Goal: Task Accomplishment & Management: Manage account settings

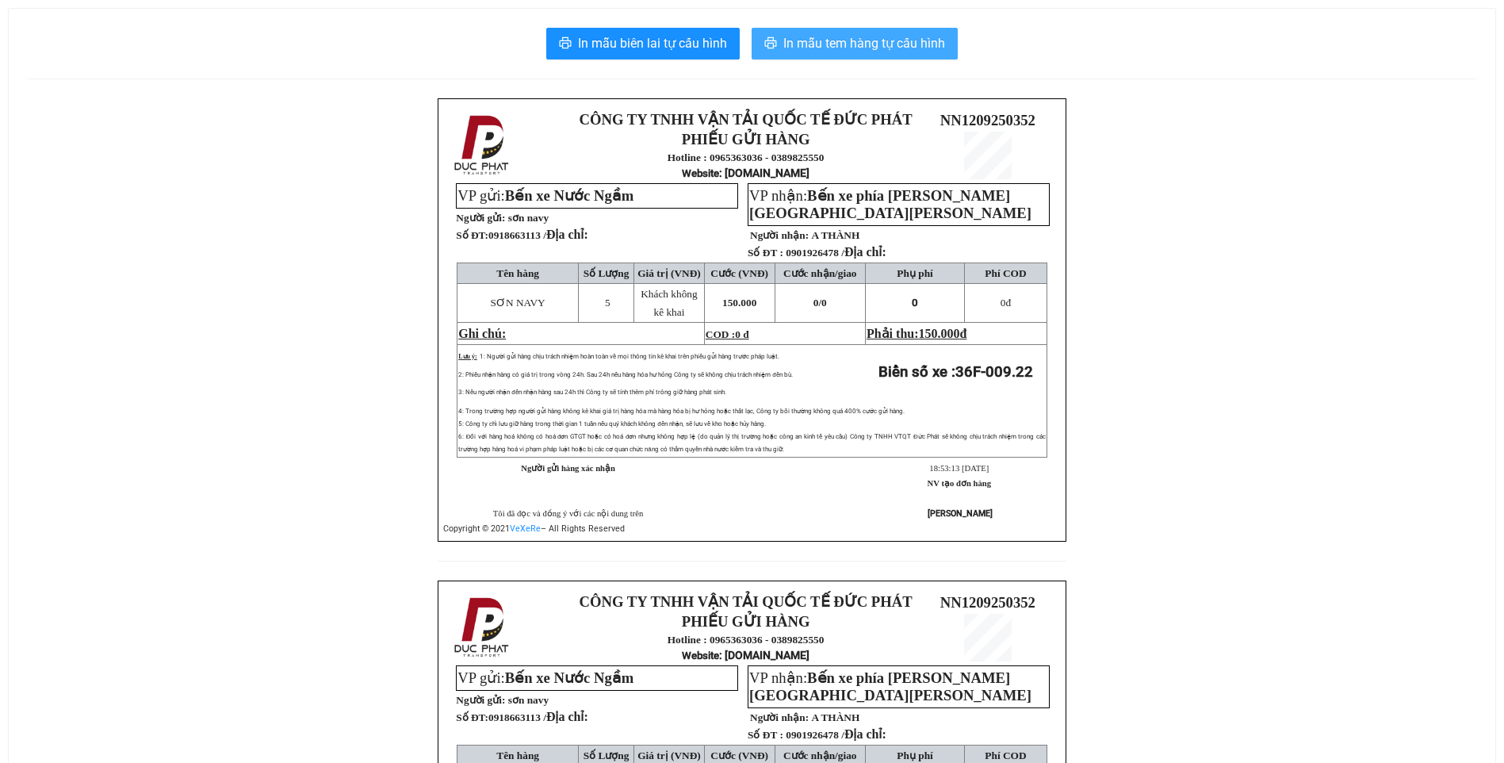
click at [863, 48] on span "In mẫu tem hàng tự cấu hình" at bounding box center [864, 43] width 162 height 20
click at [908, 48] on span "In mẫu tem hàng tự cấu hình" at bounding box center [864, 43] width 162 height 20
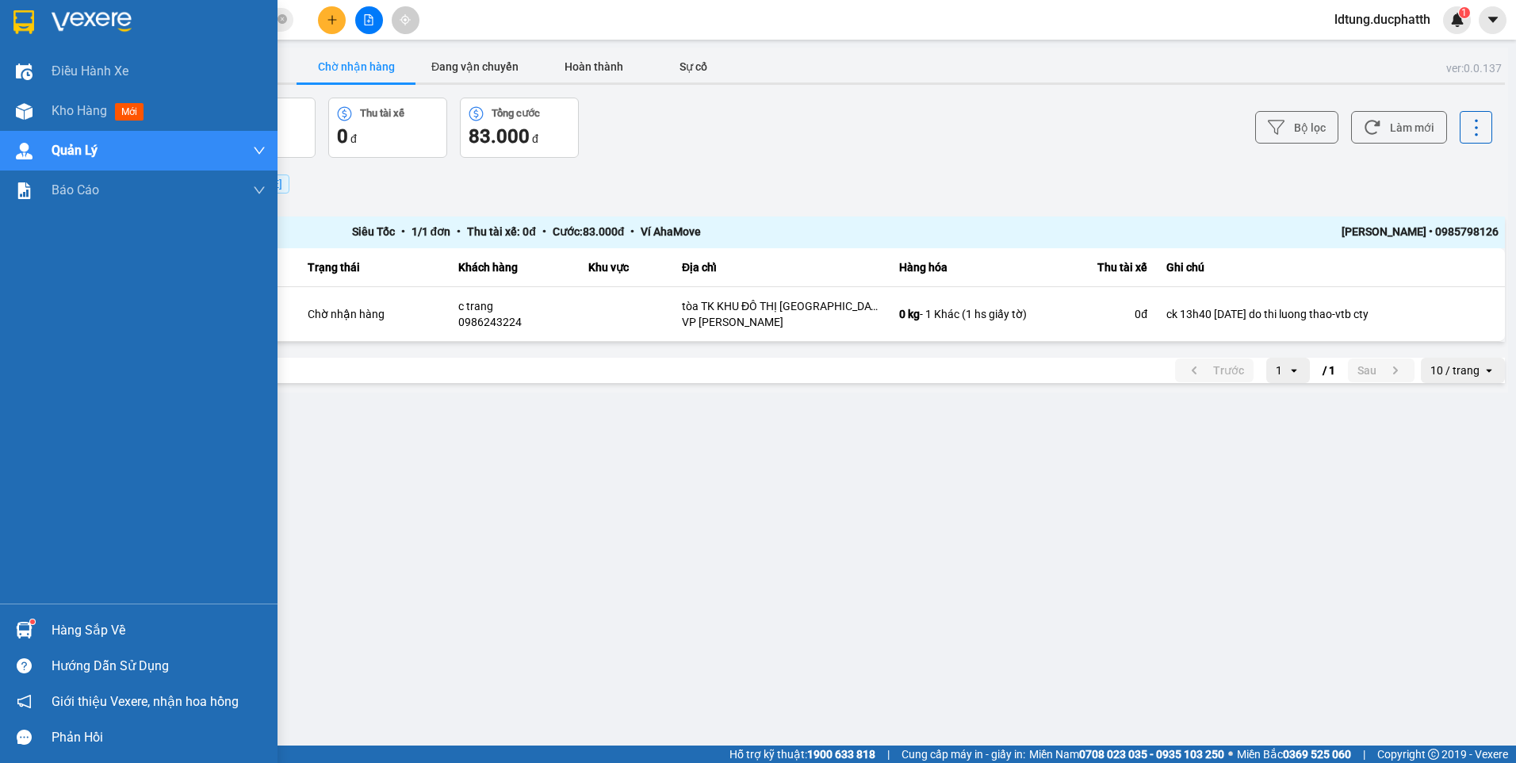
click at [46, 620] on div "Hàng sắp về" at bounding box center [139, 630] width 278 height 36
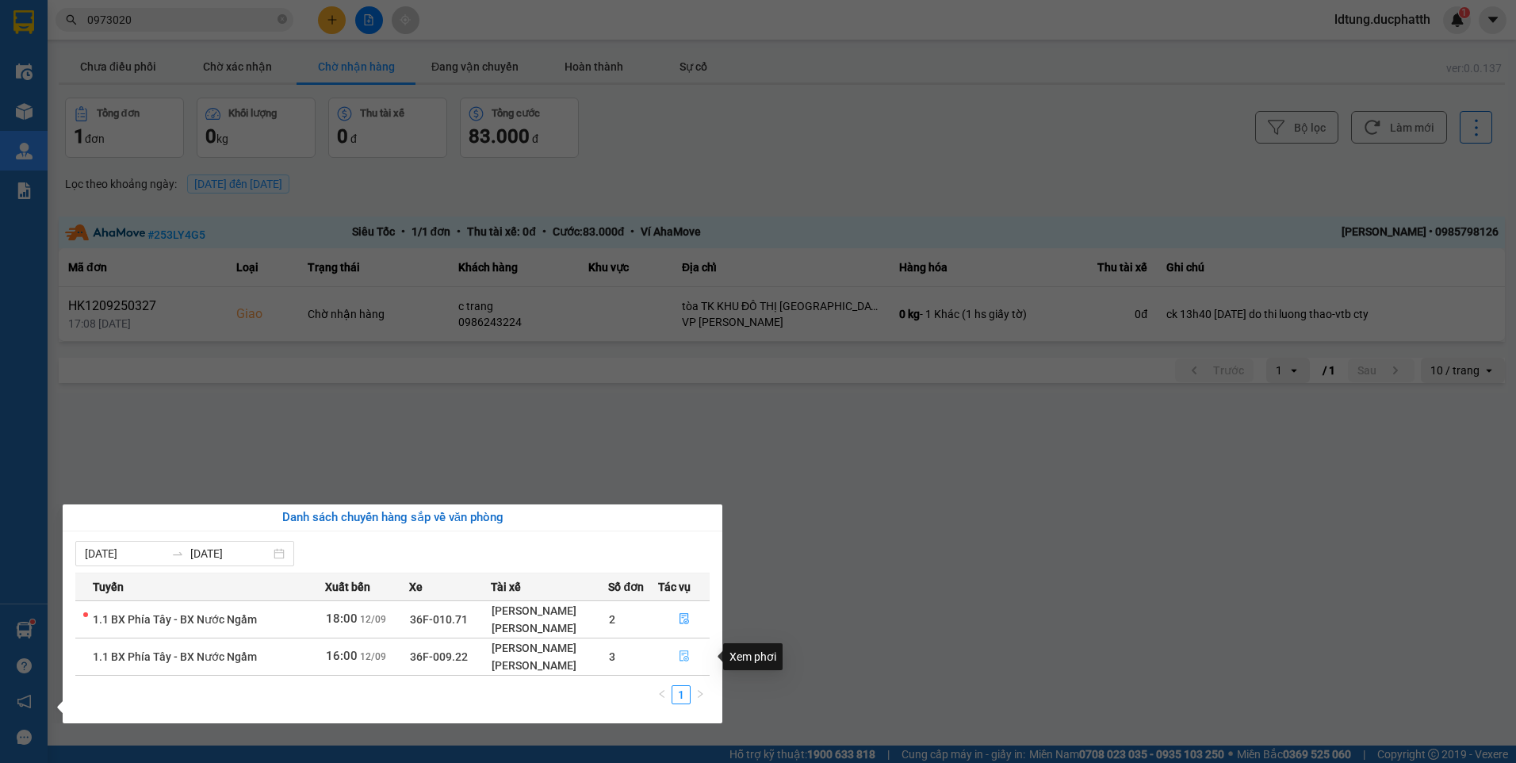
click at [671, 655] on button "button" at bounding box center [684, 656] width 51 height 25
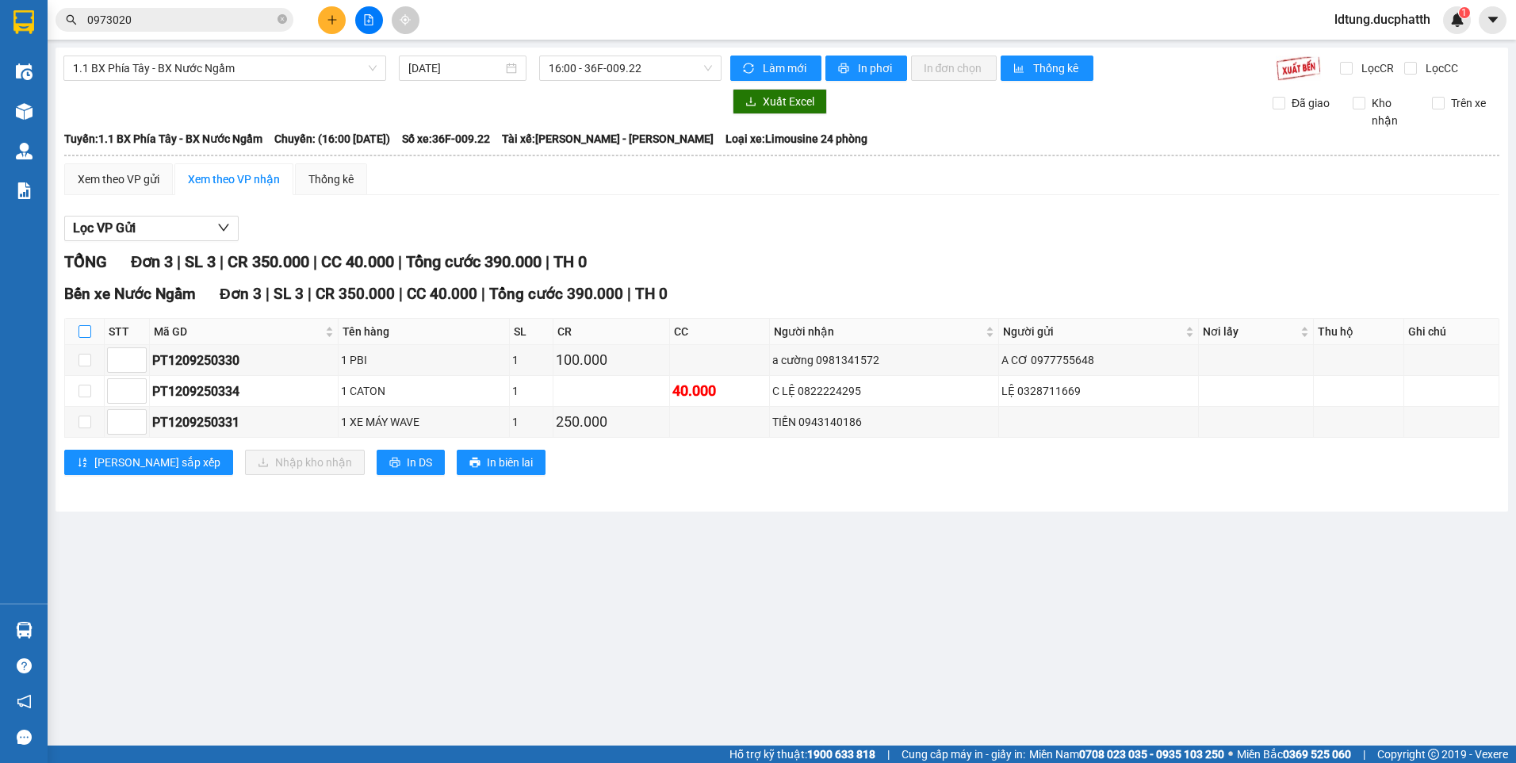
click at [90, 328] on input "checkbox" at bounding box center [84, 331] width 13 height 13
checkbox input "true"
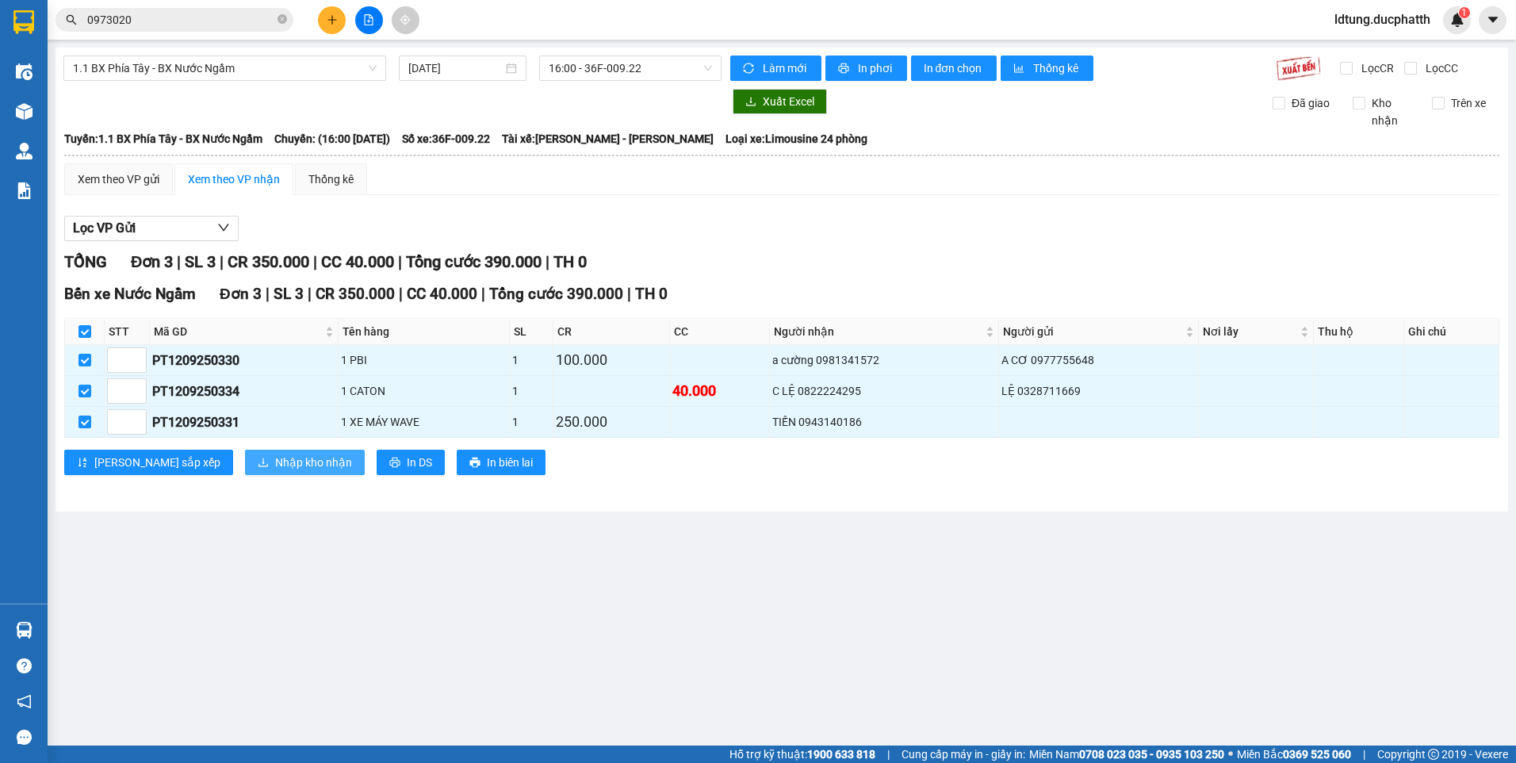
click at [275, 462] on span "Nhập kho nhận" at bounding box center [313, 462] width 77 height 17
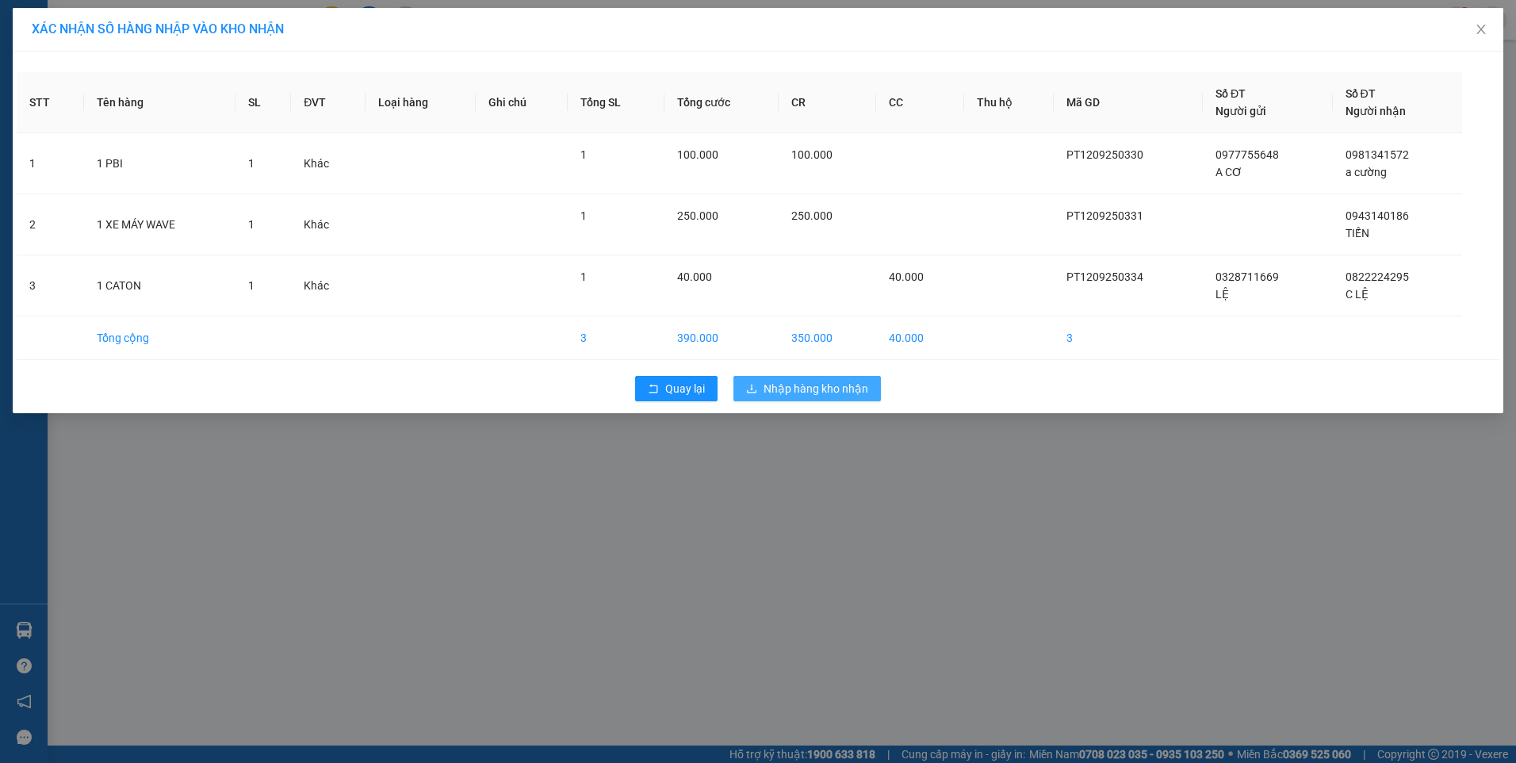
click at [760, 391] on button "Nhập hàng kho nhận" at bounding box center [806, 388] width 147 height 25
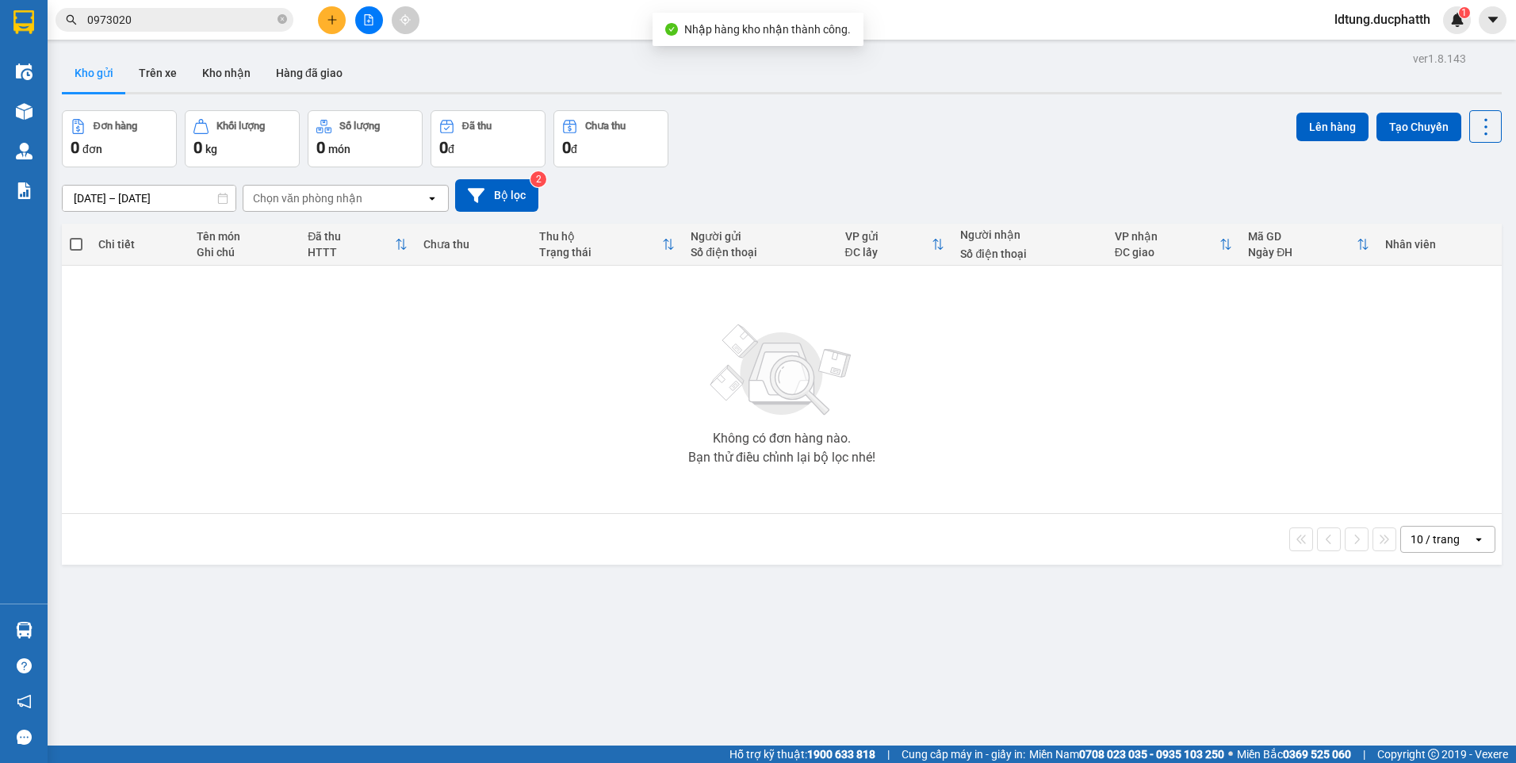
drag, startPoint x: 568, startPoint y: 79, endPoint x: 530, endPoint y: 63, distance: 41.2
click at [530, 63] on div "Kho gửi Trên xe Kho nhận Hàng đã giao" at bounding box center [782, 75] width 1440 height 42
drag, startPoint x: 530, startPoint y: 63, endPoint x: 884, endPoint y: 156, distance: 366.4
click at [884, 156] on div "Đơn hàng 0 đơn Khối lượng 0 kg Số lượng 0 món Đã thu 0 đ Chưa thu 0 đ Lên hàng …" at bounding box center [782, 138] width 1440 height 57
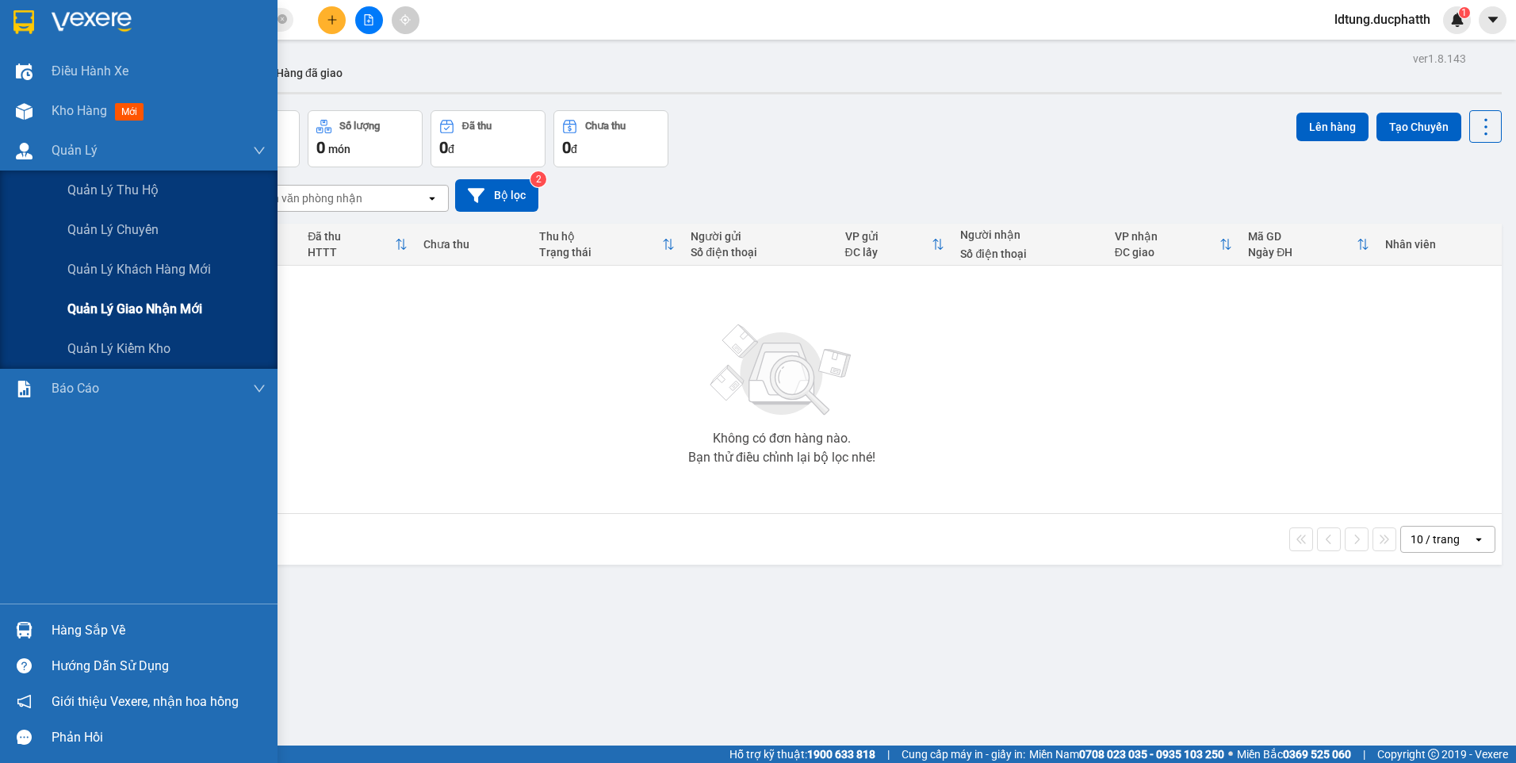
click at [121, 309] on span "Quản lý giao nhận mới" at bounding box center [134, 309] width 135 height 20
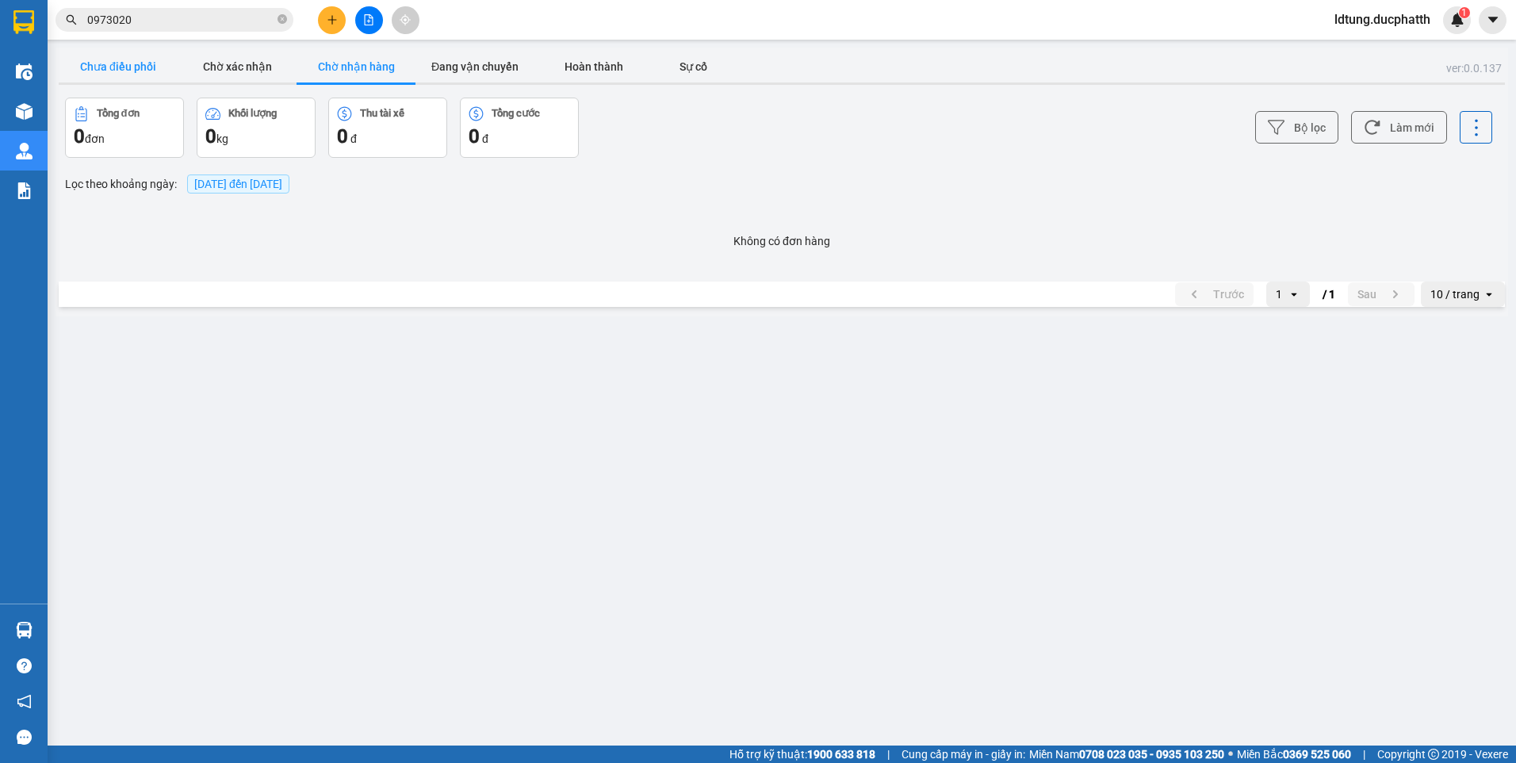
click at [132, 81] on button "Chưa điều phối" at bounding box center [118, 67] width 119 height 32
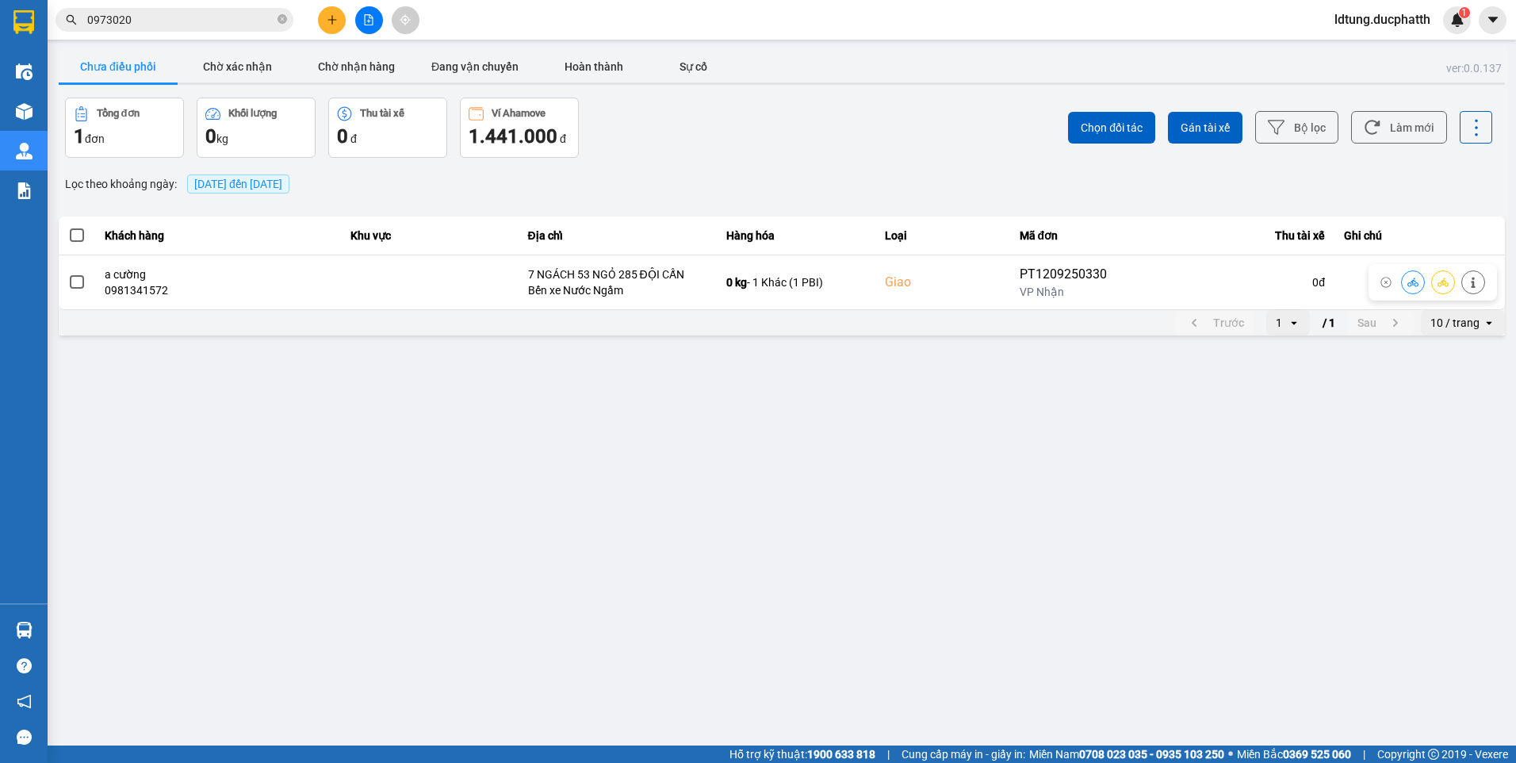
click at [67, 289] on td at bounding box center [77, 282] width 36 height 55
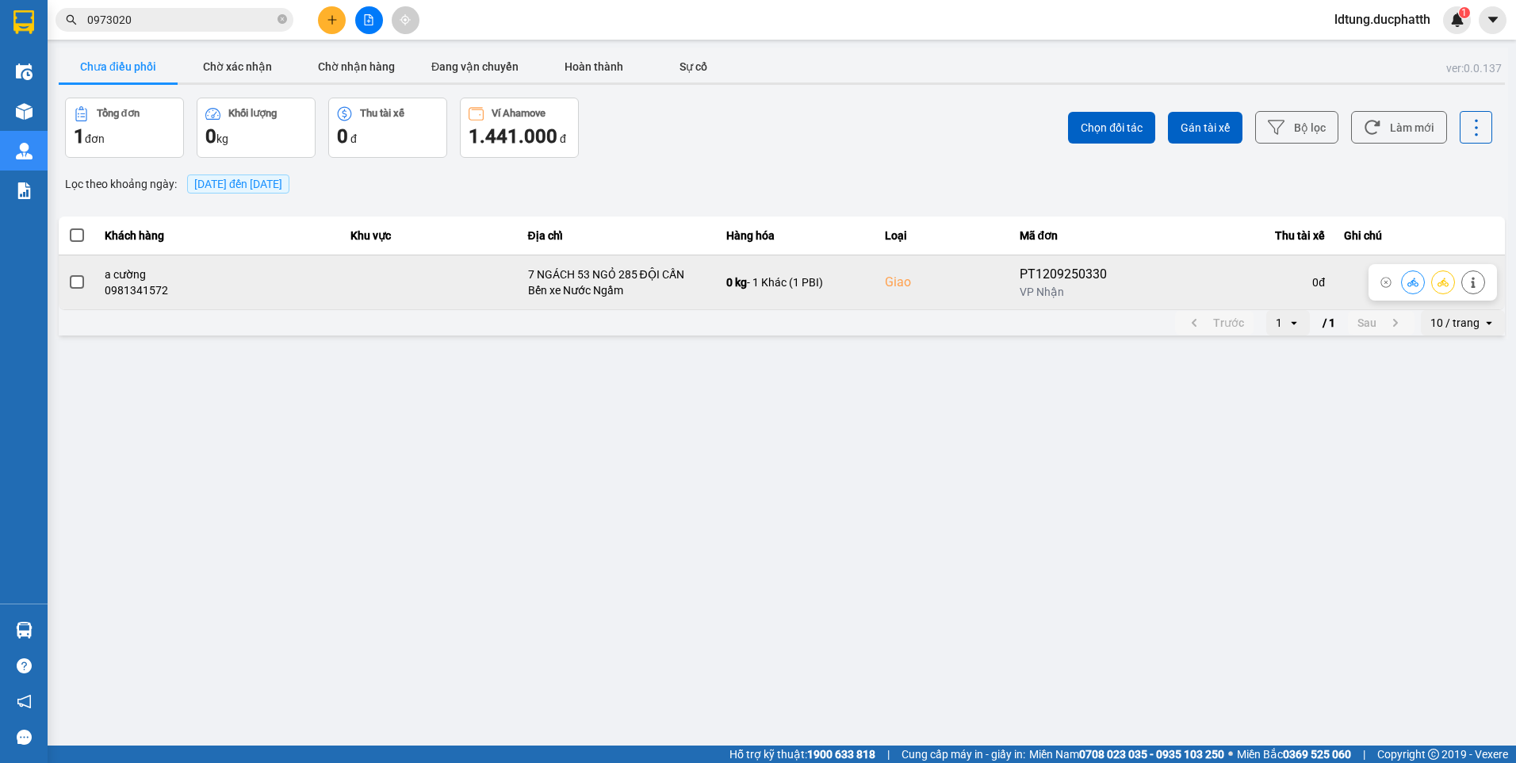
click at [1480, 281] on button at bounding box center [1473, 282] width 22 height 28
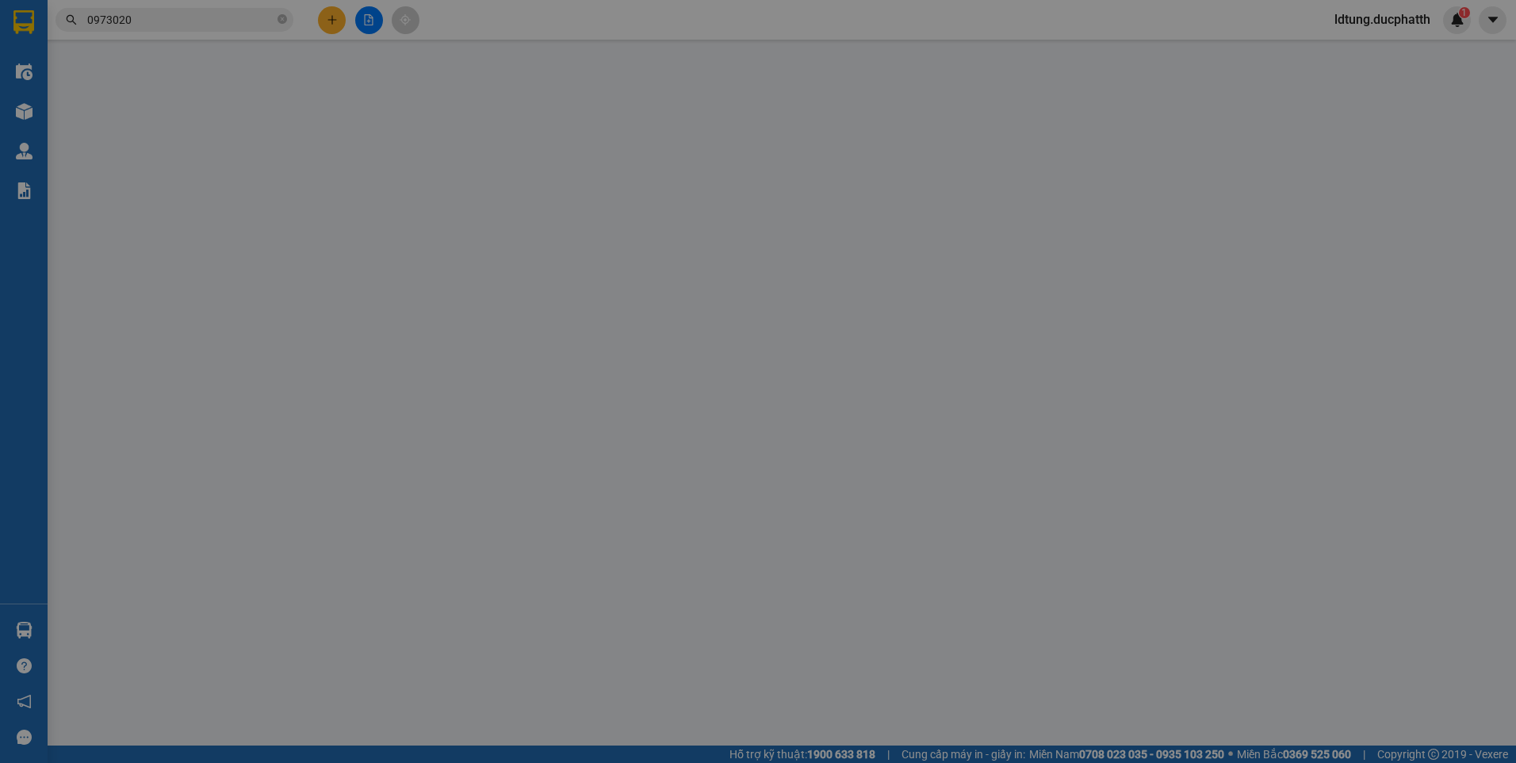
type input "0977755648"
type input "A CƠ"
type input "0981341572"
type input "a cường"
checkbox input "true"
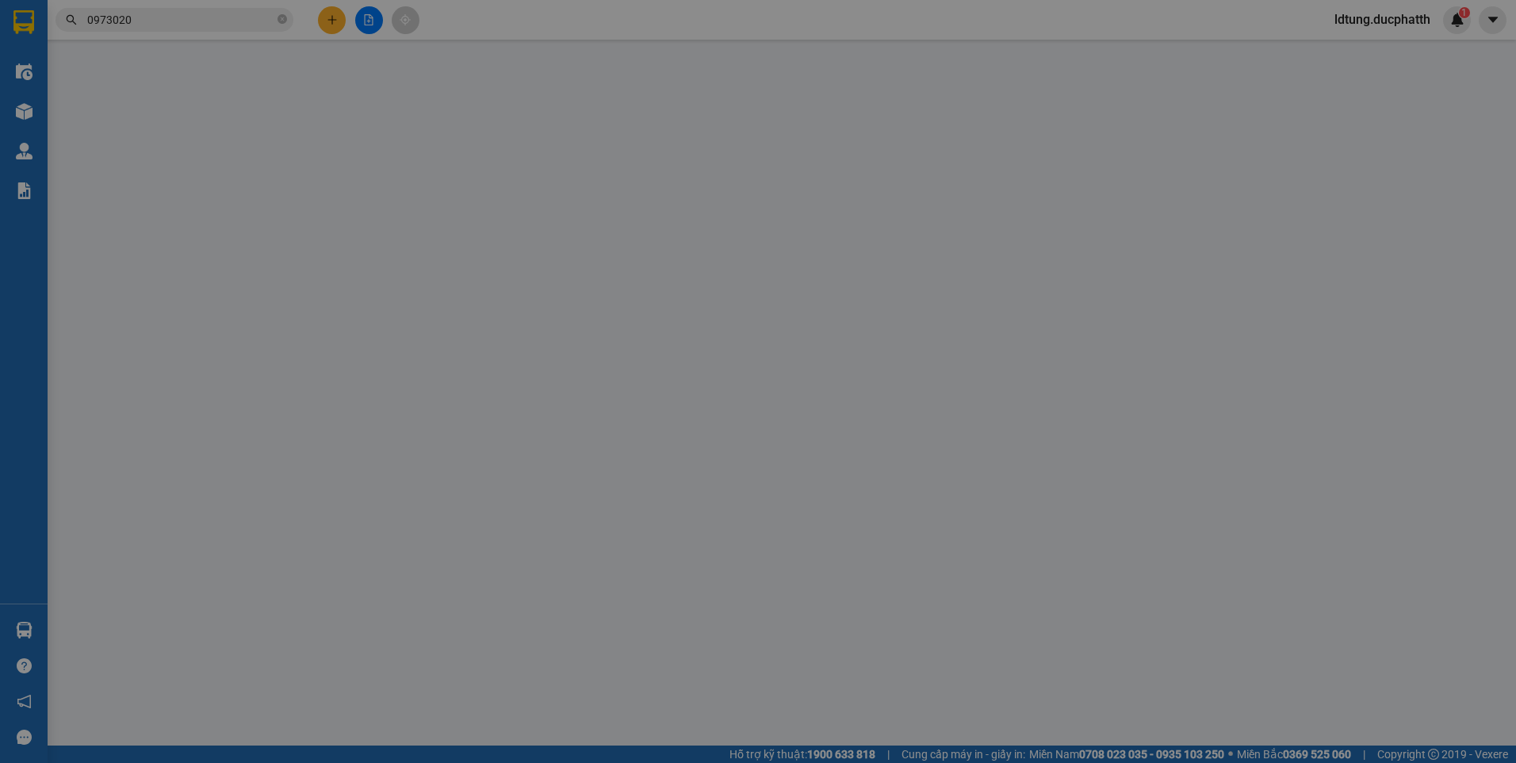
type input "7 NGÁCH 53 NGỎ 285 ĐỘI CẤN"
type input "100.000"
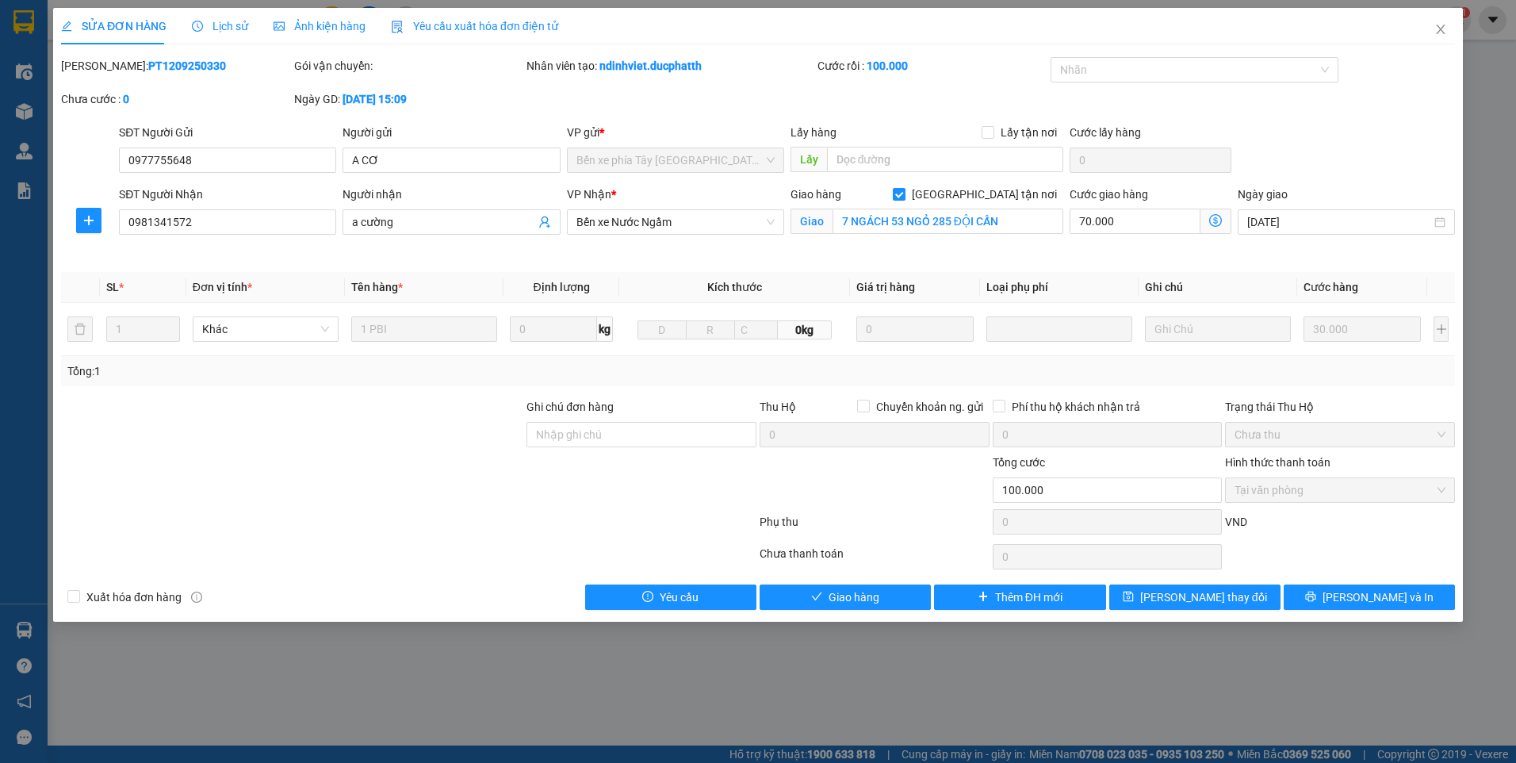
drag, startPoint x: 1487, startPoint y: 11, endPoint x: 1468, endPoint y: 27, distance: 24.2
click at [1469, 26] on div "SỬA ĐƠN HÀNG Lịch sử Ảnh kiện hàng Yêu cầu xuất hóa đơn điện tử Total Paid Fee …" at bounding box center [758, 381] width 1516 height 763
click at [1451, 27] on span "Close" at bounding box center [1441, 30] width 44 height 44
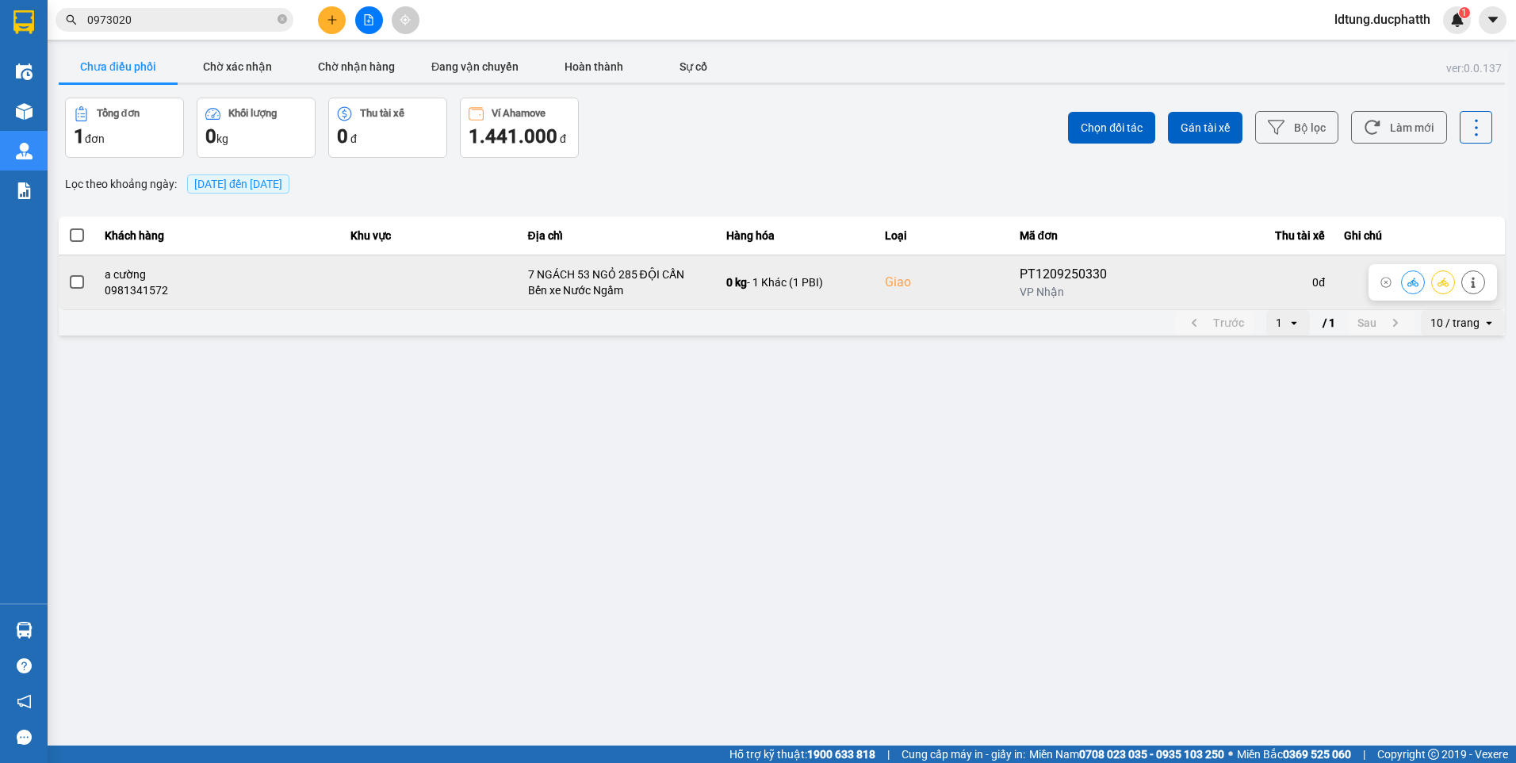
click at [1415, 281] on icon at bounding box center [1412, 282] width 11 height 9
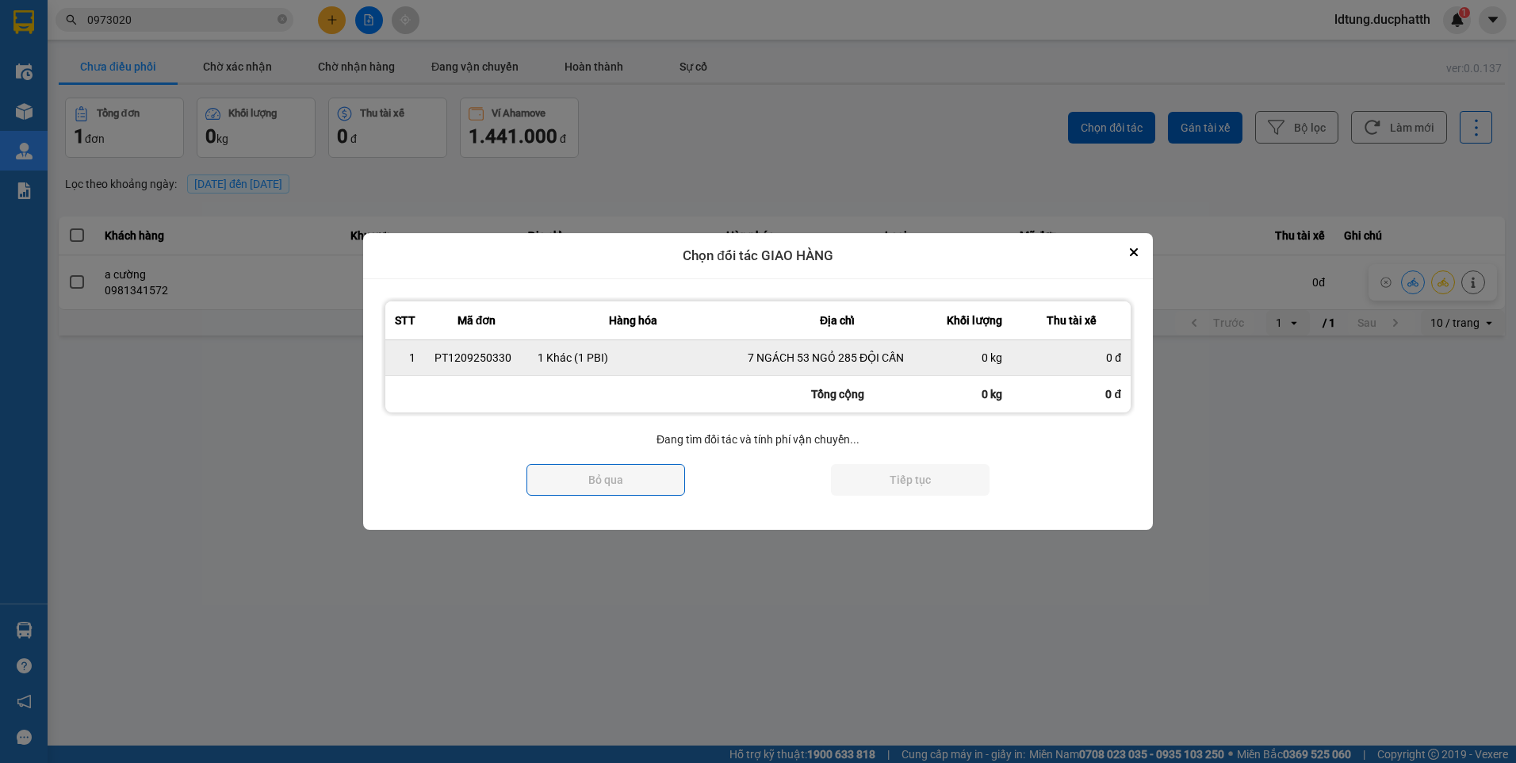
click at [1090, 357] on div "0 đ" at bounding box center [1071, 358] width 100 height 16
click at [971, 353] on div "0 kg" at bounding box center [974, 358] width 56 height 16
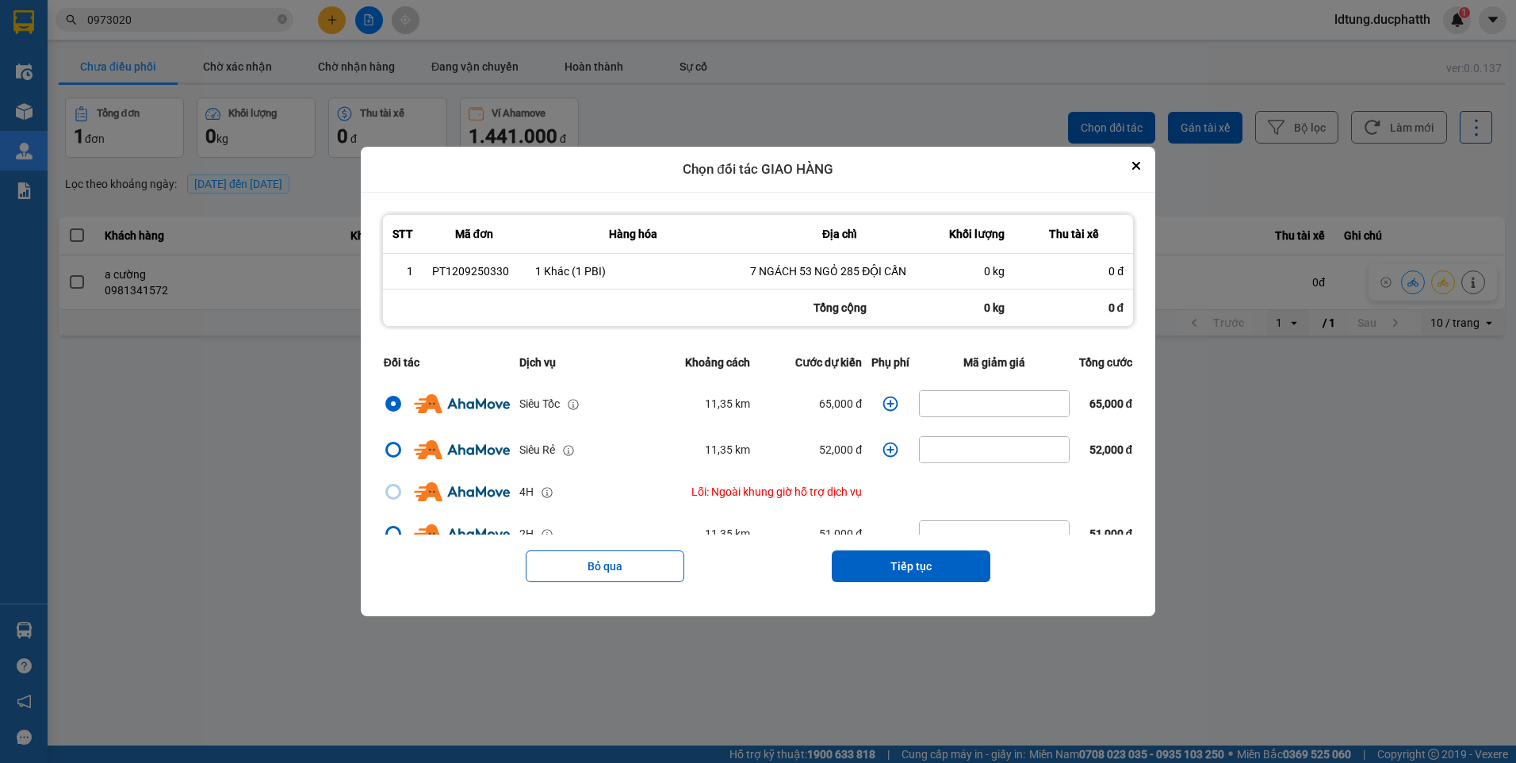
click at [886, 554] on button "Tiếp tục" at bounding box center [911, 566] width 159 height 32
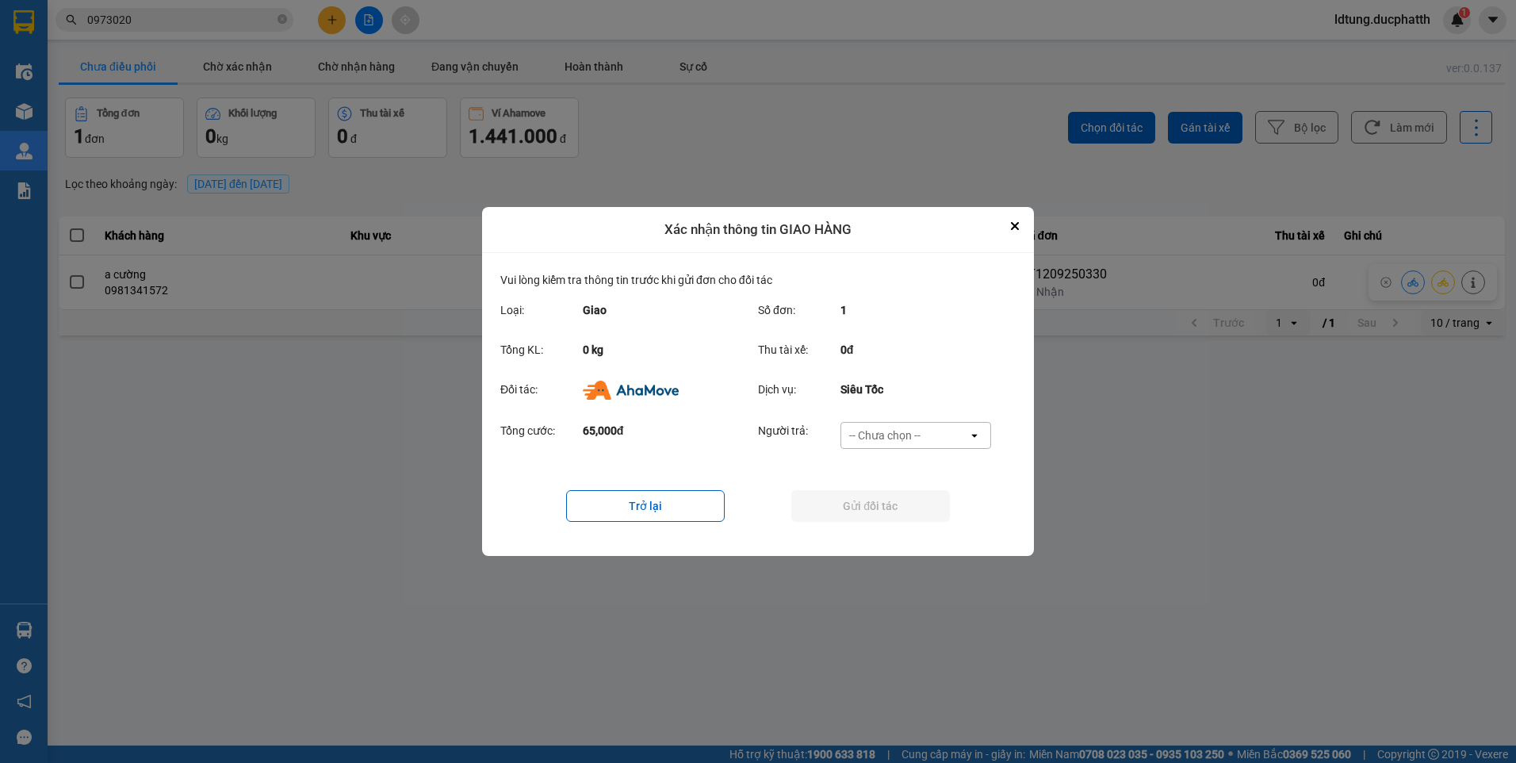
click at [856, 419] on div "Vui lòng kiểm tra thông tin trước khi gửi đơn cho đối tác Loại: Giao Số đơn: 1 …" at bounding box center [757, 404] width 515 height 266
drag, startPoint x: 856, startPoint y: 419, endPoint x: 860, endPoint y: 427, distance: 8.2
click at [860, 427] on div "-- Chưa chọn --" at bounding box center [904, 435] width 127 height 25
click at [907, 523] on span "Ví Ahamove" at bounding box center [884, 527] width 64 height 16
click at [905, 508] on button "Gửi đối tác" at bounding box center [870, 506] width 159 height 32
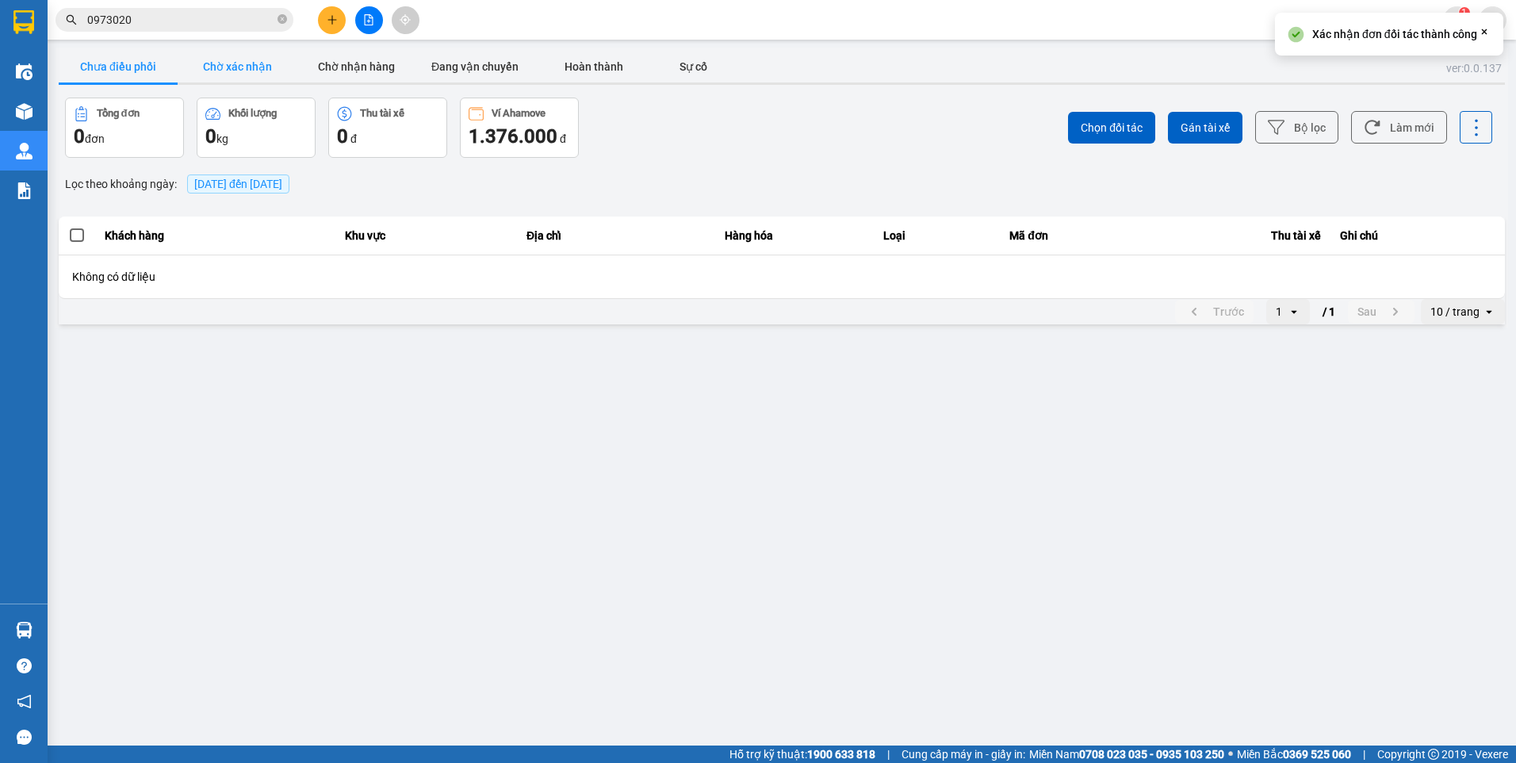
click at [238, 52] on button "Chờ xác nhận" at bounding box center [237, 67] width 119 height 32
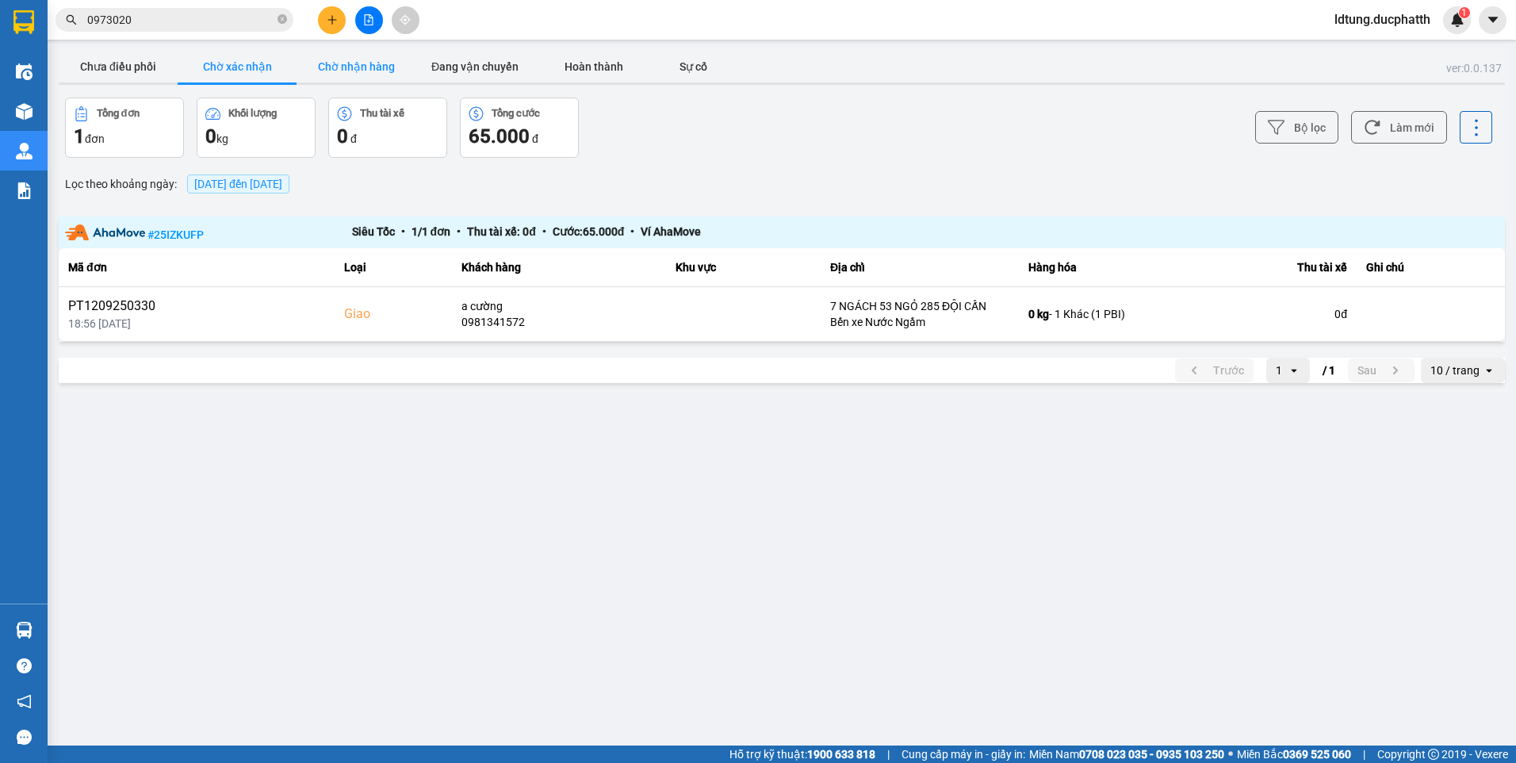
click at [364, 61] on button "Chờ nhận hàng" at bounding box center [356, 67] width 119 height 32
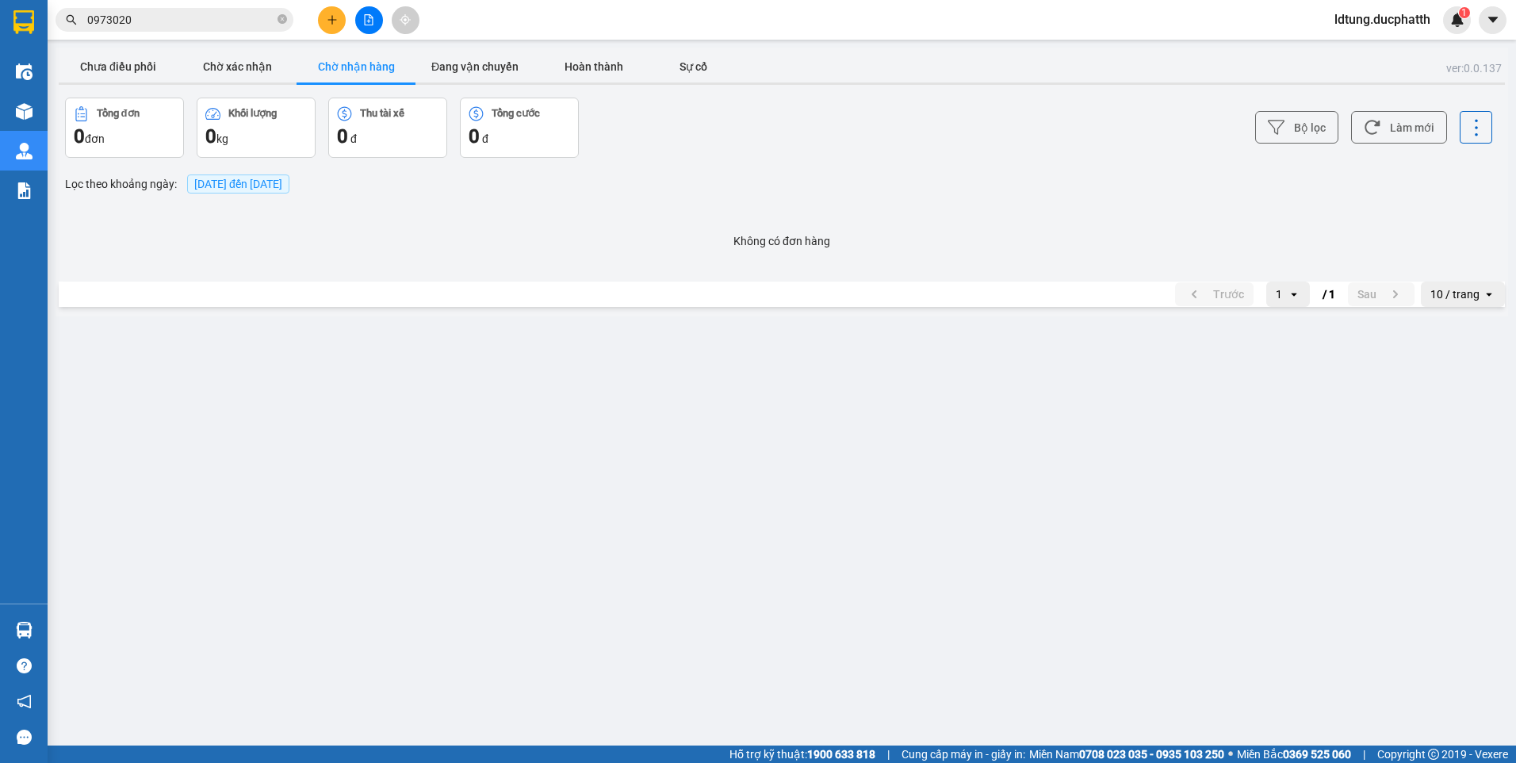
click at [319, 66] on button "Chờ nhận hàng" at bounding box center [356, 67] width 119 height 32
click at [259, 70] on button "Chờ xác nhận" at bounding box center [237, 67] width 119 height 32
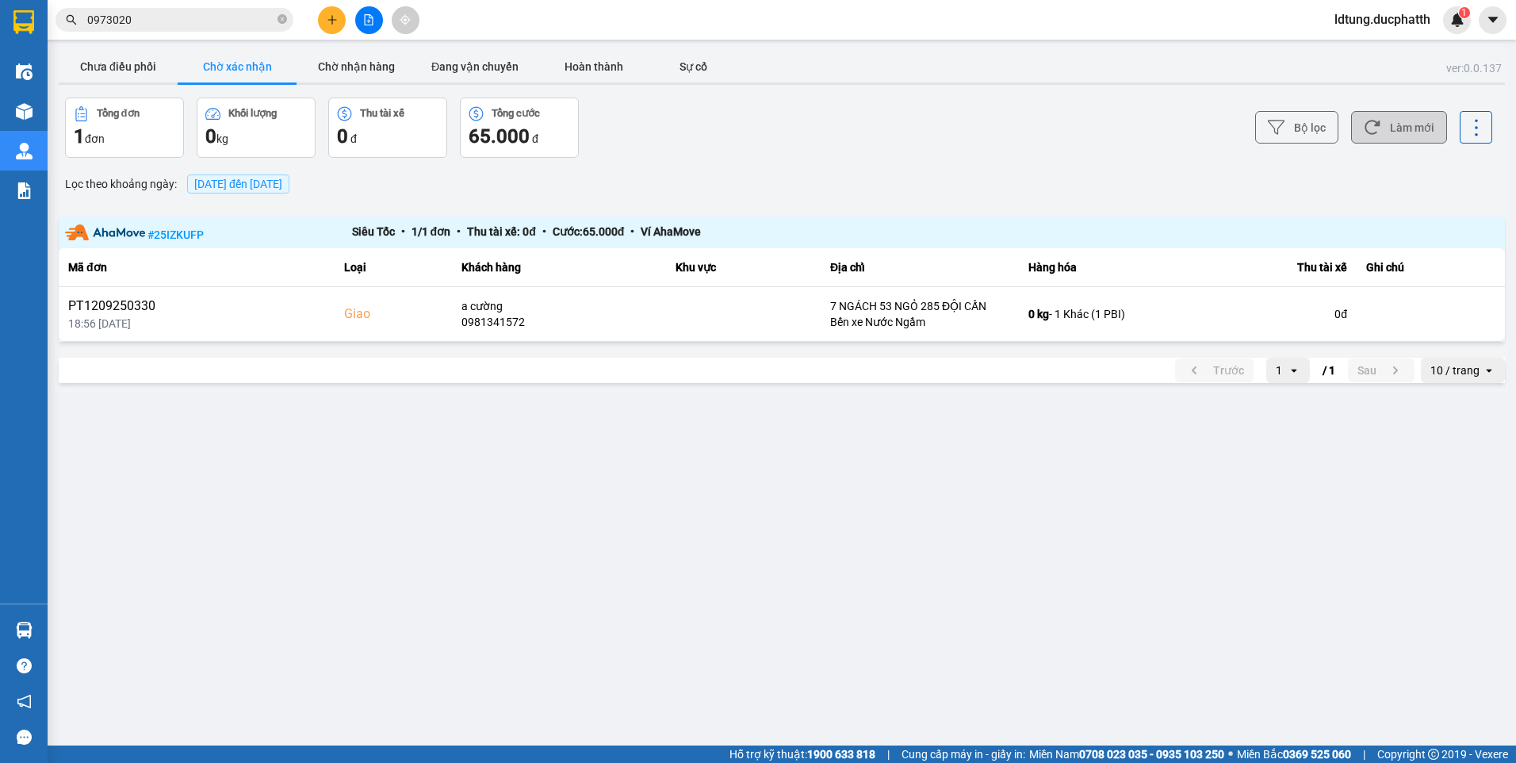
click at [1403, 128] on button "Làm mới" at bounding box center [1399, 127] width 96 height 33
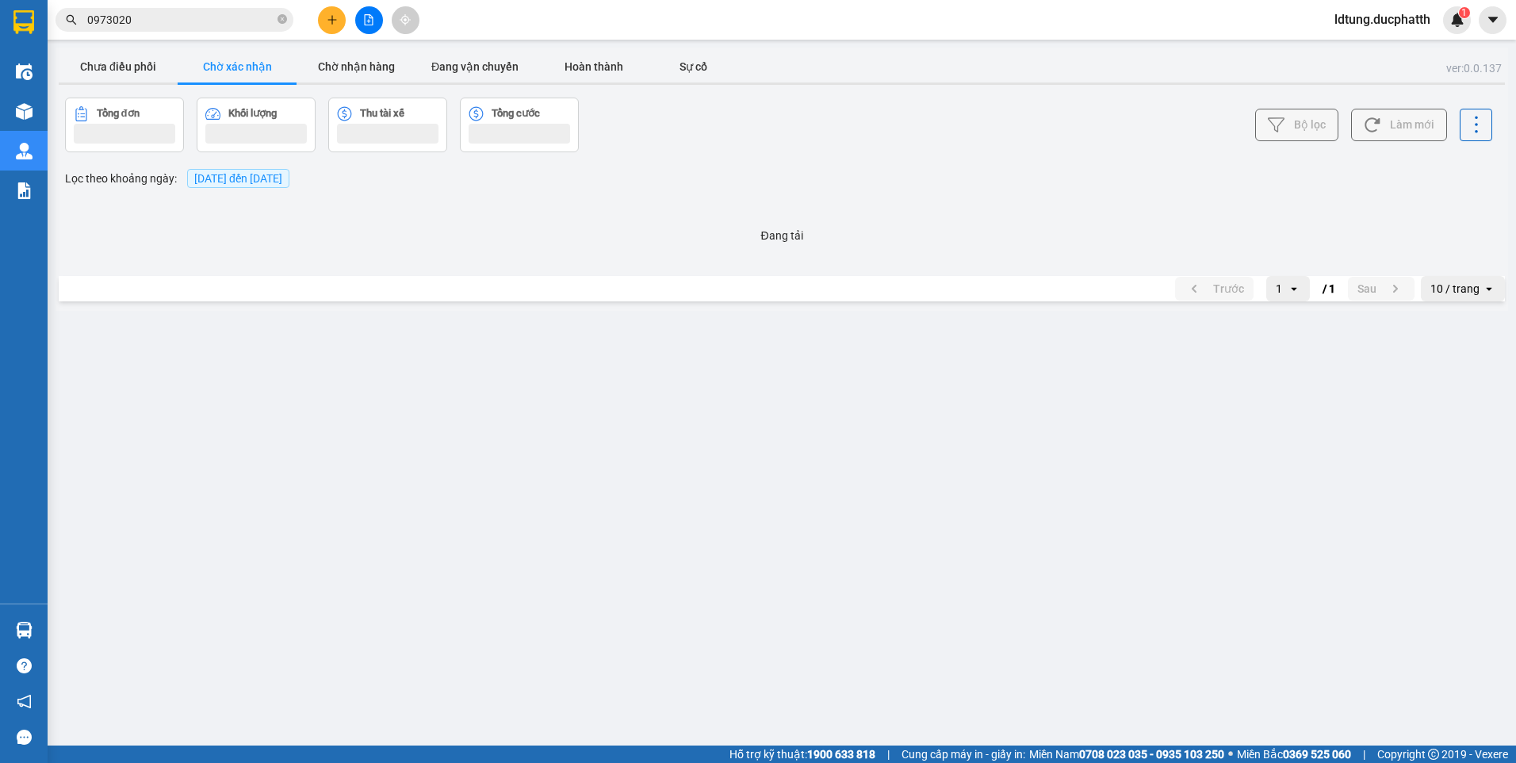
click at [1403, 128] on button "Làm mới" at bounding box center [1399, 125] width 96 height 33
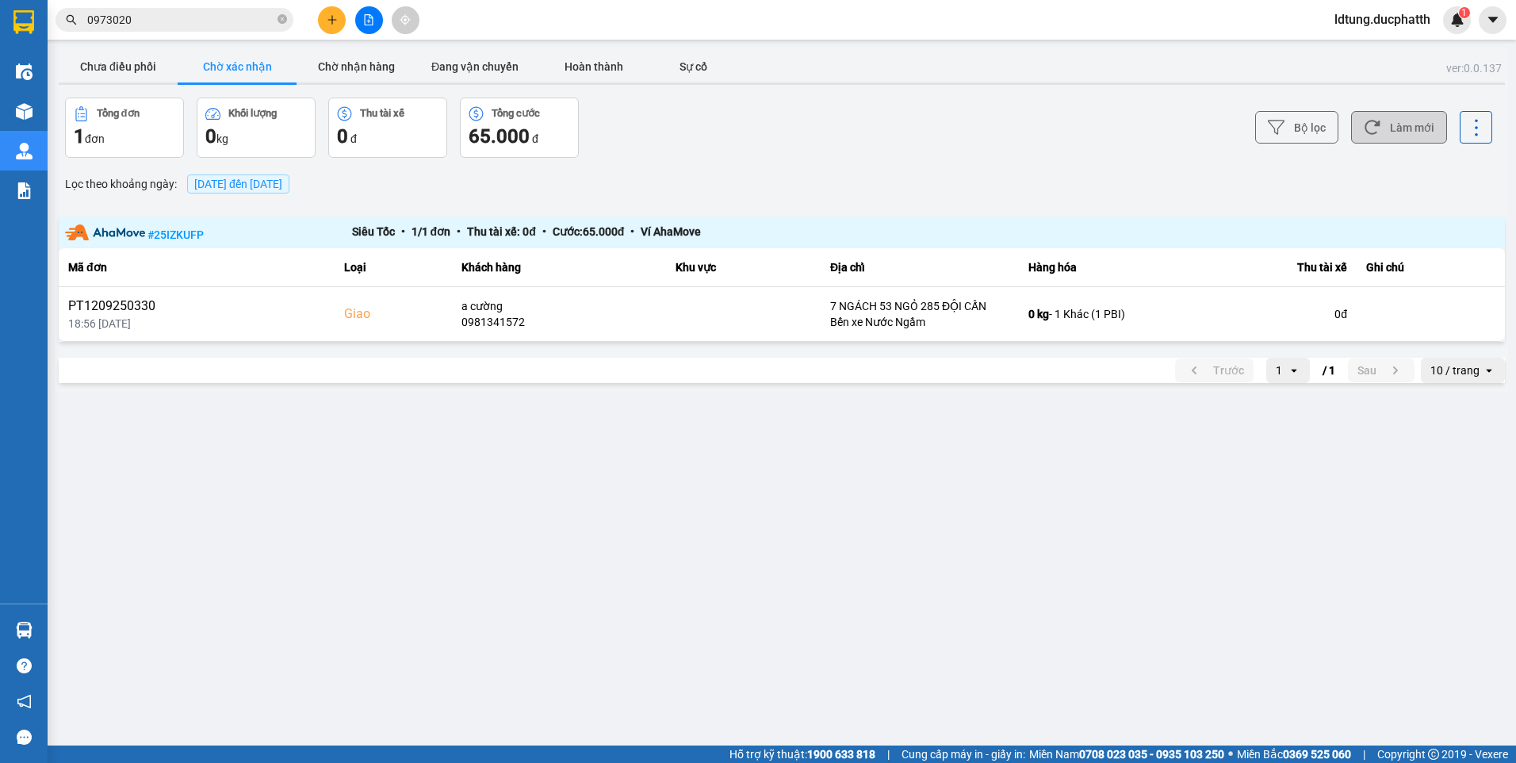
click at [1403, 128] on button "Làm mới" at bounding box center [1399, 127] width 96 height 33
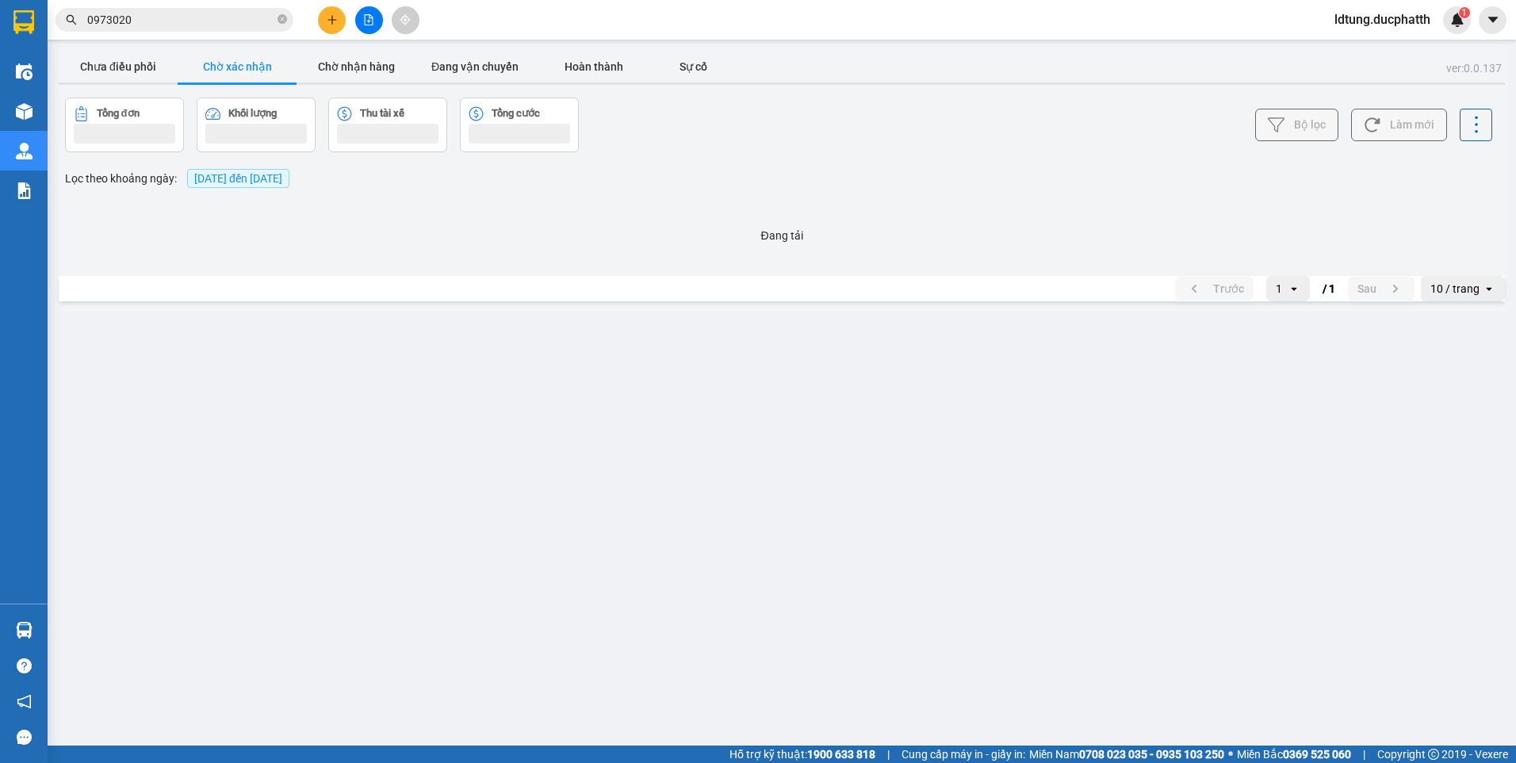
click at [1403, 128] on button "Làm mới" at bounding box center [1399, 125] width 96 height 33
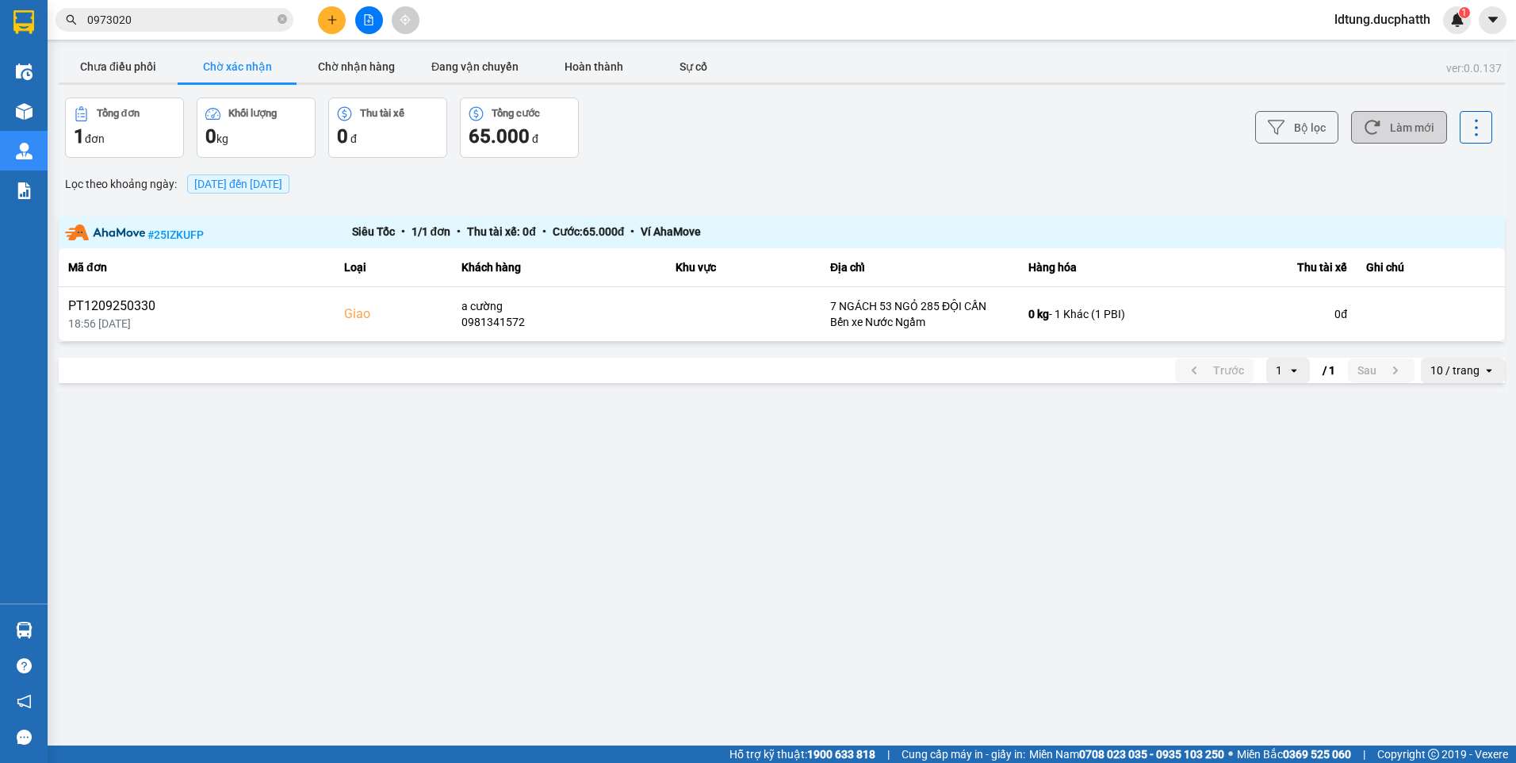
click at [1403, 128] on button "Làm mới" at bounding box center [1399, 127] width 96 height 33
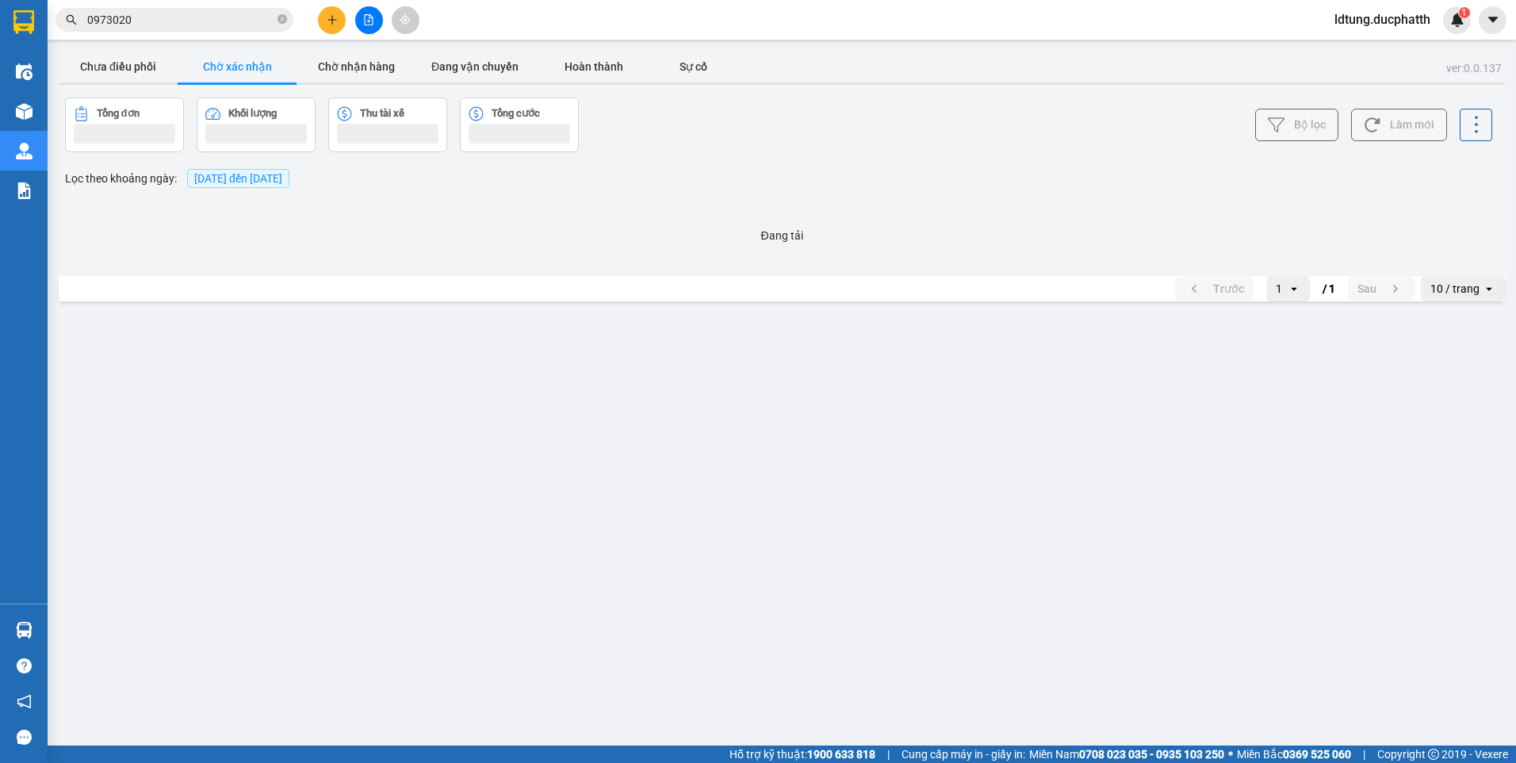
click at [1403, 128] on button "Làm mới" at bounding box center [1399, 125] width 96 height 33
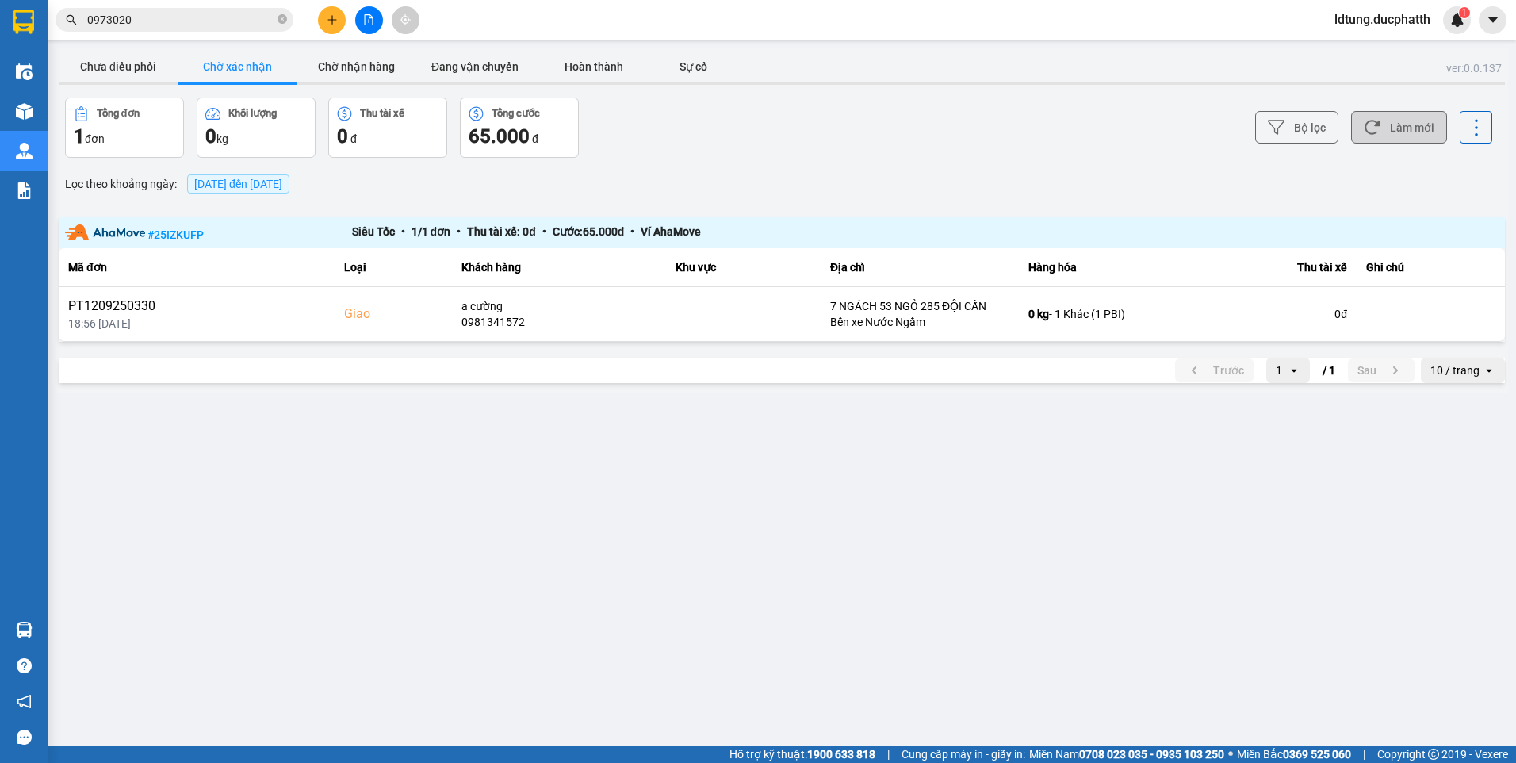
click at [1403, 128] on button "Làm mới" at bounding box center [1399, 127] width 96 height 33
click at [1399, 128] on button "Làm mới" at bounding box center [1399, 127] width 96 height 33
click at [1397, 127] on button "Làm mới" at bounding box center [1399, 127] width 96 height 33
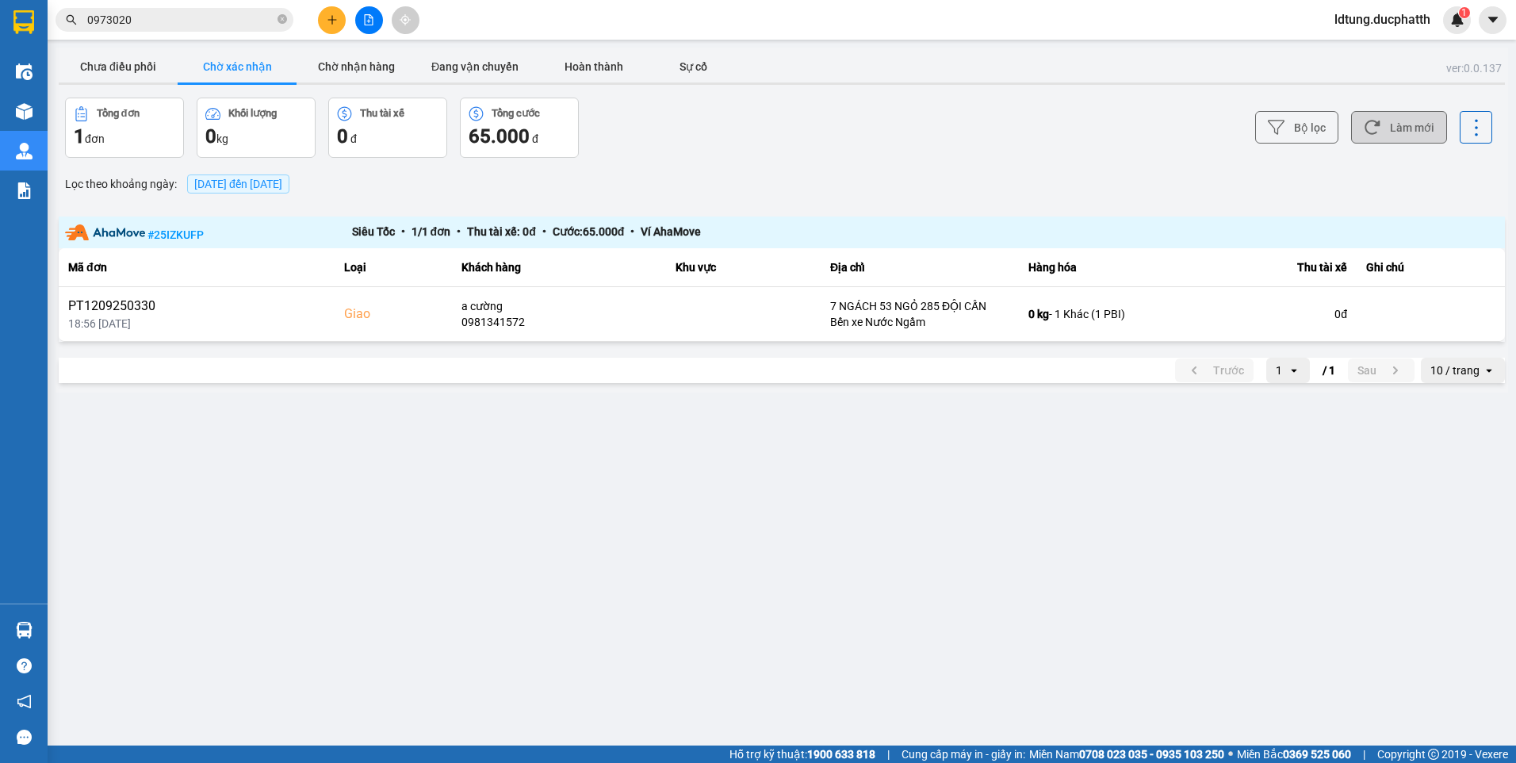
click at [1397, 127] on button "Làm mới" at bounding box center [1399, 127] width 96 height 33
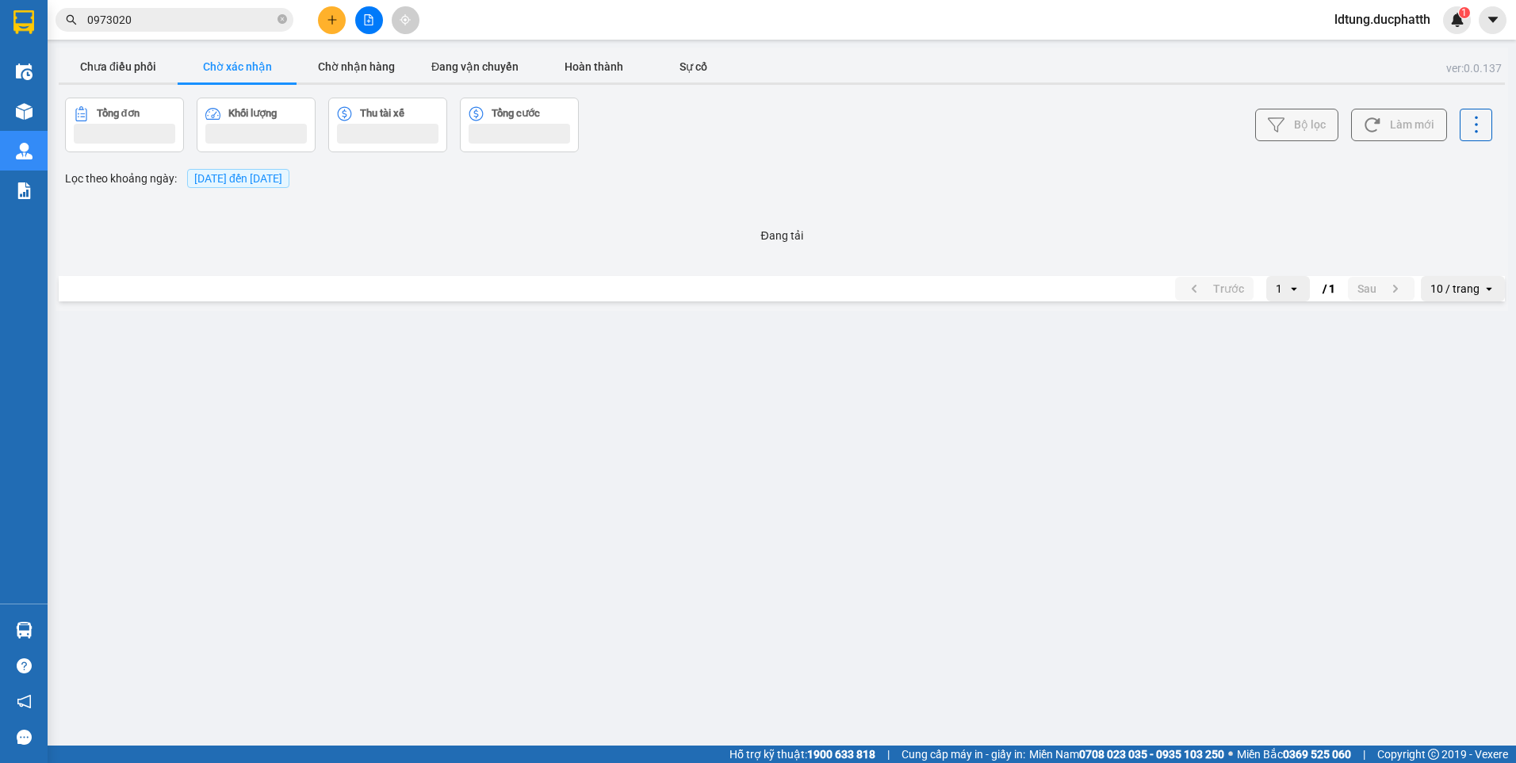
click at [1397, 127] on button "Làm mới" at bounding box center [1399, 125] width 96 height 33
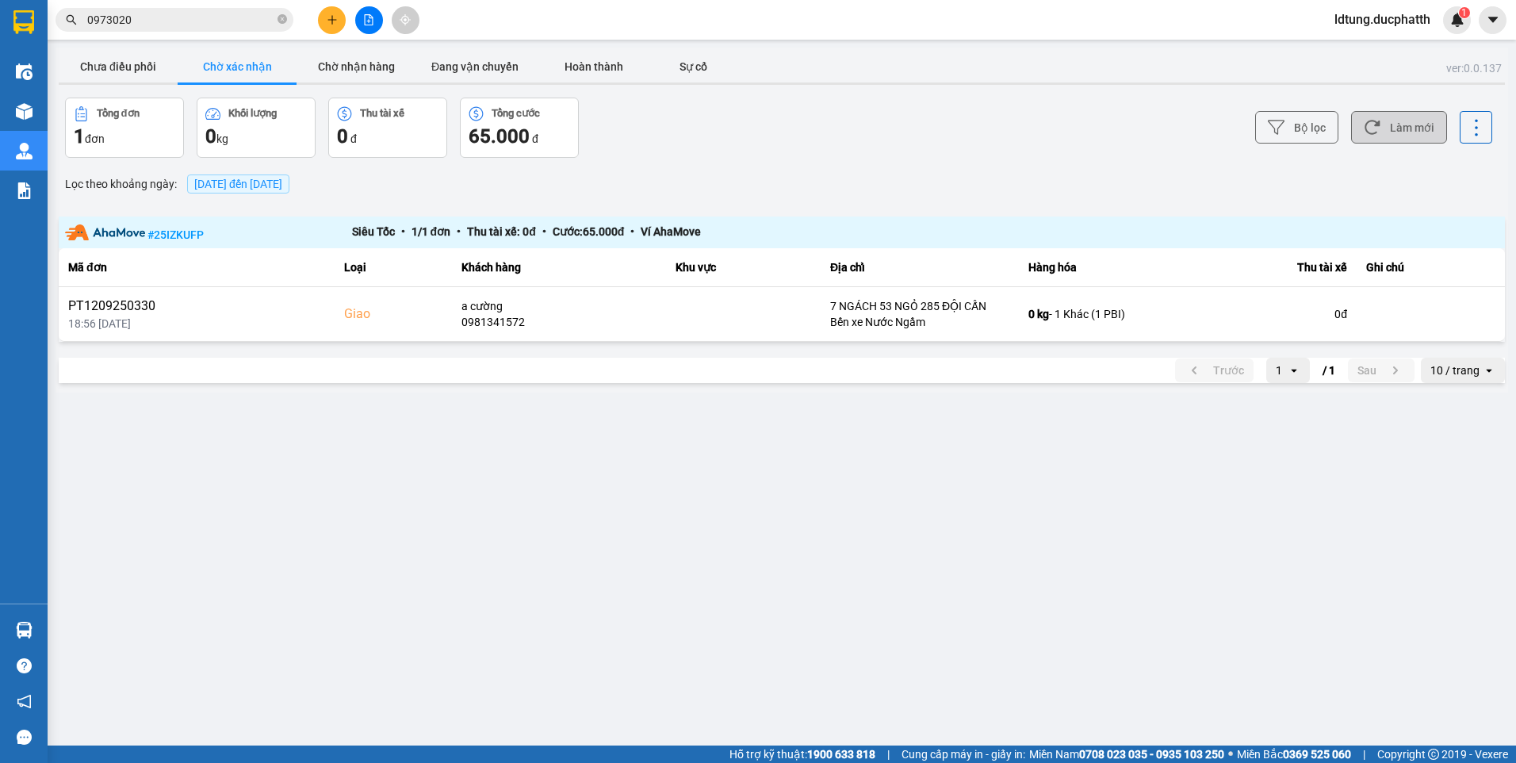
click at [1397, 127] on button "Làm mới" at bounding box center [1399, 127] width 96 height 33
click at [1357, 128] on button "Làm mới" at bounding box center [1399, 127] width 96 height 33
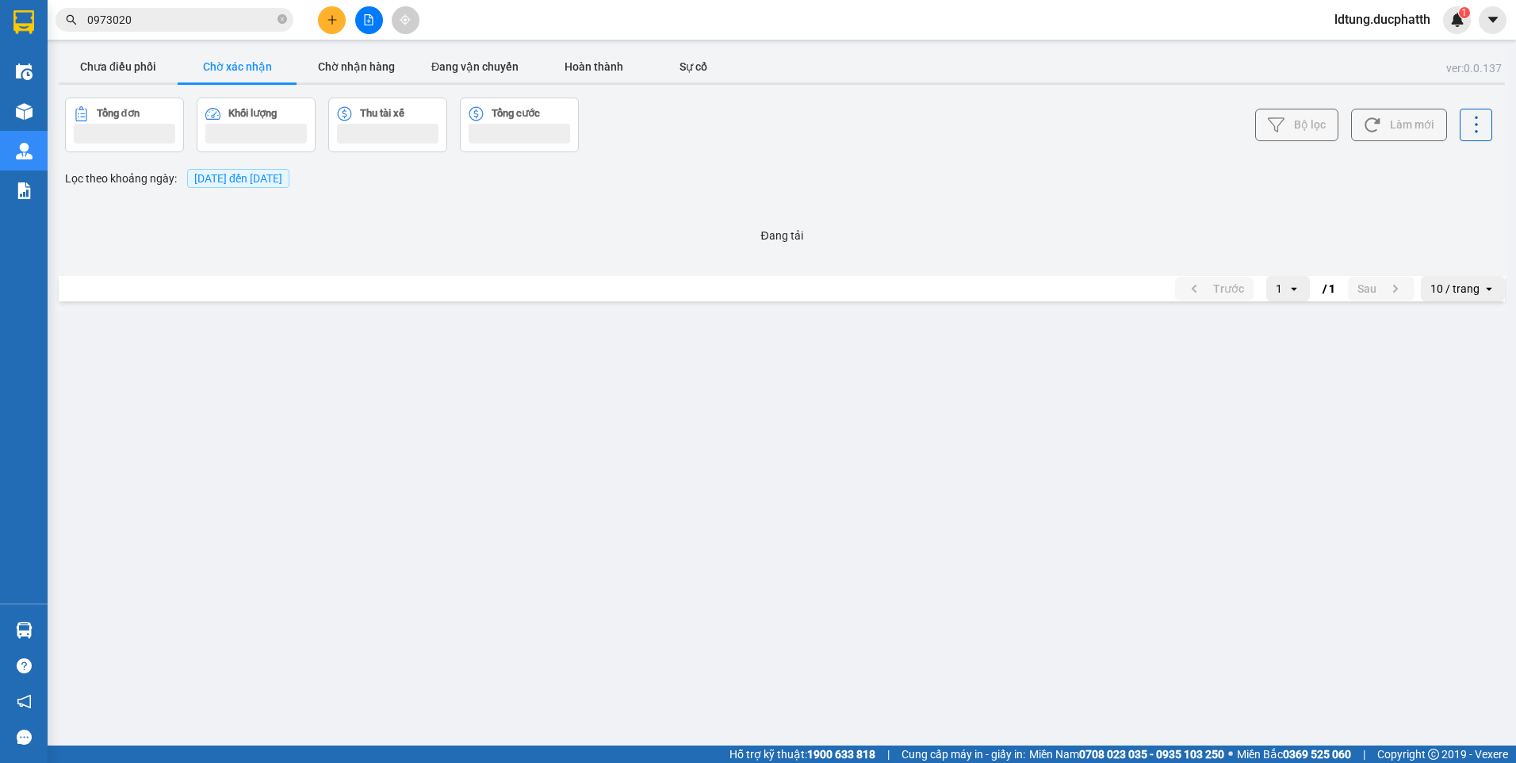
click at [1361, 128] on button "Làm mới" at bounding box center [1399, 125] width 96 height 33
click at [1369, 128] on button "Làm mới" at bounding box center [1399, 125] width 96 height 33
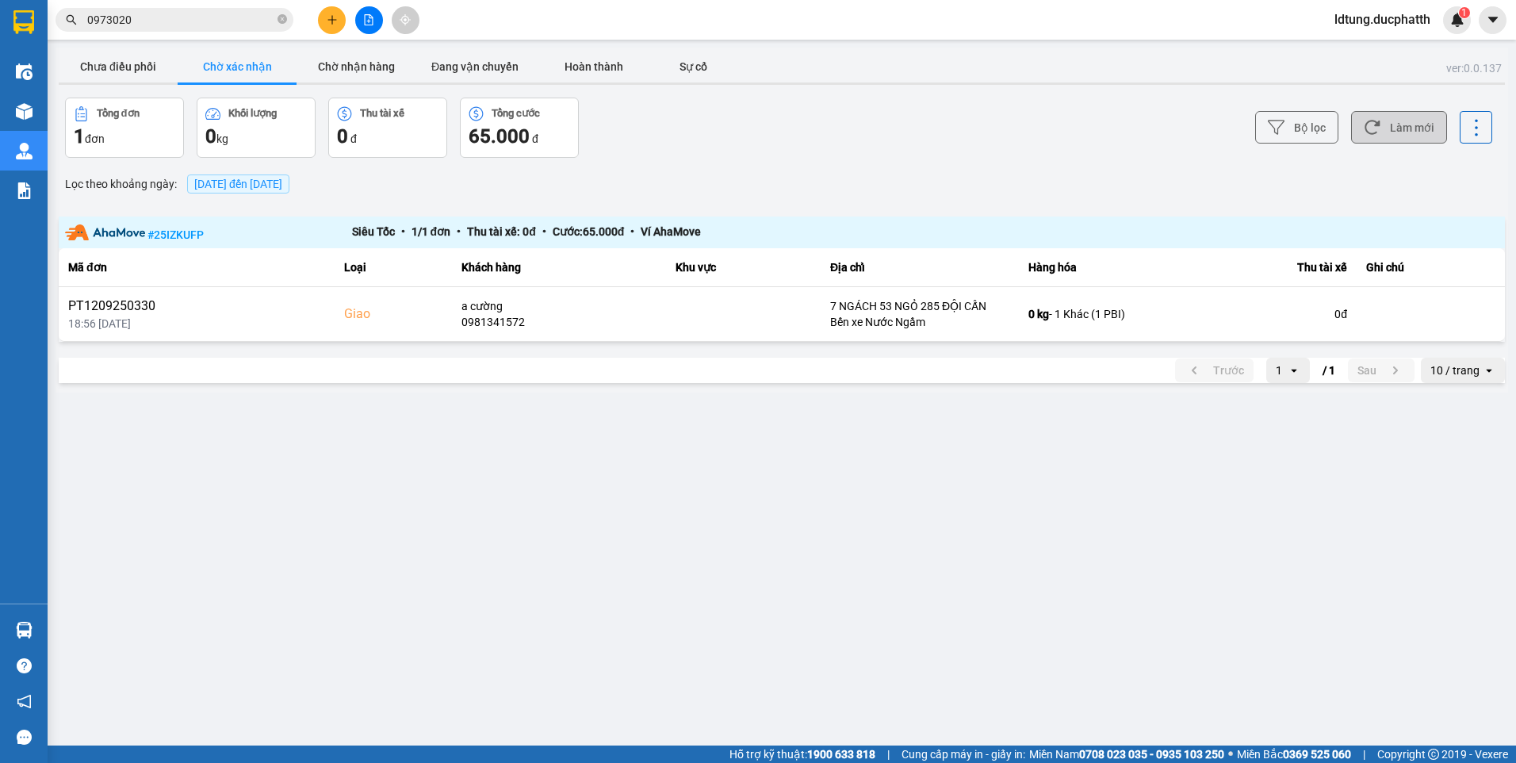
click at [1387, 127] on button "Làm mới" at bounding box center [1399, 127] width 96 height 33
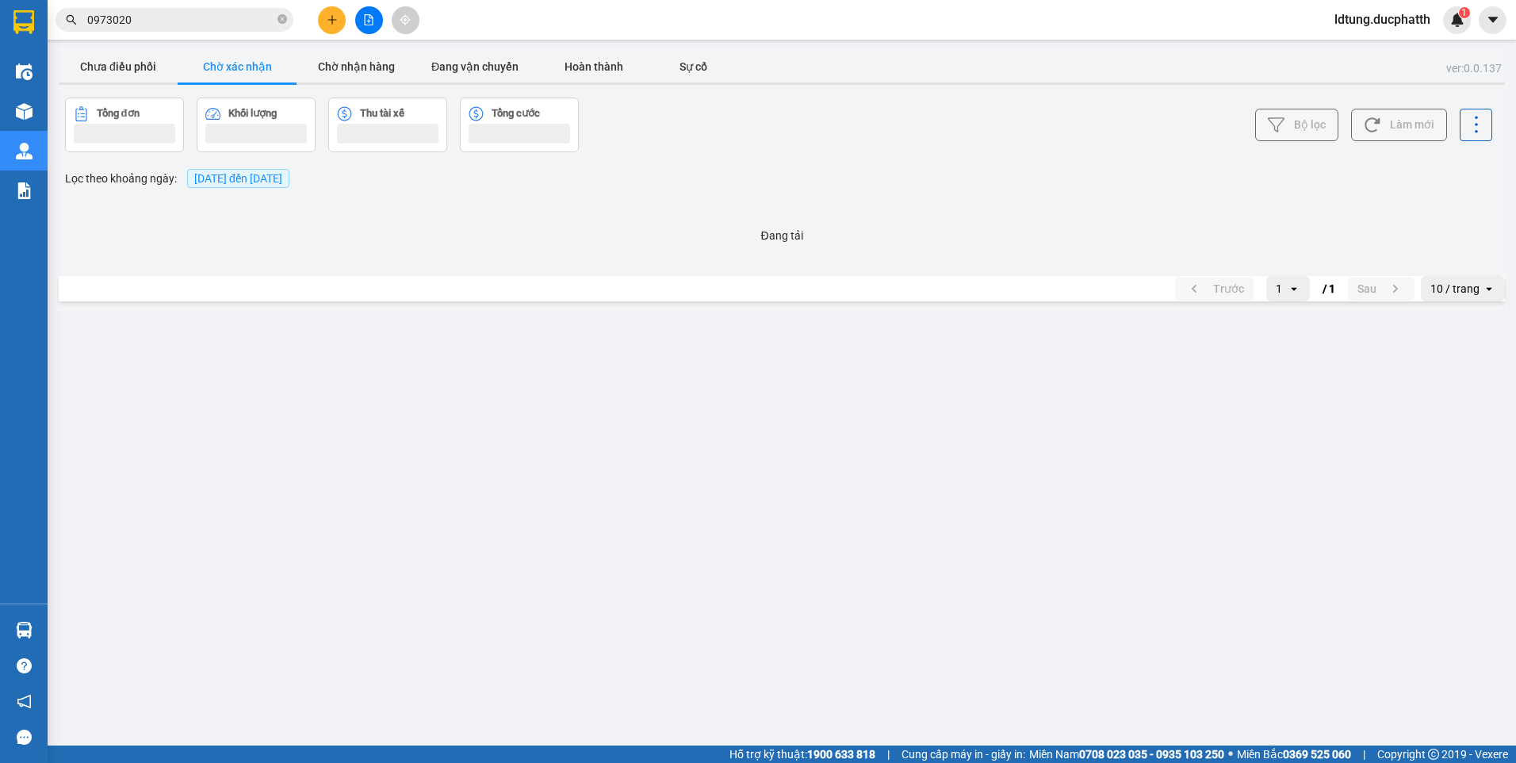
click at [1387, 125] on button "Làm mới" at bounding box center [1399, 125] width 96 height 33
click at [1386, 125] on button "Làm mới" at bounding box center [1399, 125] width 96 height 33
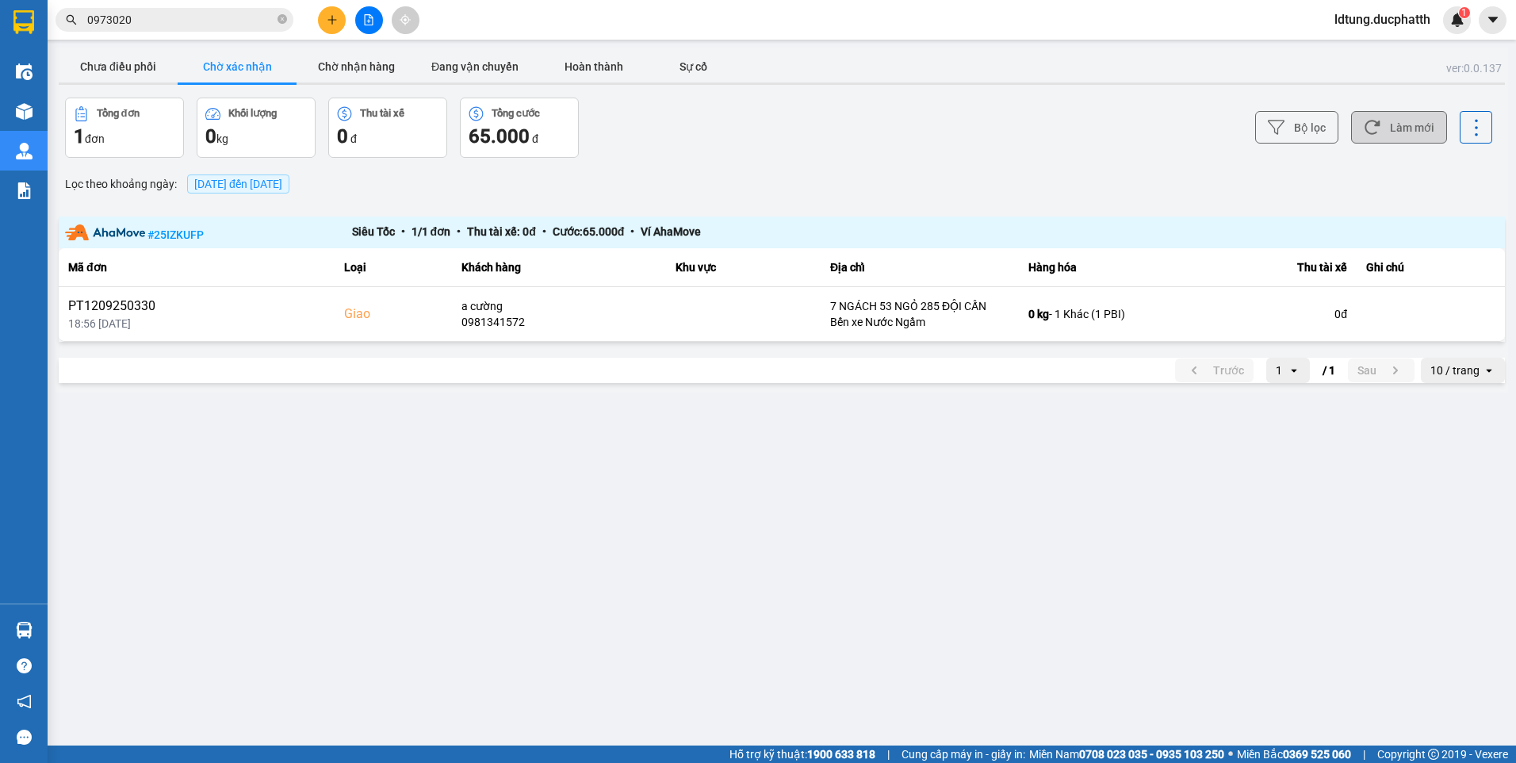
click at [1384, 125] on button "Làm mới" at bounding box center [1399, 127] width 96 height 33
click at [1383, 125] on button "Làm mới" at bounding box center [1399, 127] width 96 height 33
click at [1382, 125] on button "Làm mới" at bounding box center [1399, 127] width 96 height 33
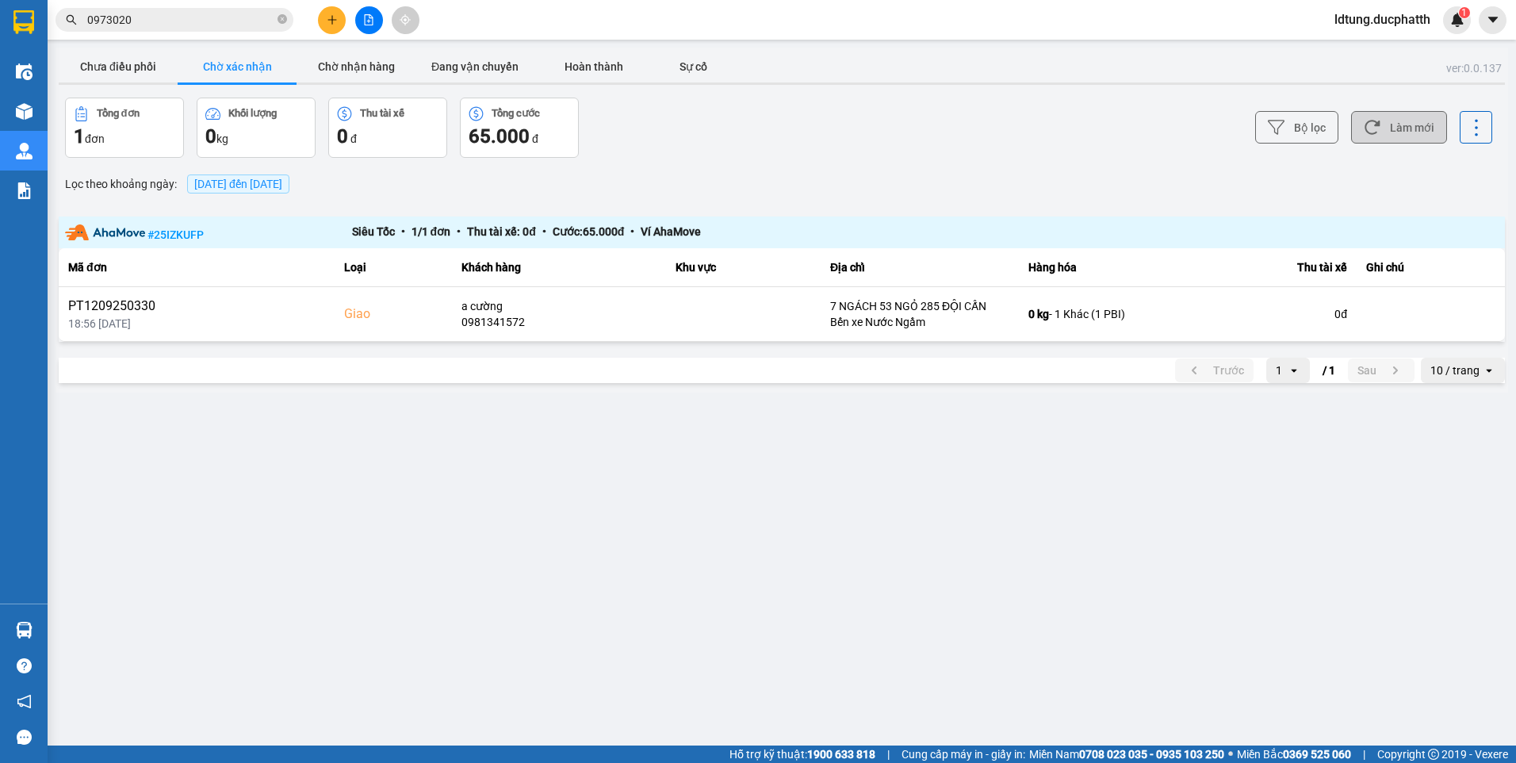
click at [1382, 125] on button "Làm mới" at bounding box center [1399, 127] width 96 height 33
click at [346, 77] on button "Chờ nhận hàng" at bounding box center [356, 67] width 119 height 32
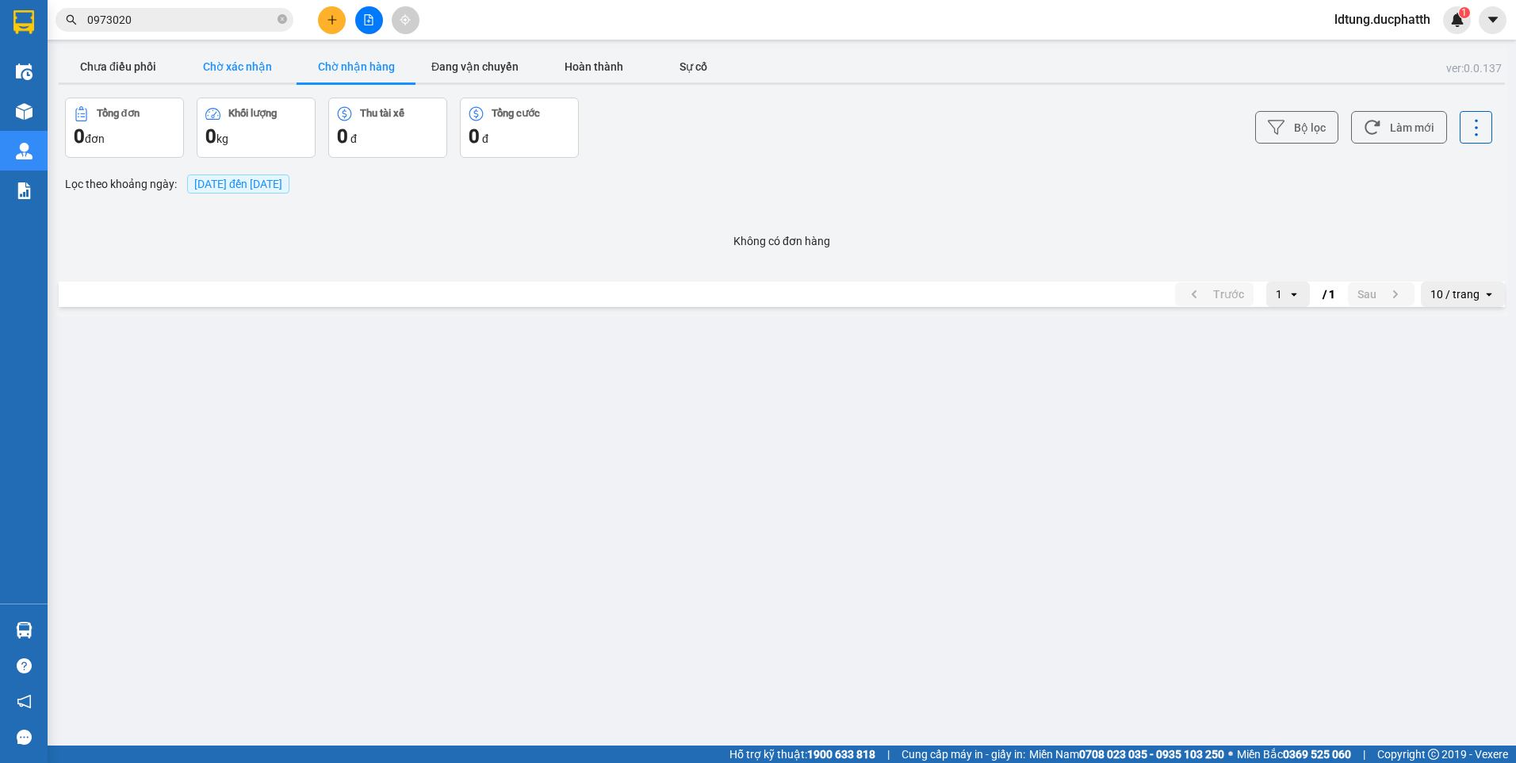
click at [223, 77] on button "Chờ xác nhận" at bounding box center [237, 67] width 119 height 32
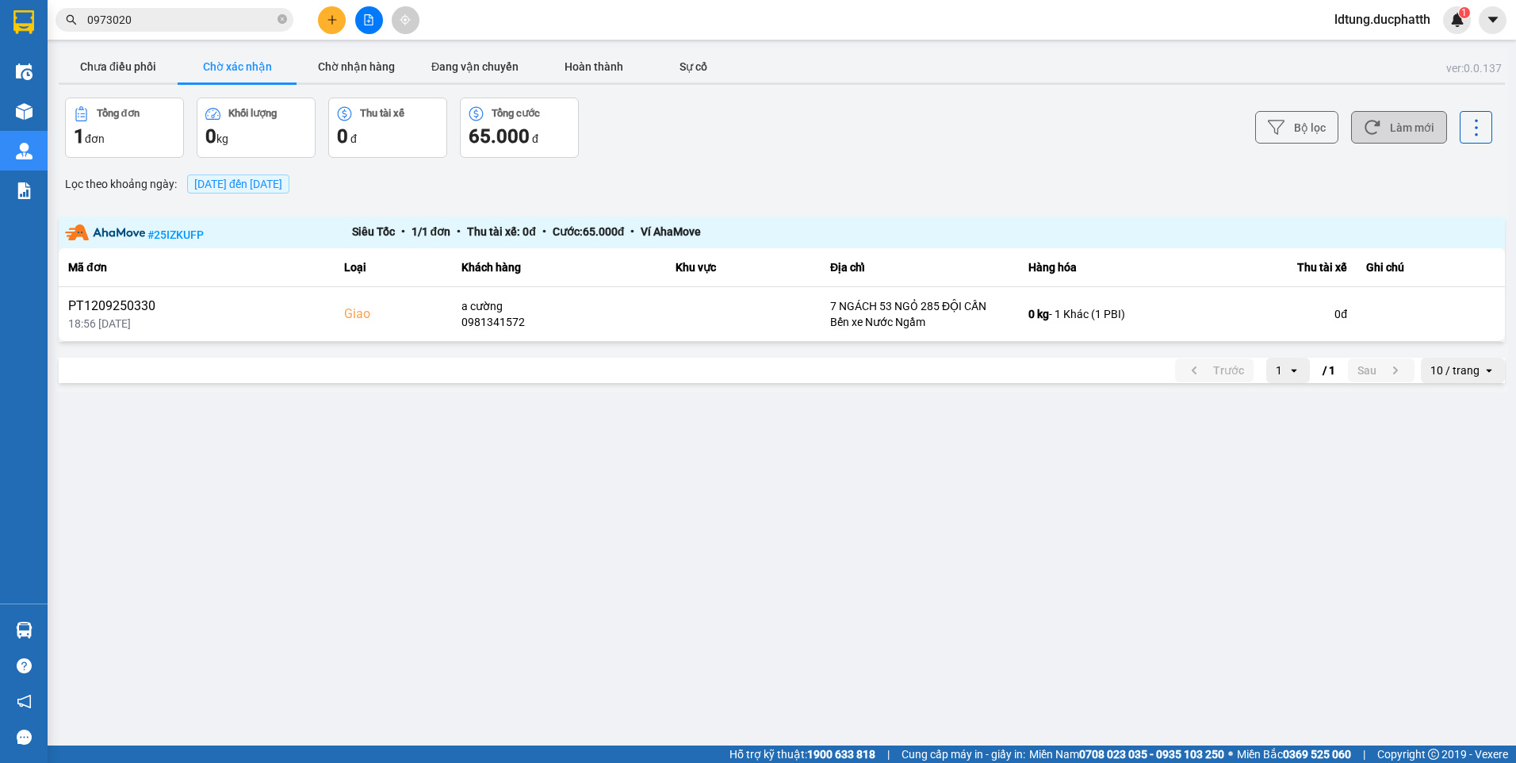
click at [1375, 136] on button "Làm mới" at bounding box center [1399, 127] width 96 height 33
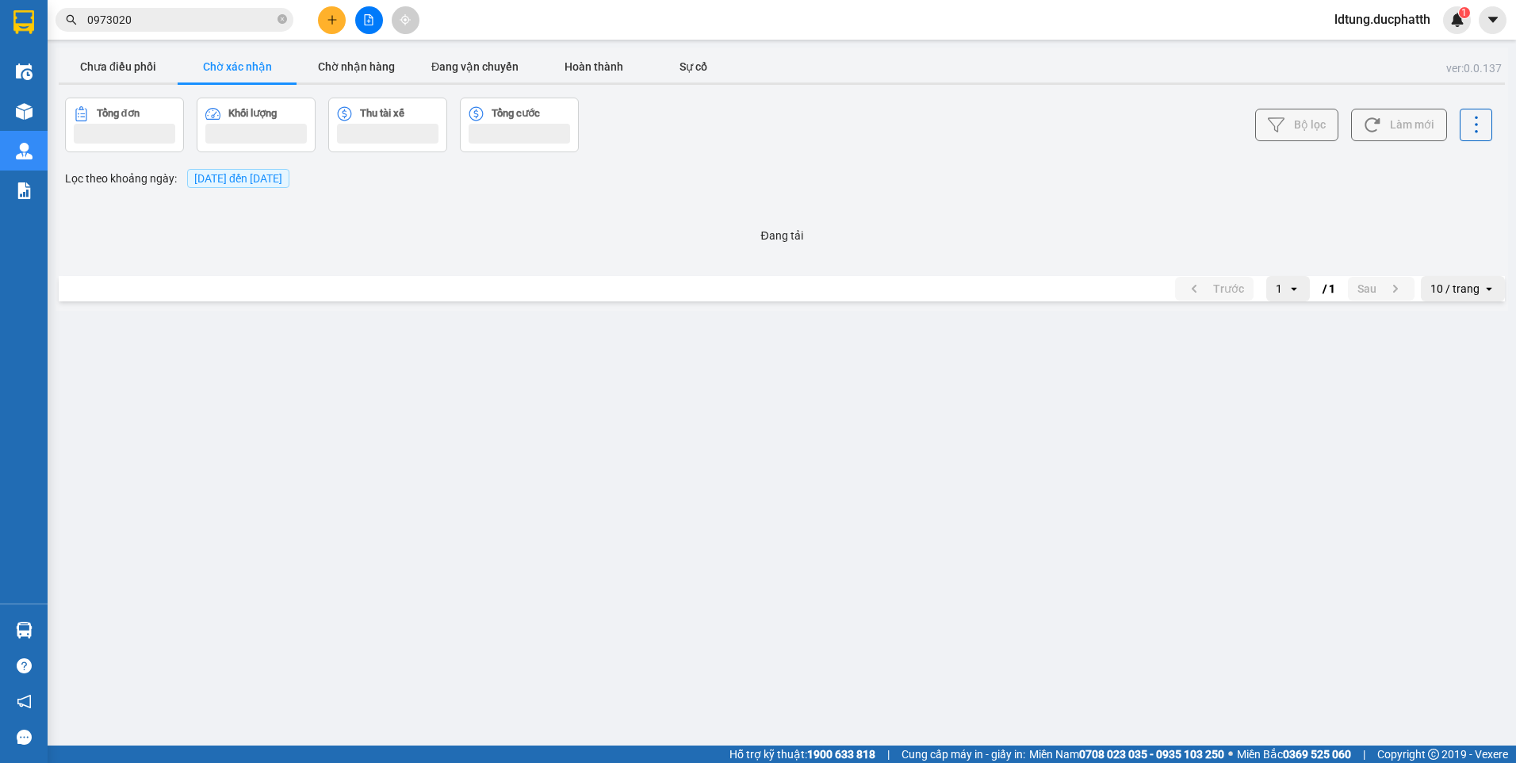
click at [1375, 136] on button "Làm mới" at bounding box center [1399, 125] width 96 height 33
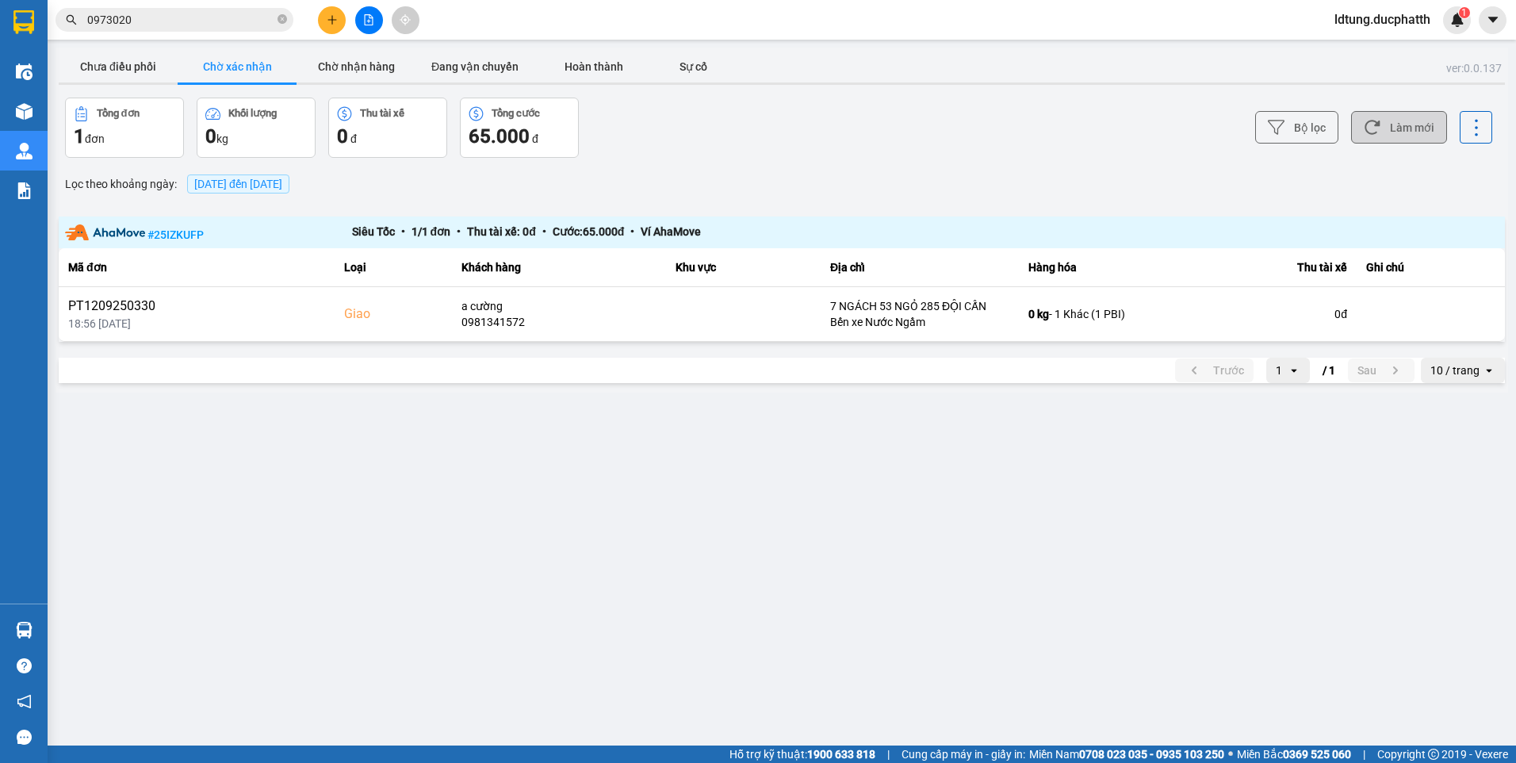
click at [1375, 136] on button "Làm mới" at bounding box center [1399, 127] width 96 height 33
click at [1369, 132] on icon at bounding box center [1372, 127] width 17 height 17
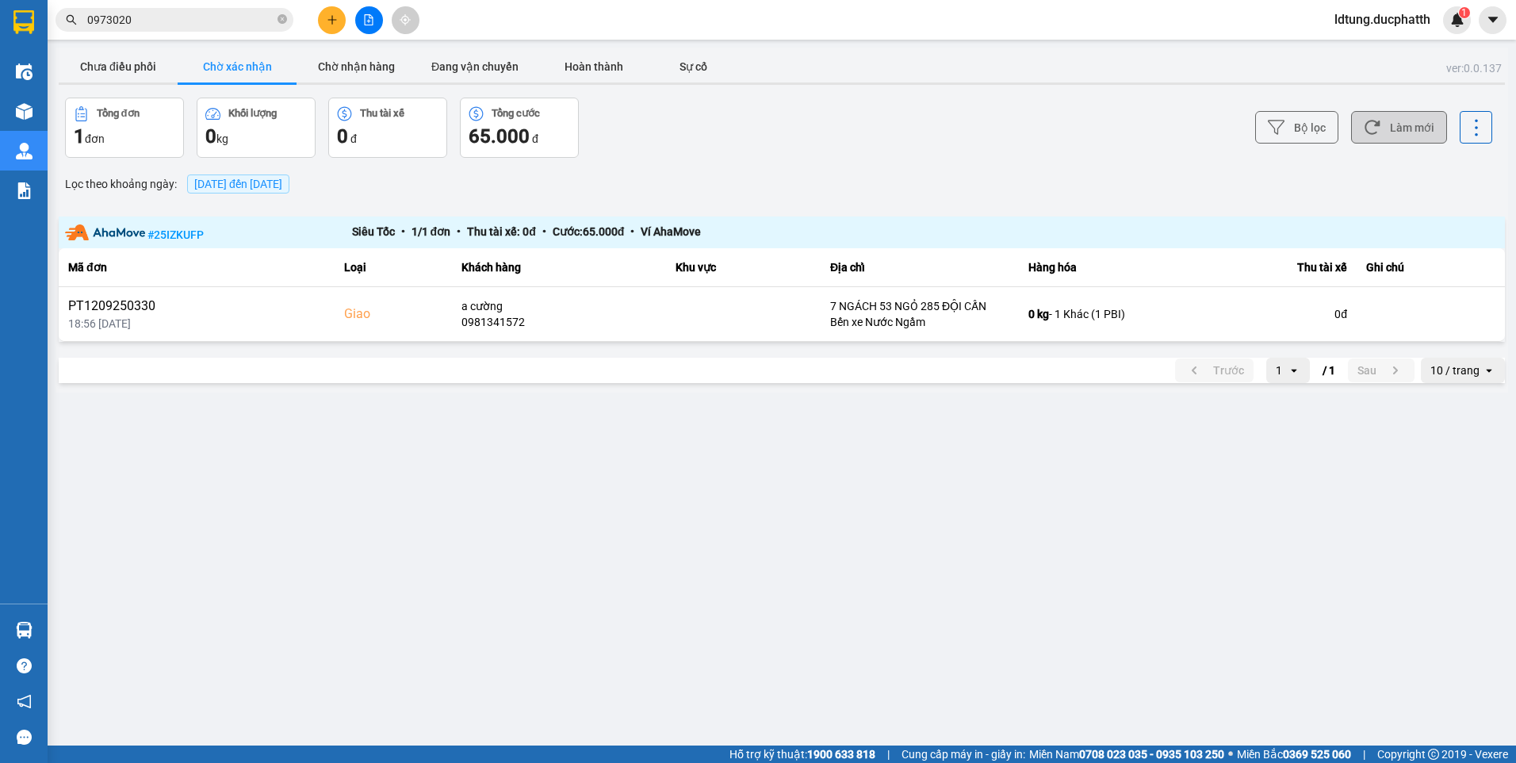
click at [1370, 126] on icon at bounding box center [1372, 127] width 17 height 17
click at [1373, 125] on icon at bounding box center [1372, 127] width 17 height 17
click at [1368, 126] on icon at bounding box center [1372, 127] width 17 height 17
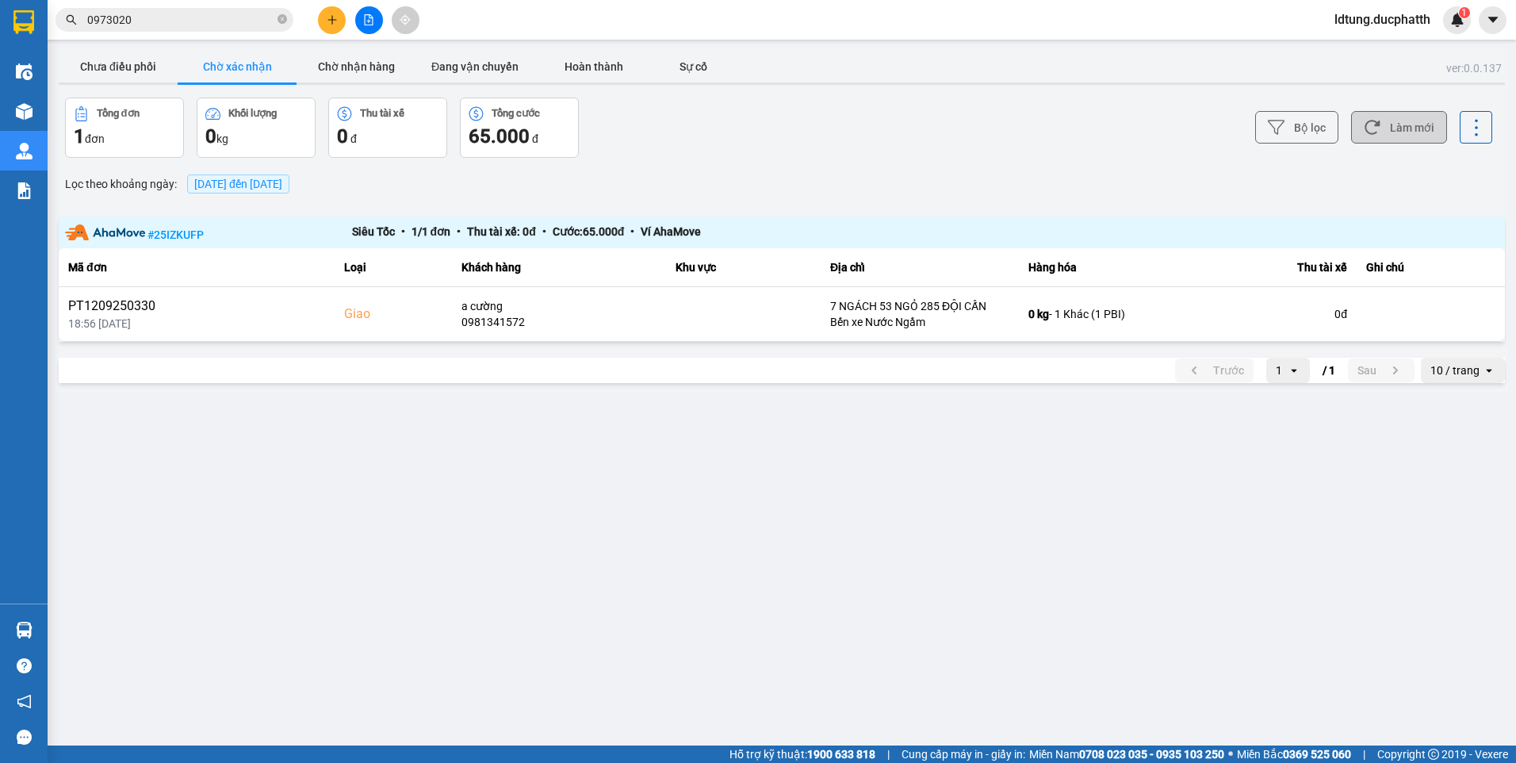
click at [1368, 126] on icon at bounding box center [1372, 127] width 17 height 17
click at [303, 67] on button "Chờ nhận hàng" at bounding box center [356, 67] width 119 height 32
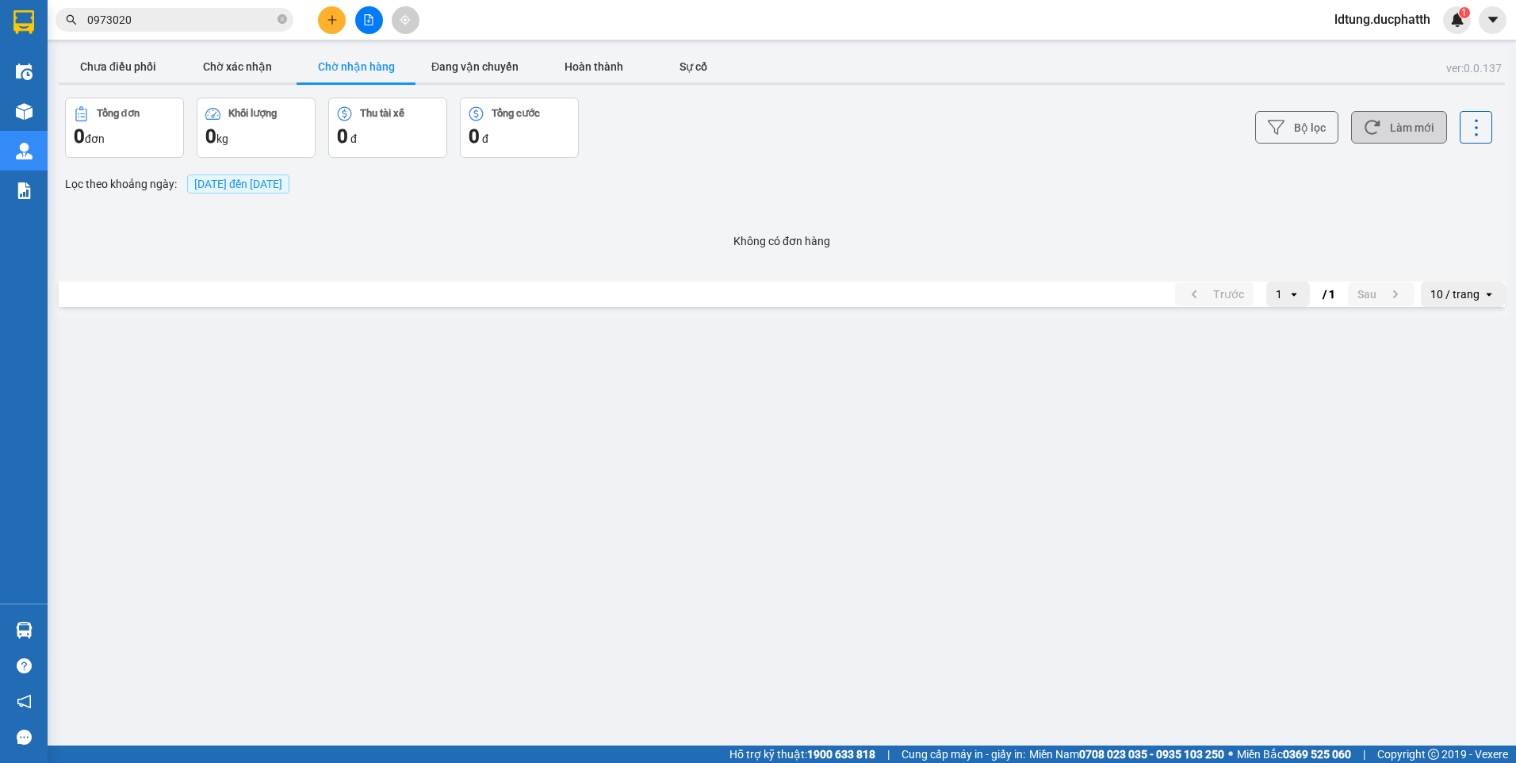
click at [459, 48] on main "ver: 0.0.137 Chưa điều phối Chờ xác nhận Chờ nhận hàng Đang vận chuyển Hoàn thà…" at bounding box center [758, 372] width 1516 height 745
drag, startPoint x: 418, startPoint y: 66, endPoint x: 447, endPoint y: 64, distance: 29.4
click at [430, 67] on button "Đang vận chuyển" at bounding box center [474, 67] width 119 height 32
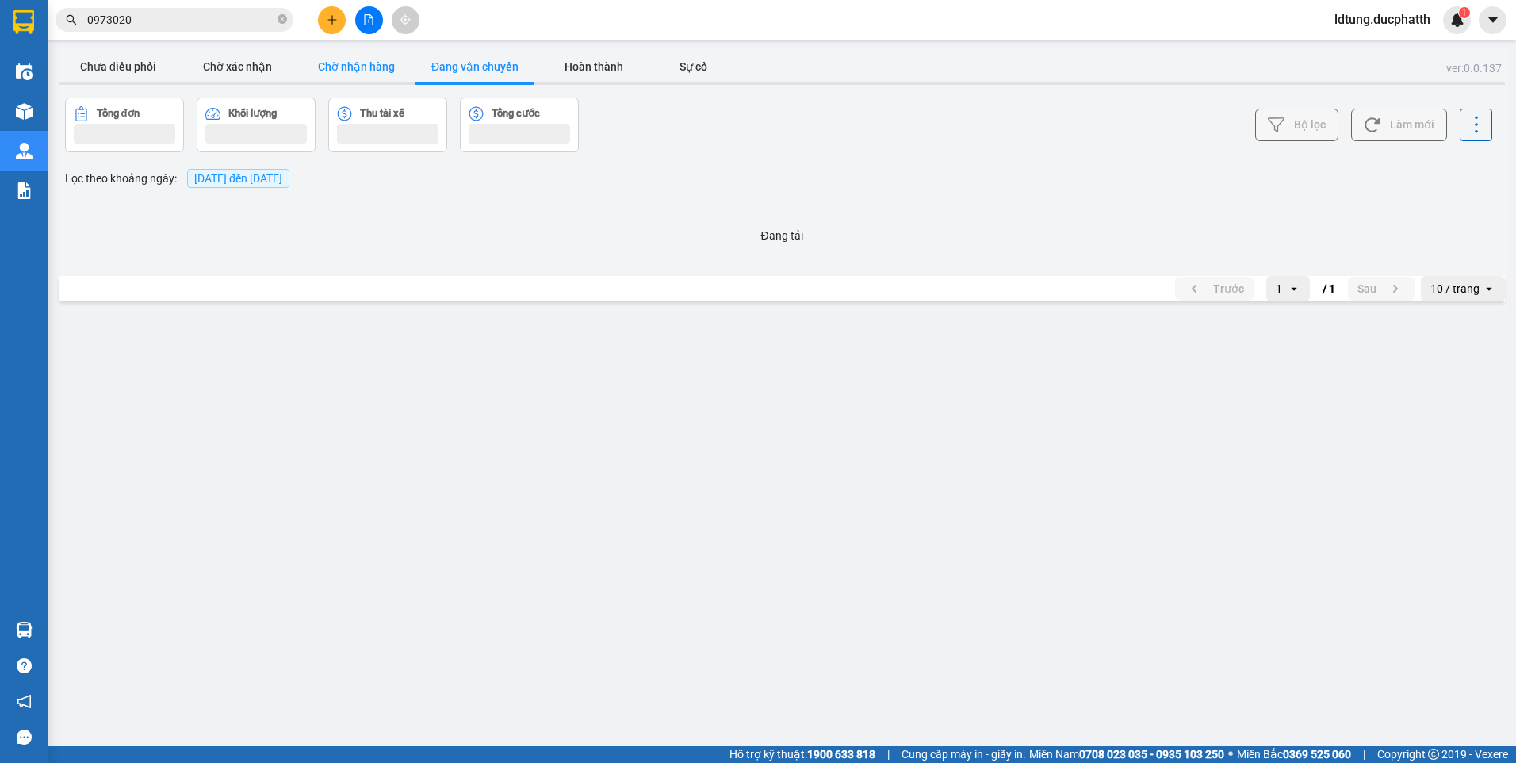
drag, startPoint x: 450, startPoint y: 63, endPoint x: 370, endPoint y: 70, distance: 79.5
click at [411, 68] on div "Chưa điều phối Chờ xác nhận Chờ nhận hàng Đang vận chuyển Hoàn thành Sự cố" at bounding box center [782, 69] width 1446 height 36
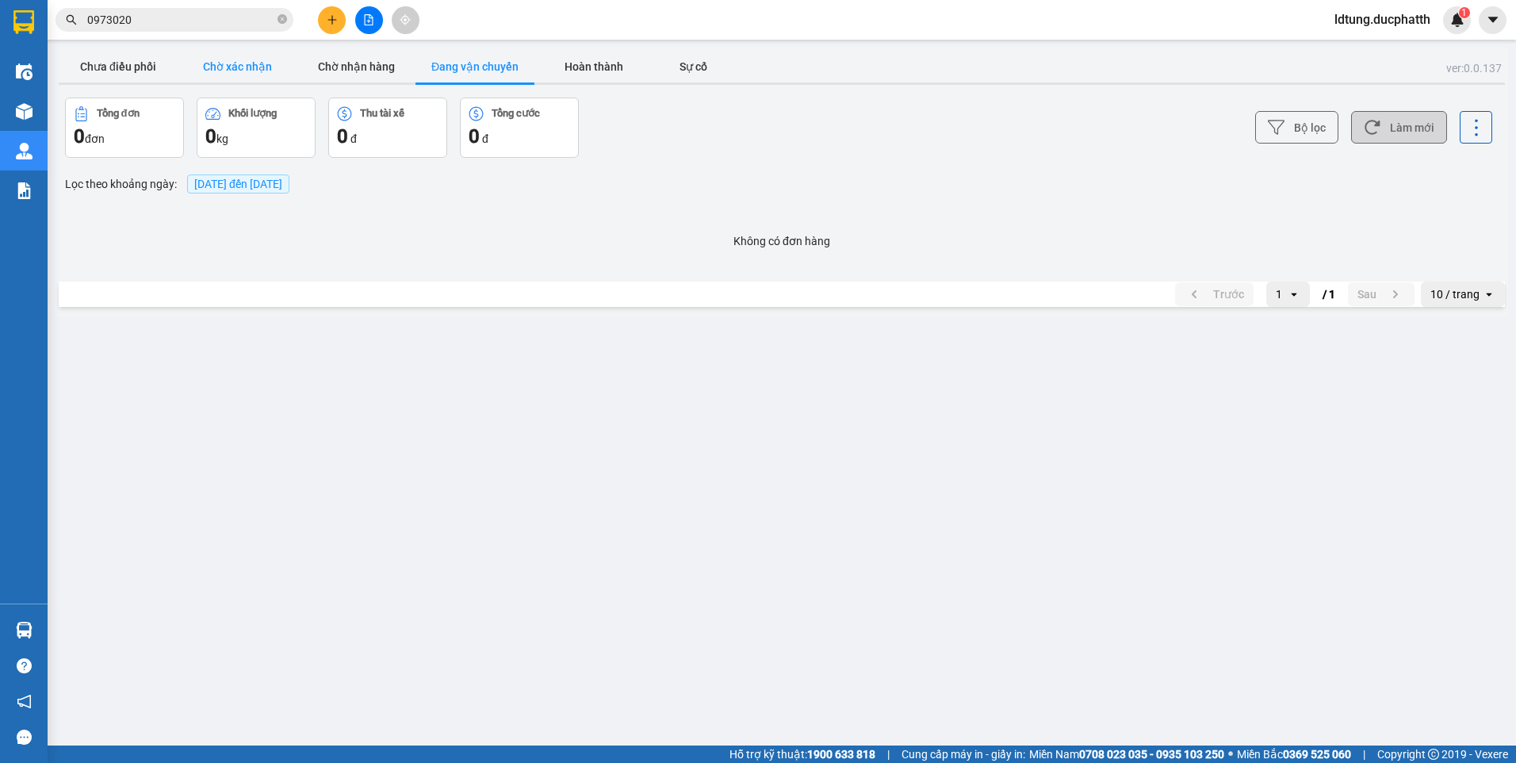
drag, startPoint x: 369, startPoint y: 70, endPoint x: 262, endPoint y: 70, distance: 107.0
click at [357, 70] on button "Chờ nhận hàng" at bounding box center [356, 67] width 119 height 32
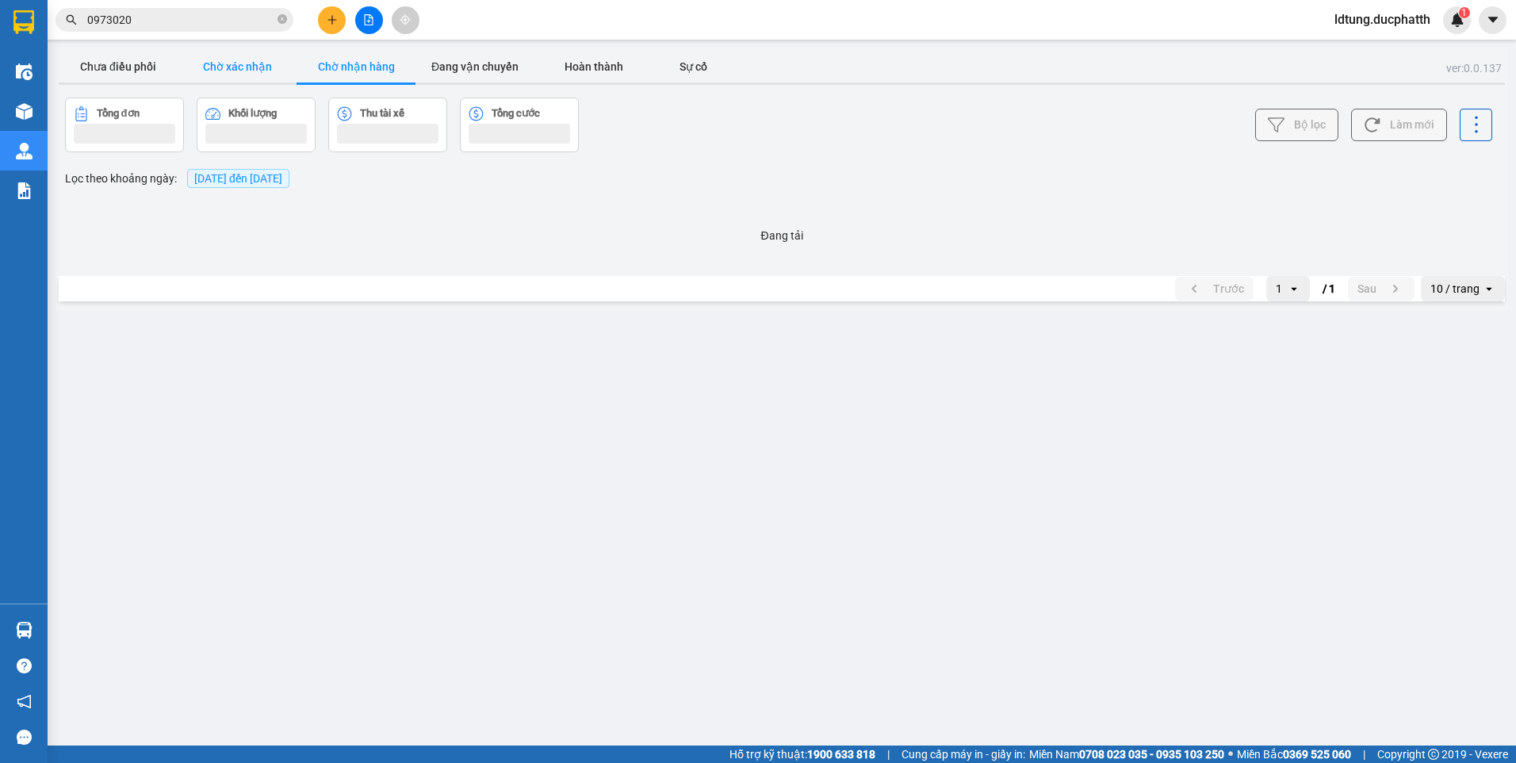
click at [256, 70] on button "Chờ xác nhận" at bounding box center [237, 67] width 119 height 32
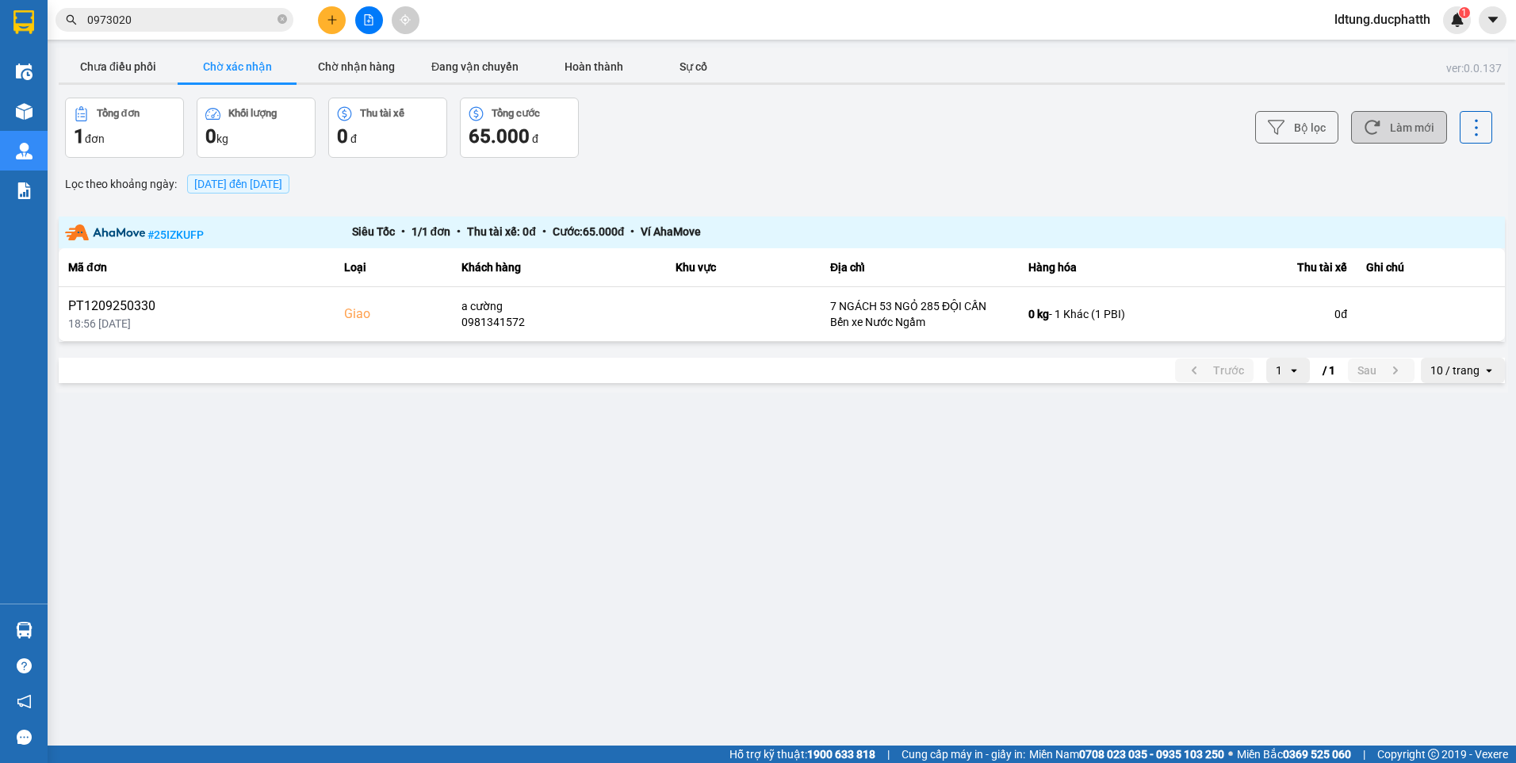
drag, startPoint x: 1435, startPoint y: 123, endPoint x: 1387, endPoint y: 129, distance: 48.8
click at [1433, 125] on button "Làm mới" at bounding box center [1399, 127] width 96 height 33
click at [1388, 129] on button "Làm mới" at bounding box center [1399, 127] width 96 height 33
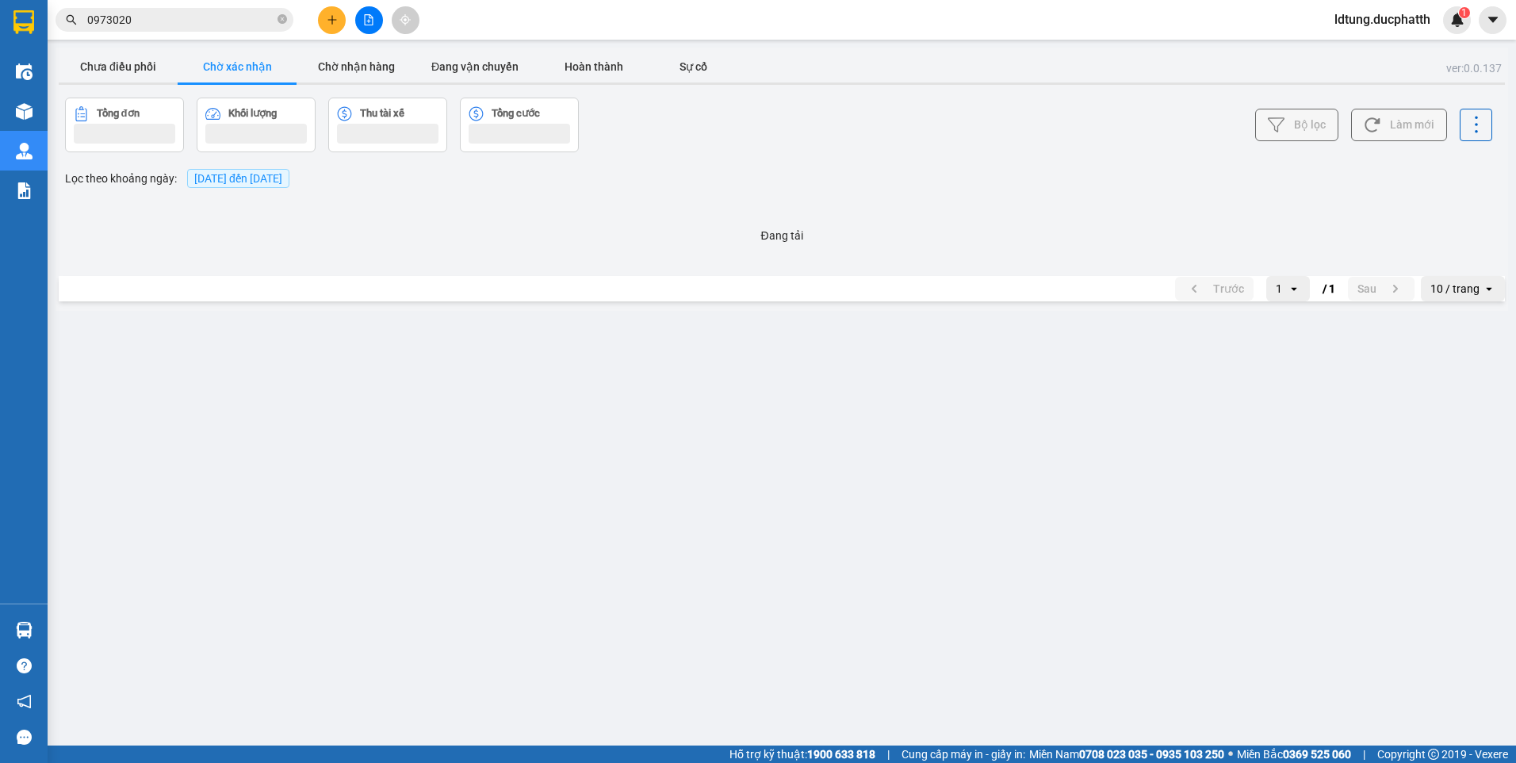
click at [1388, 129] on button "Làm mới" at bounding box center [1399, 125] width 96 height 33
drag, startPoint x: 1388, startPoint y: 129, endPoint x: 824, endPoint y: 129, distance: 564.6
click at [1374, 129] on button "Làm mới" at bounding box center [1399, 127] width 96 height 33
click at [94, 69] on button "Chưa điều phối" at bounding box center [118, 67] width 119 height 32
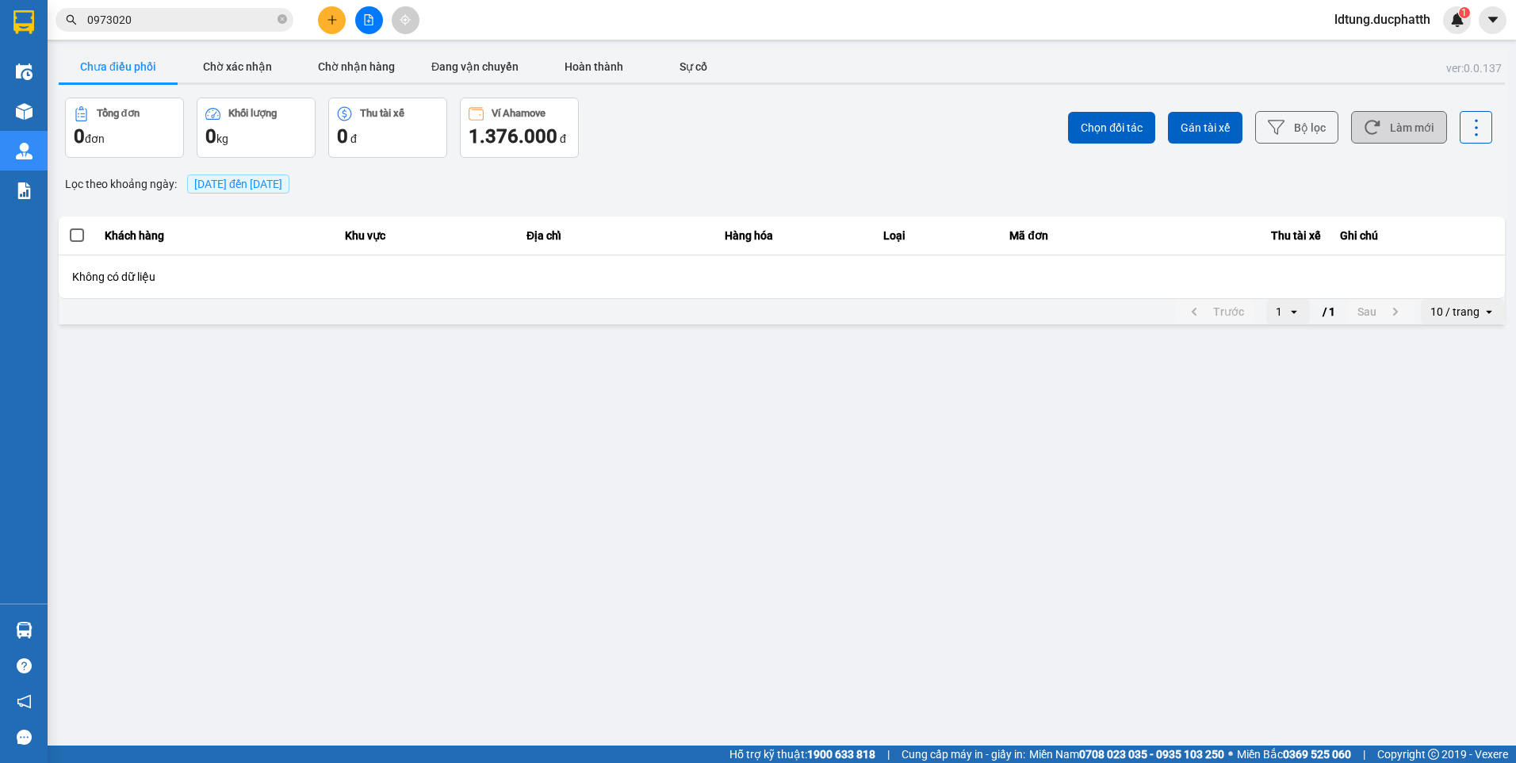
click at [1434, 124] on button "Làm mới" at bounding box center [1399, 127] width 96 height 33
click at [1432, 124] on button "Làm mới" at bounding box center [1399, 127] width 96 height 33
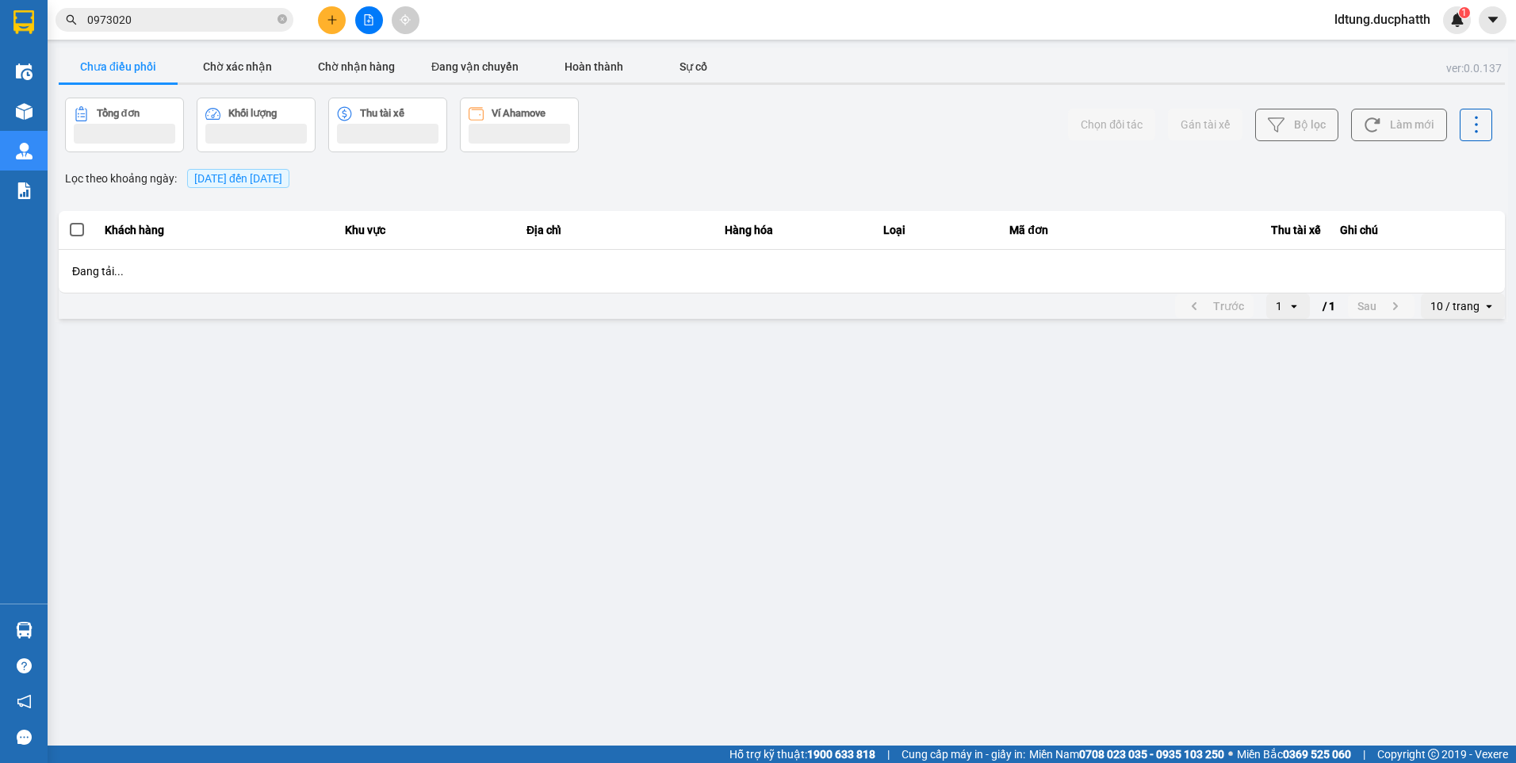
drag, startPoint x: 1432, startPoint y: 124, endPoint x: 1403, endPoint y: 124, distance: 28.5
click at [1422, 124] on button "Làm mới" at bounding box center [1399, 125] width 96 height 33
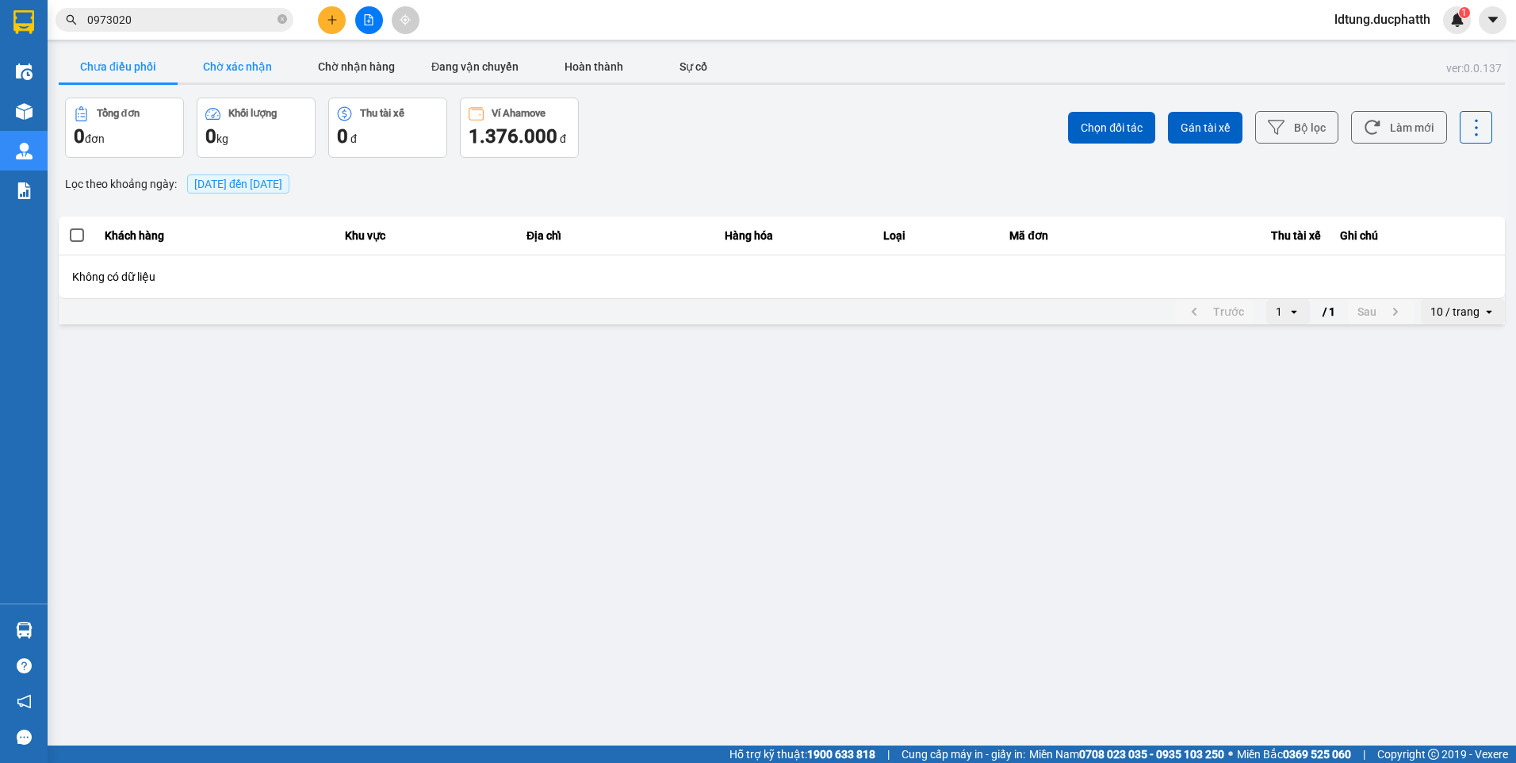
click at [270, 65] on button "Chờ xác nhận" at bounding box center [237, 67] width 119 height 32
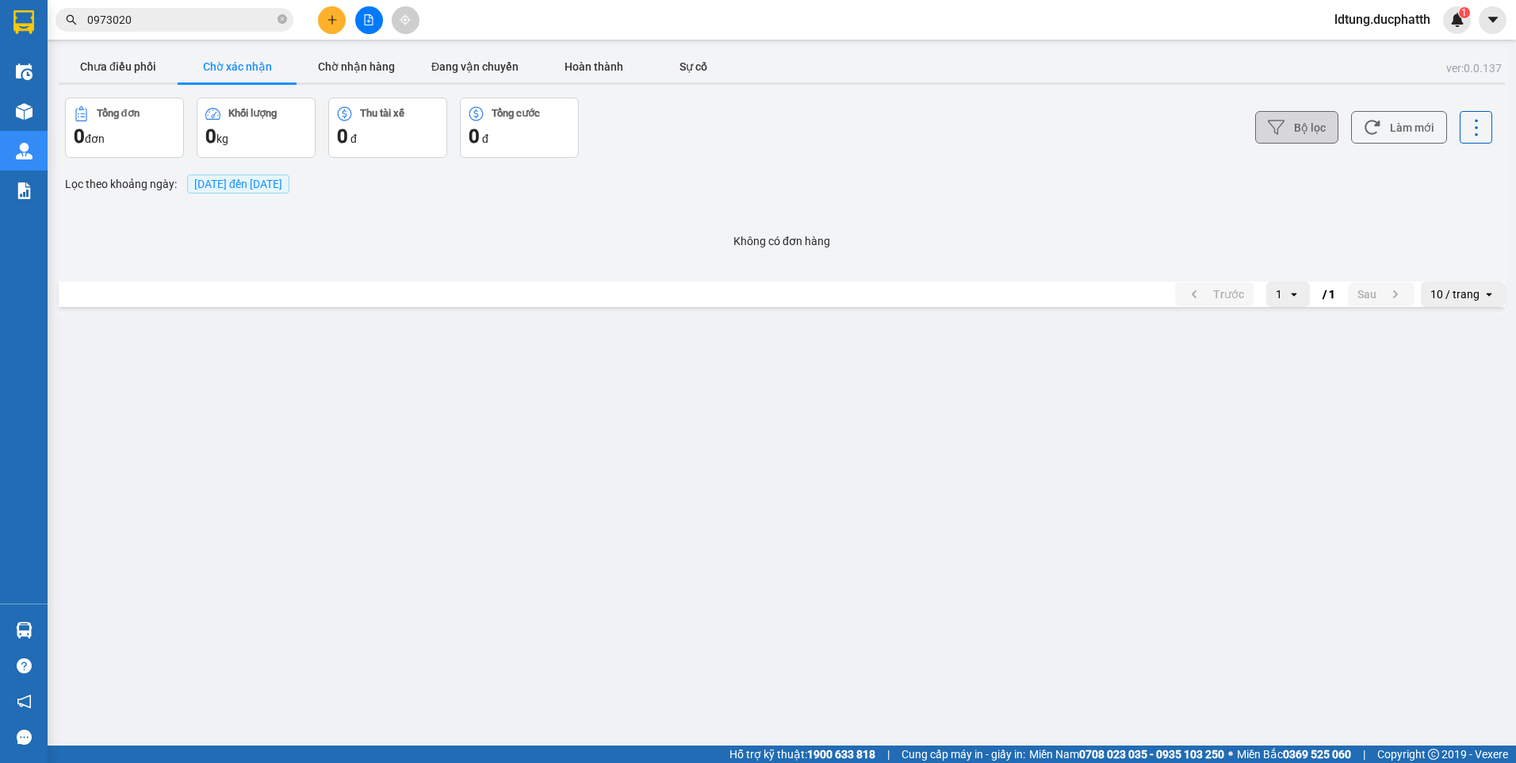
click at [1333, 113] on button "Bộ lọc" at bounding box center [1296, 127] width 83 height 33
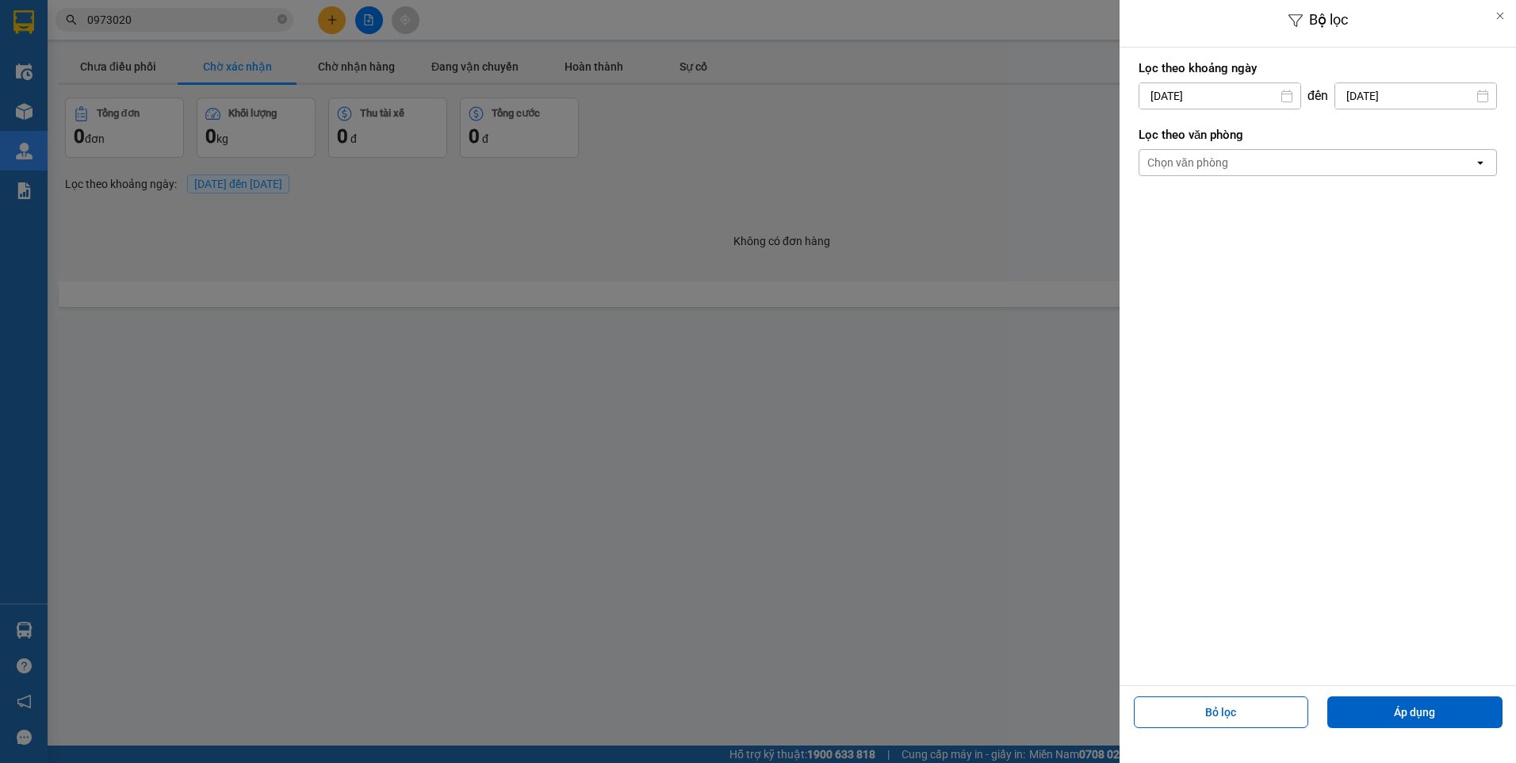
click at [1331, 113] on div "Lọc theo khoảng ngày 12/09/2025 Press the down arrow key to interact with the c…" at bounding box center [1318, 85] width 358 height 59
drag, startPoint x: 683, startPoint y: 118, endPoint x: 433, endPoint y: 121, distance: 250.6
click at [670, 121] on div at bounding box center [758, 381] width 1516 height 763
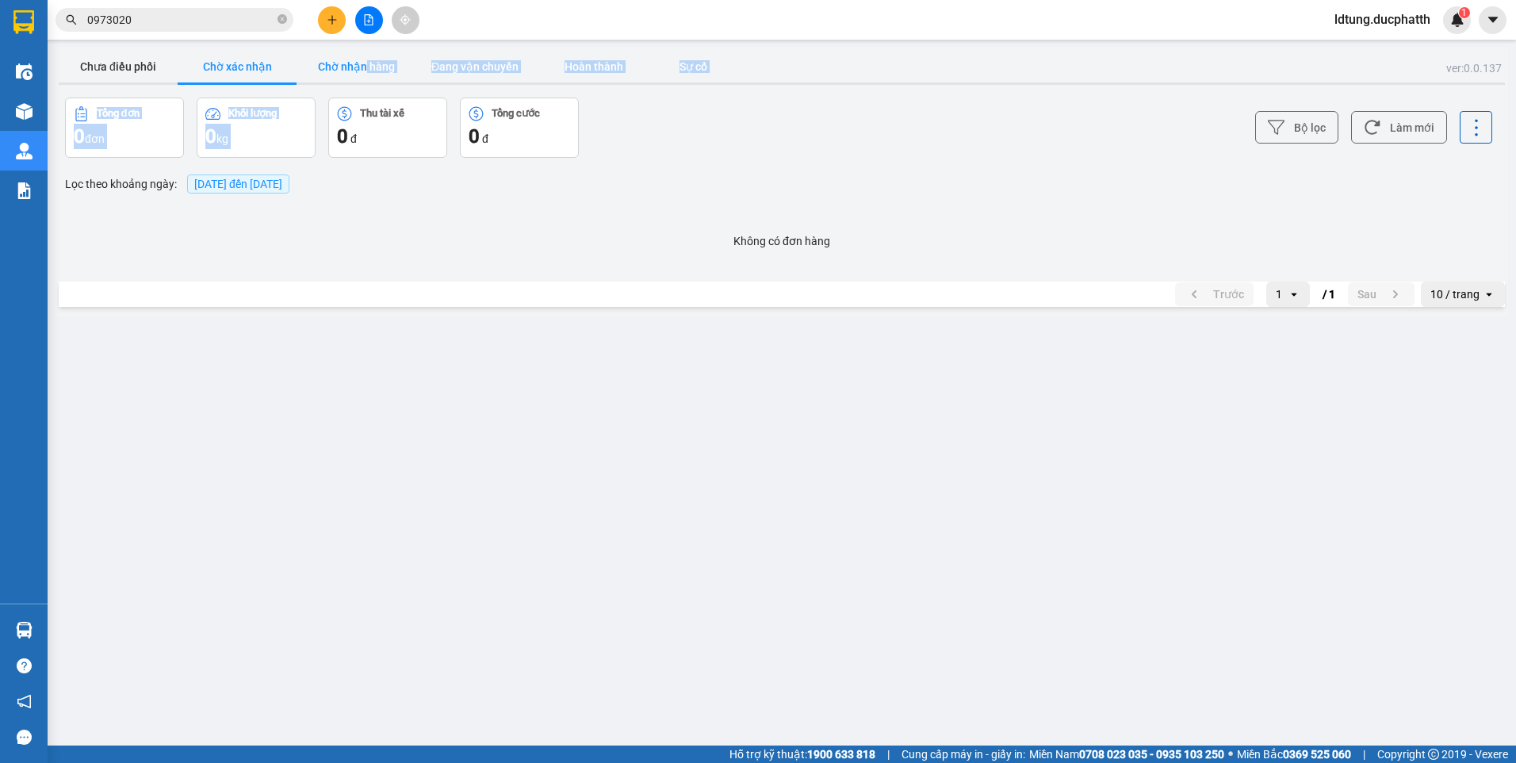
click at [368, 78] on div "ver: 0.0.137 Chưa điều phối Chờ xác nhận Chờ nhận hàng Đang vận chuyển Hoàn thà…" at bounding box center [782, 182] width 1453 height 269
drag, startPoint x: 368, startPoint y: 78, endPoint x: 335, endPoint y: 65, distance: 35.9
click at [335, 65] on button "Chờ nhận hàng" at bounding box center [356, 67] width 119 height 32
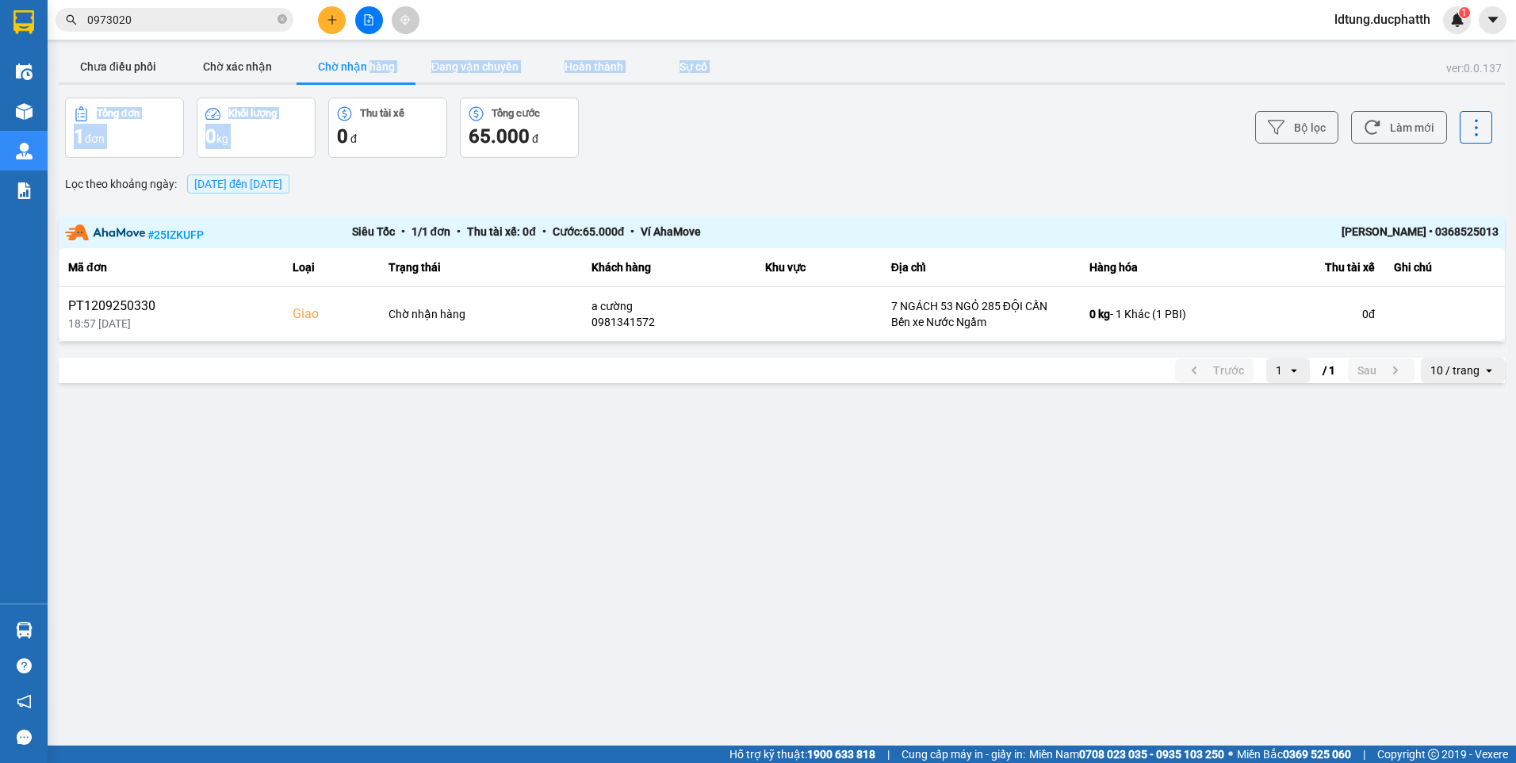
click at [335, 65] on button "Chờ nhận hàng" at bounding box center [356, 67] width 119 height 32
click at [1114, 433] on main "ver: 0.0.137 Chưa điều phối Chờ xác nhận Chờ nhận hàng Đang vận chuyển Hoàn thà…" at bounding box center [758, 372] width 1516 height 745
click at [266, 78] on button "Chờ xác nhận" at bounding box center [237, 67] width 119 height 32
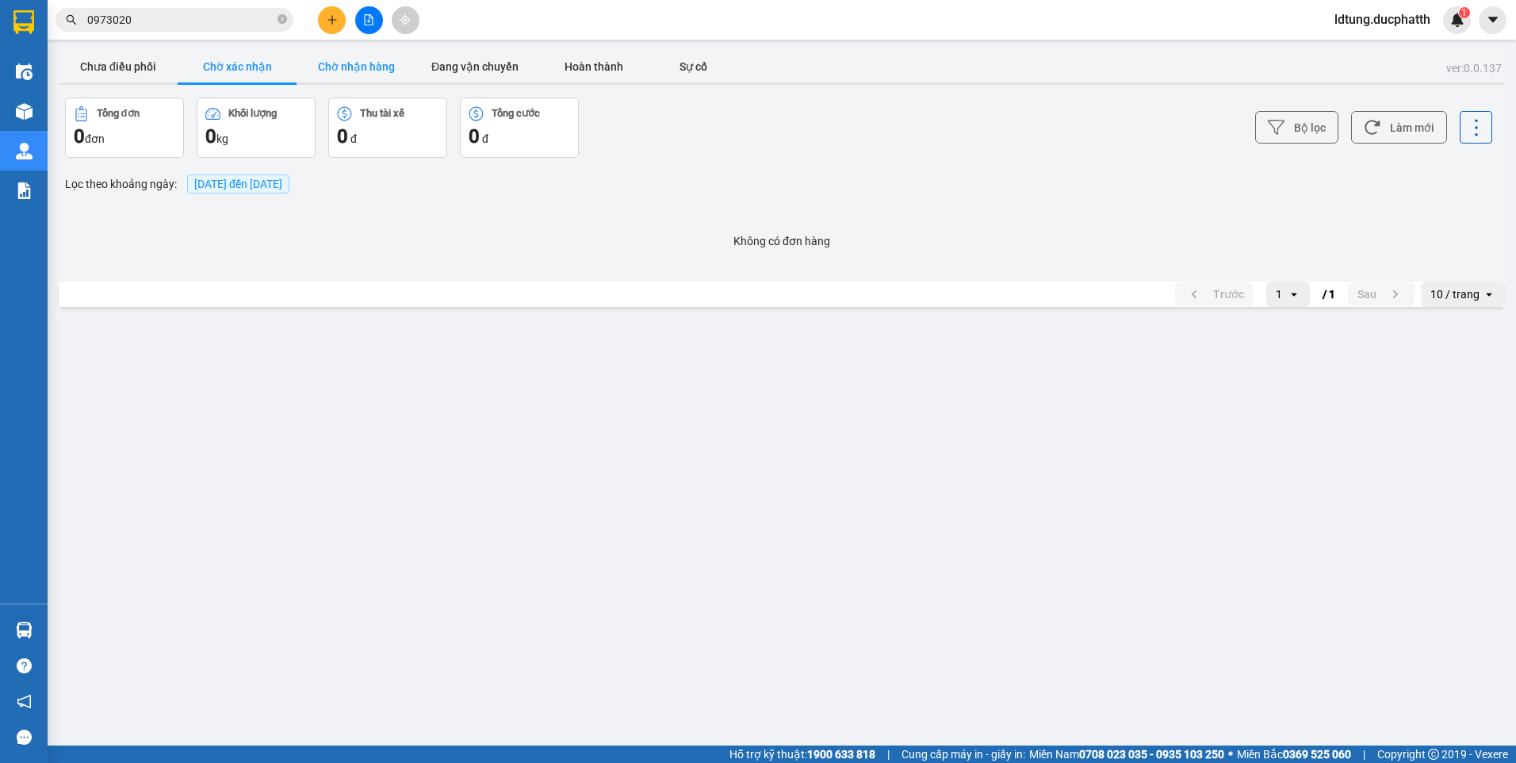
click at [373, 69] on button "Chờ nhận hàng" at bounding box center [356, 67] width 119 height 32
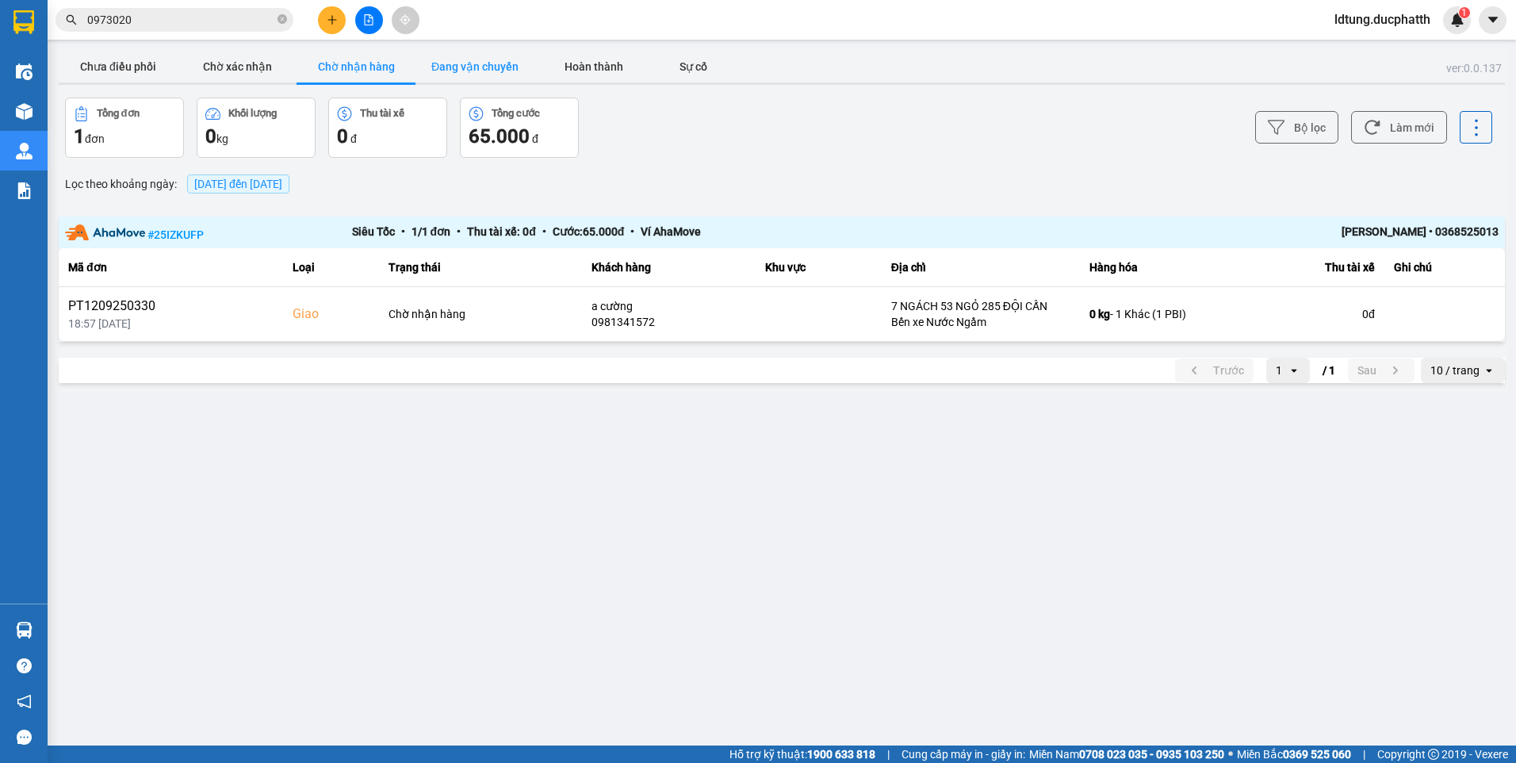
click at [473, 69] on button "Đang vận chuyển" at bounding box center [474, 67] width 119 height 32
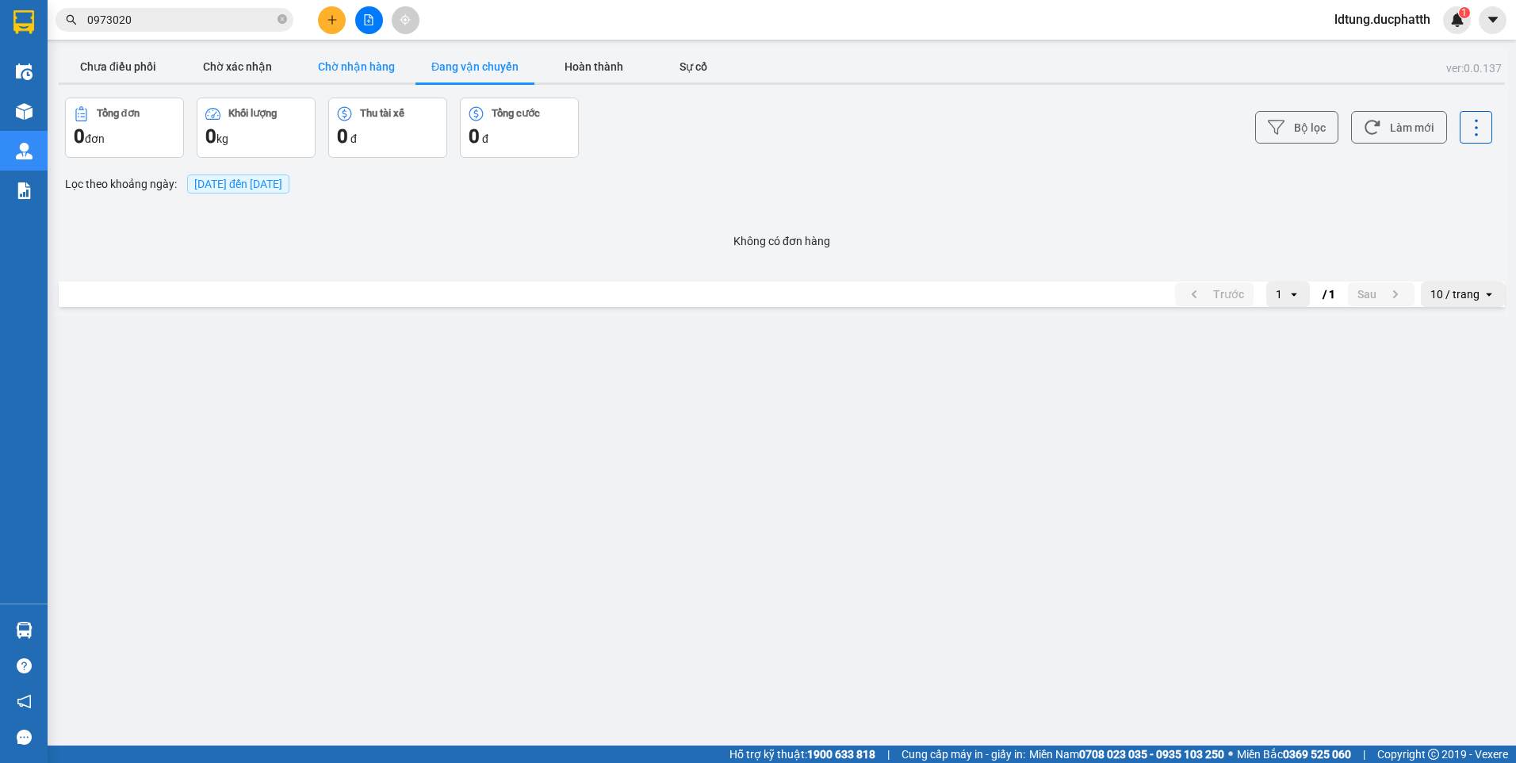
click at [359, 64] on button "Chờ nhận hàng" at bounding box center [356, 67] width 119 height 32
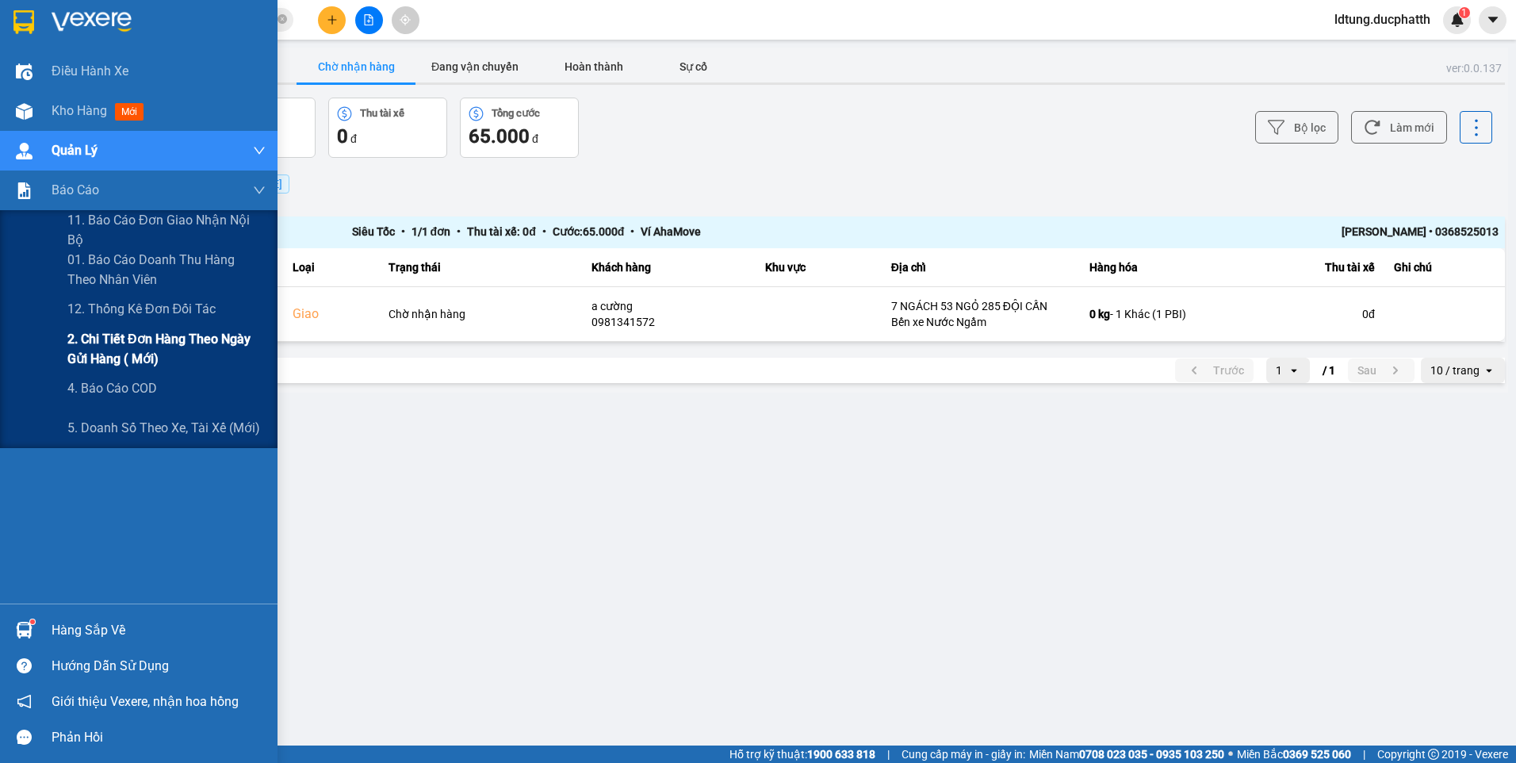
click at [129, 356] on span "2. Chi tiết đơn hàng theo ngày gửi hàng ( mới)" at bounding box center [166, 349] width 198 height 40
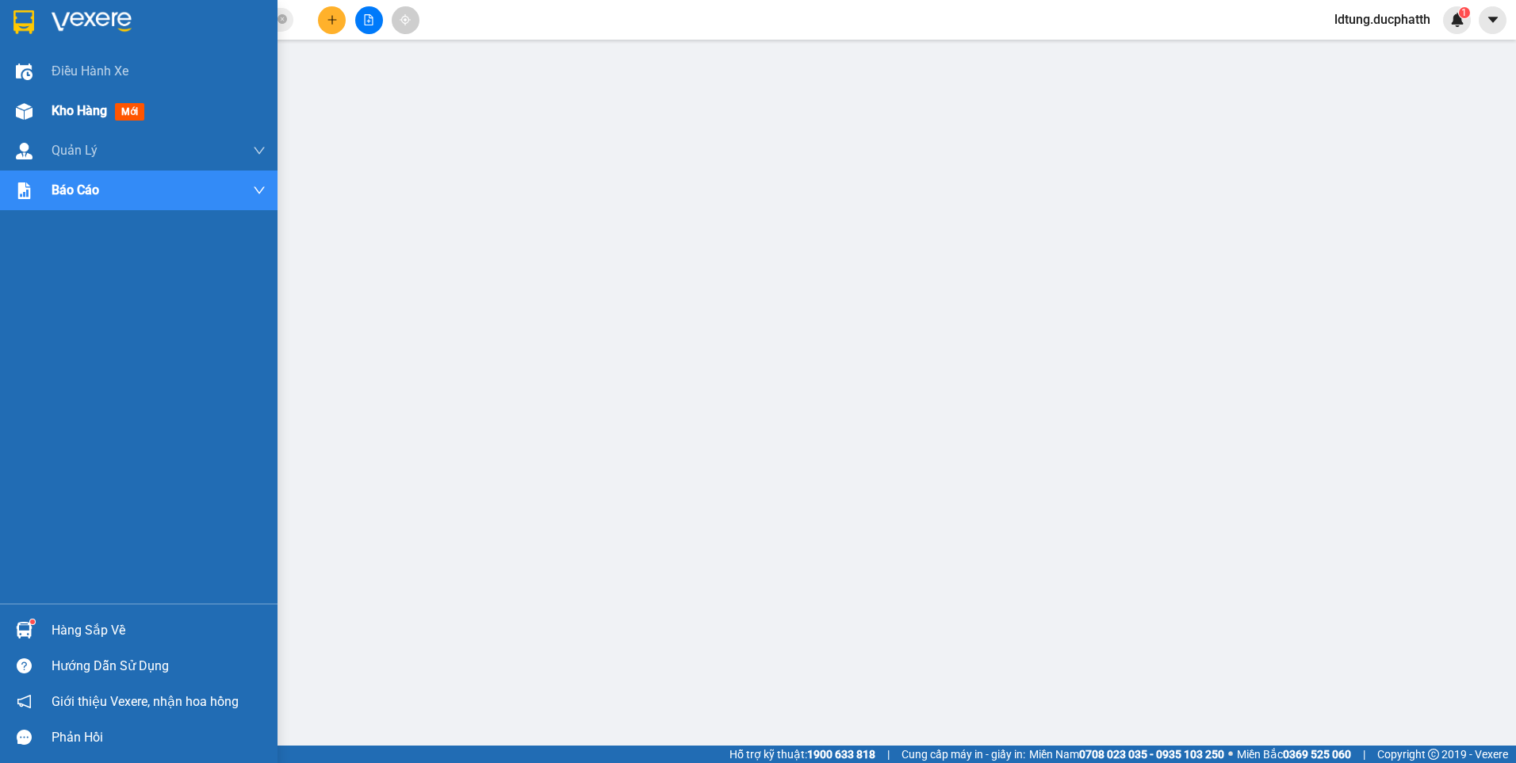
click at [38, 101] on div "Kho hàng mới" at bounding box center [139, 111] width 278 height 40
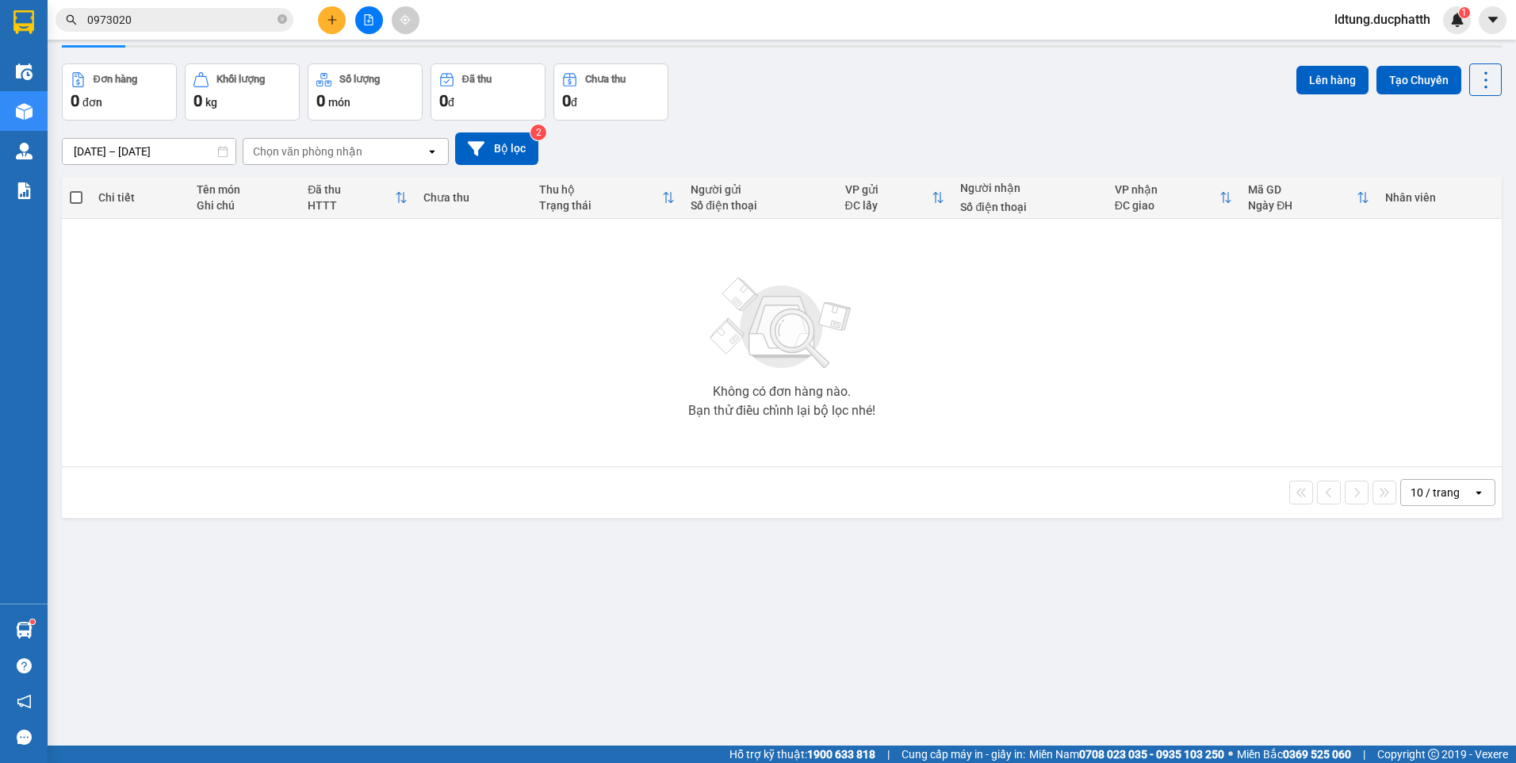
scroll to position [73, 0]
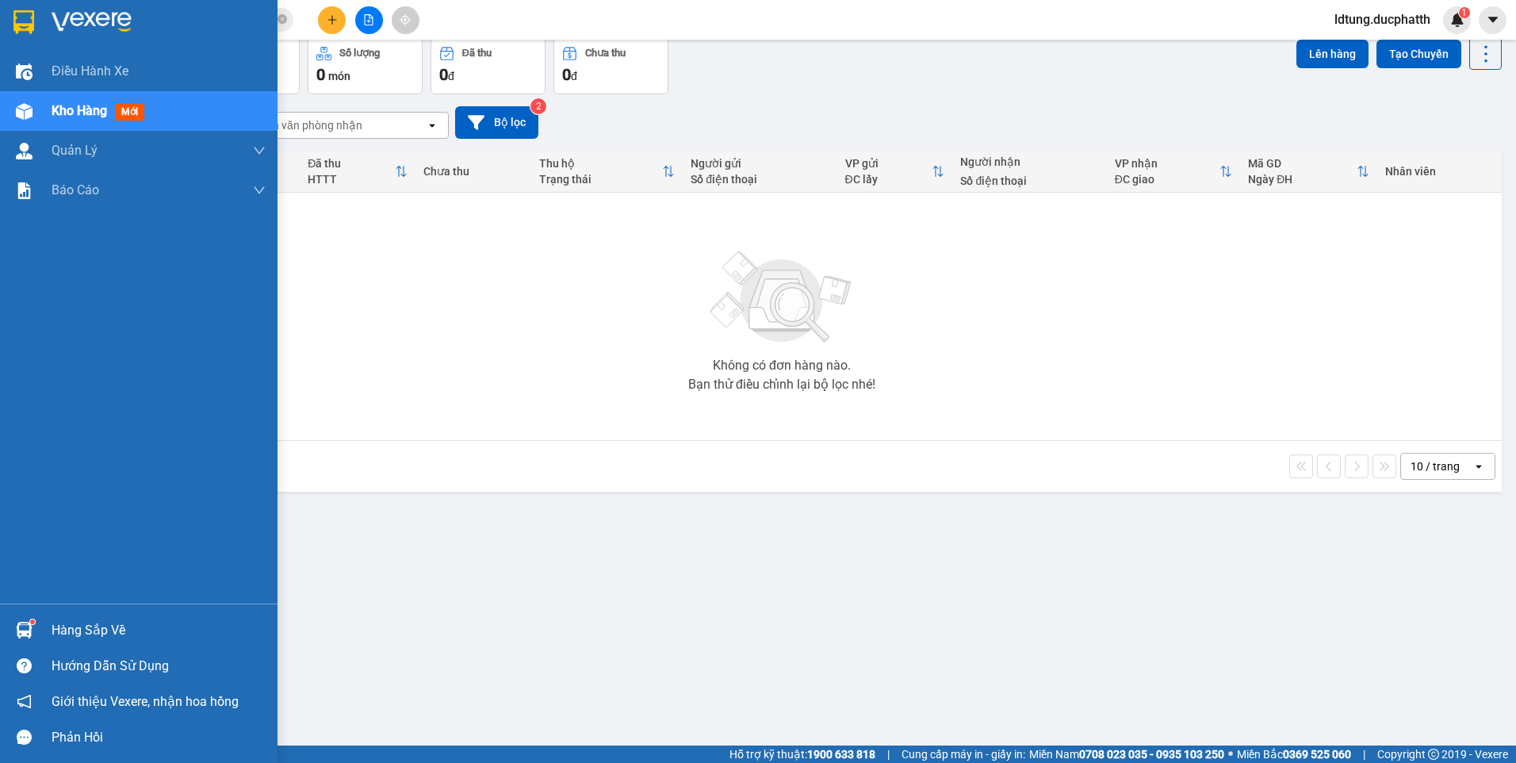
drag, startPoint x: 159, startPoint y: 377, endPoint x: 200, endPoint y: 557, distance: 184.5
click at [200, 557] on div "Điều hành xe Kho hàng mới Quản Lý Quản lý thu hộ Quản lý chuyến Quản lý khách h…" at bounding box center [139, 328] width 278 height 552
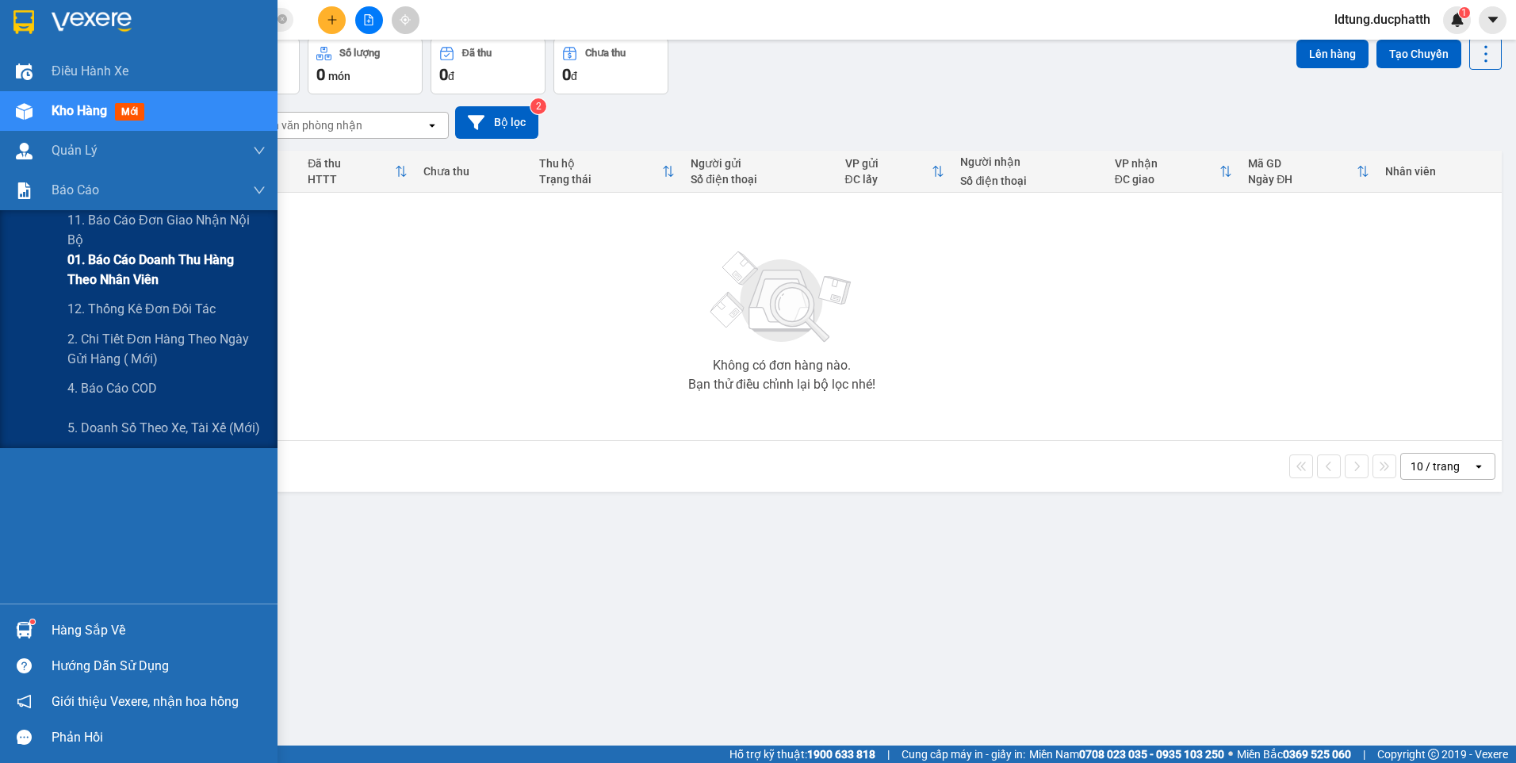
click at [199, 268] on span "01. Báo cáo doanh thu hàng theo nhân viên" at bounding box center [166, 270] width 198 height 40
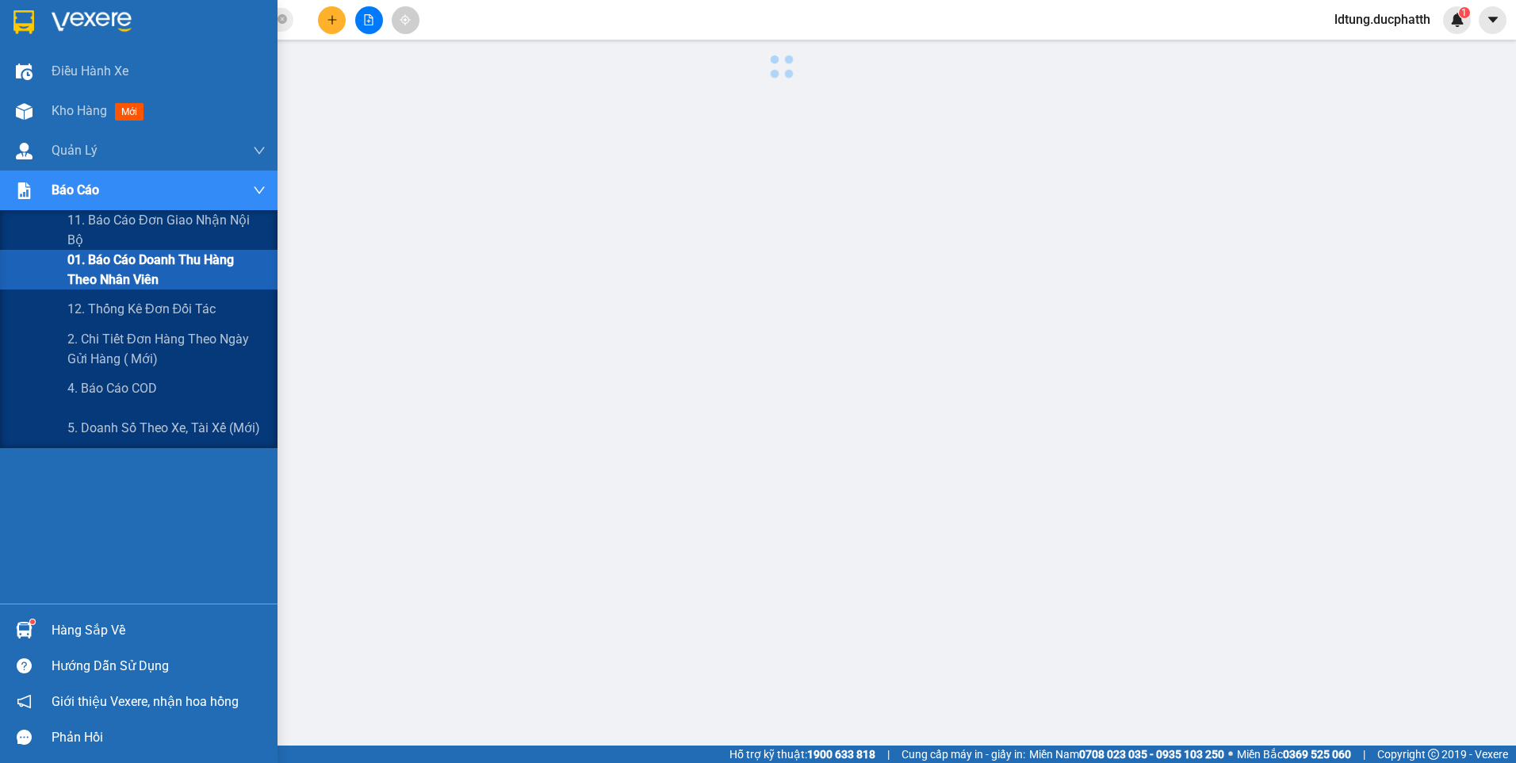
scroll to position [24, 0]
click at [154, 312] on span "12. Thống kê đơn đối tác" at bounding box center [141, 309] width 149 height 20
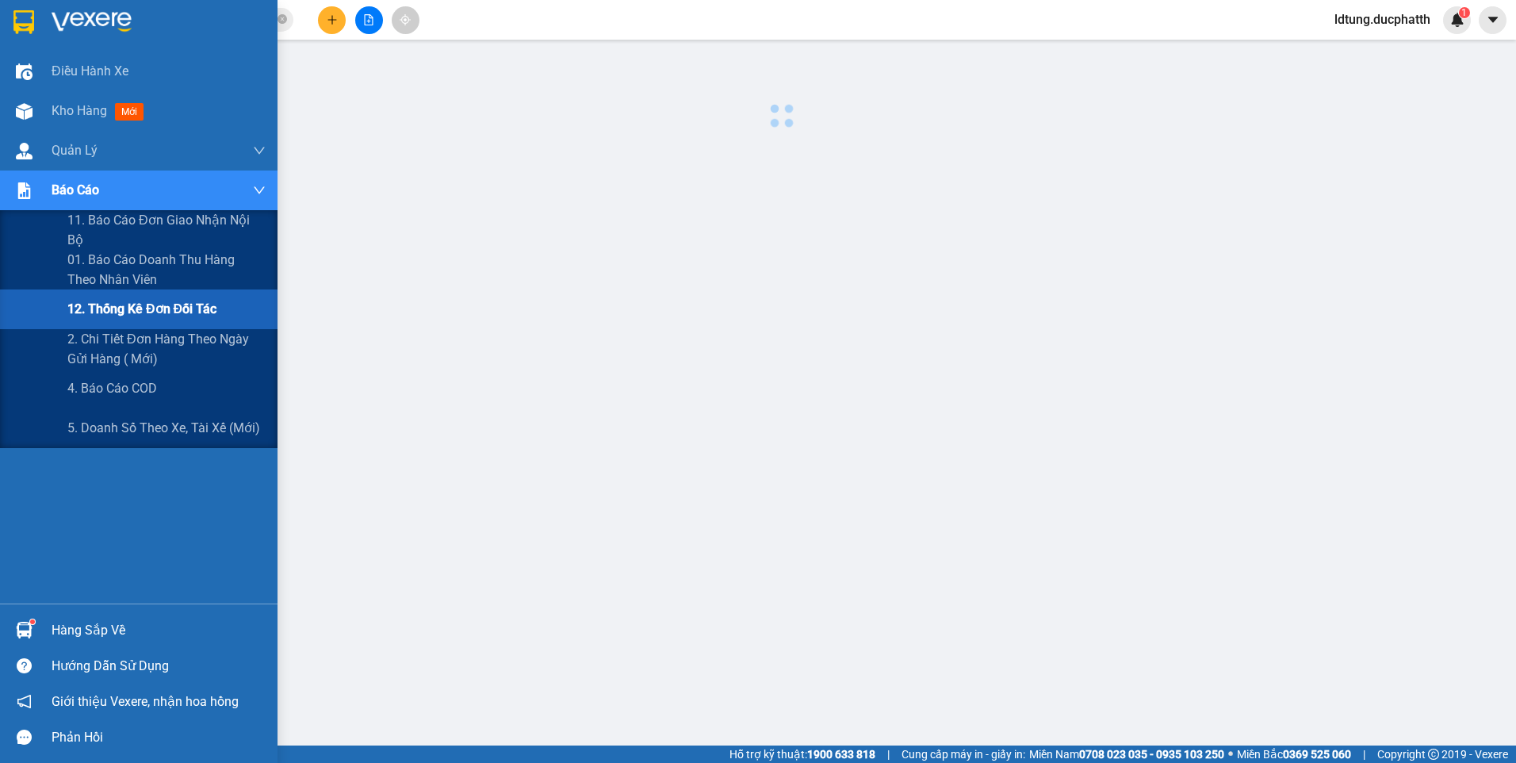
scroll to position [24, 0]
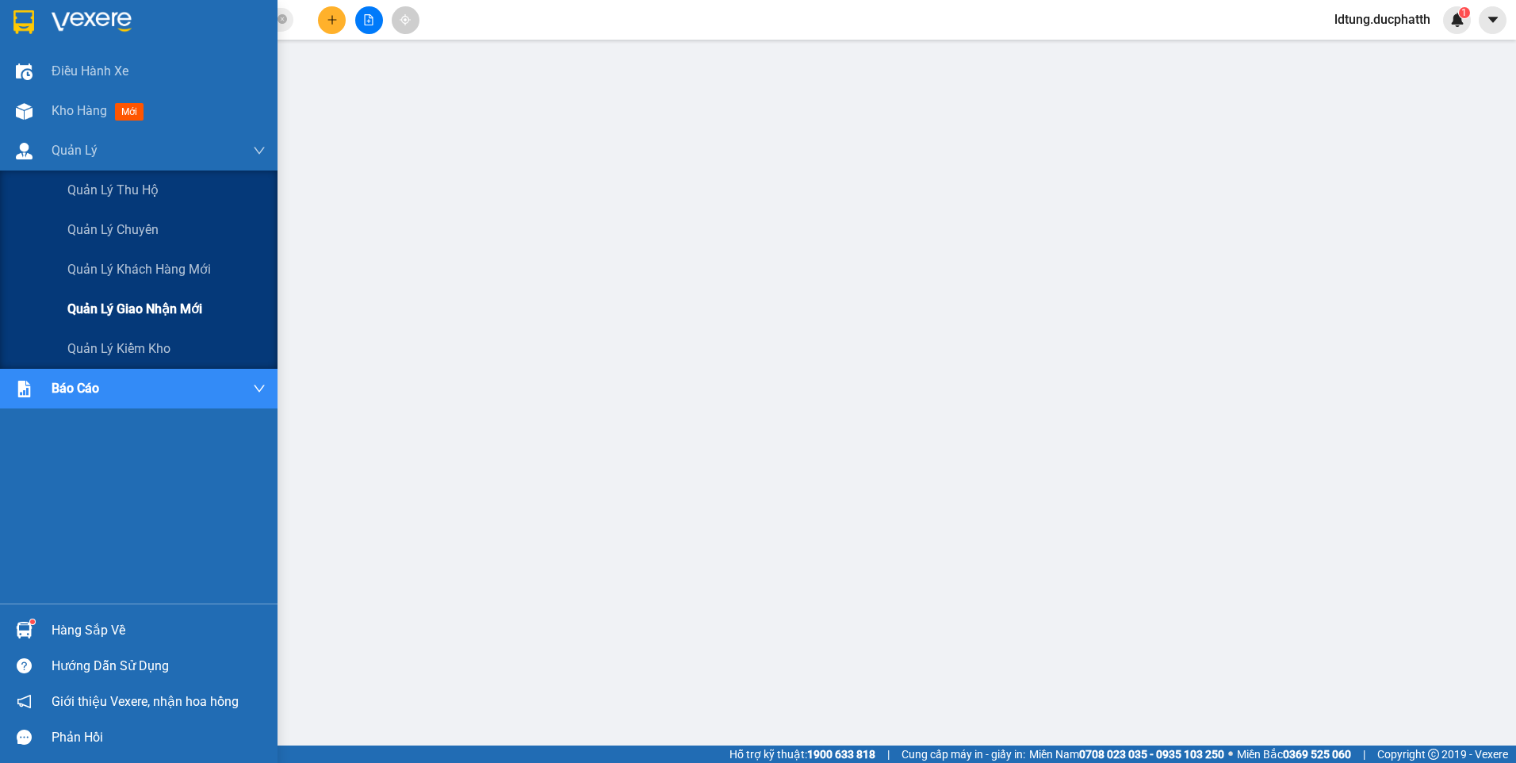
click at [114, 308] on span "Quản lý giao nhận mới" at bounding box center [134, 309] width 135 height 20
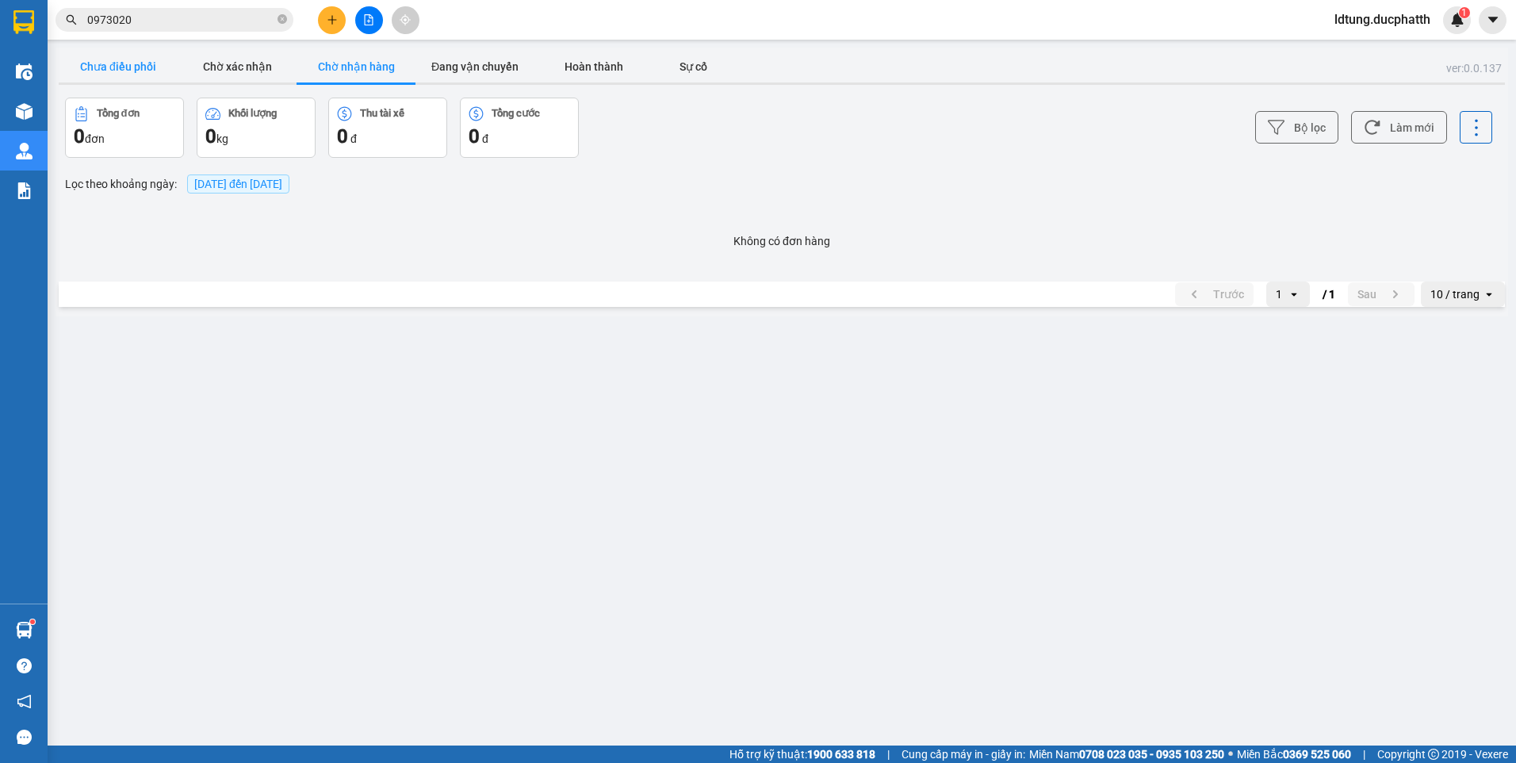
click at [136, 78] on button "Chưa điều phối" at bounding box center [118, 67] width 119 height 32
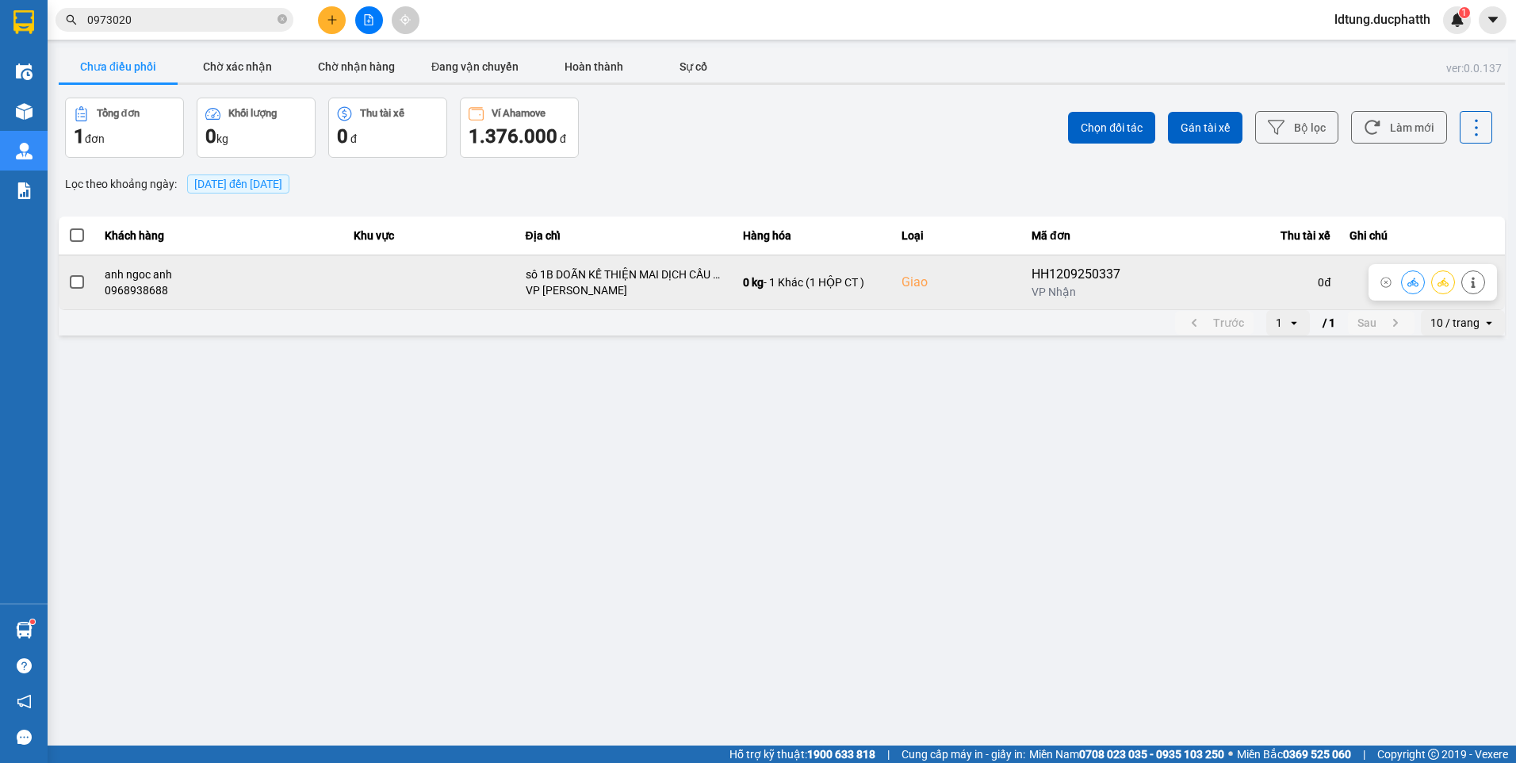
click at [69, 280] on label at bounding box center [76, 282] width 17 height 17
click at [68, 274] on input "checkbox" at bounding box center [68, 274] width 0 height 0
click at [1408, 281] on icon at bounding box center [1412, 282] width 11 height 11
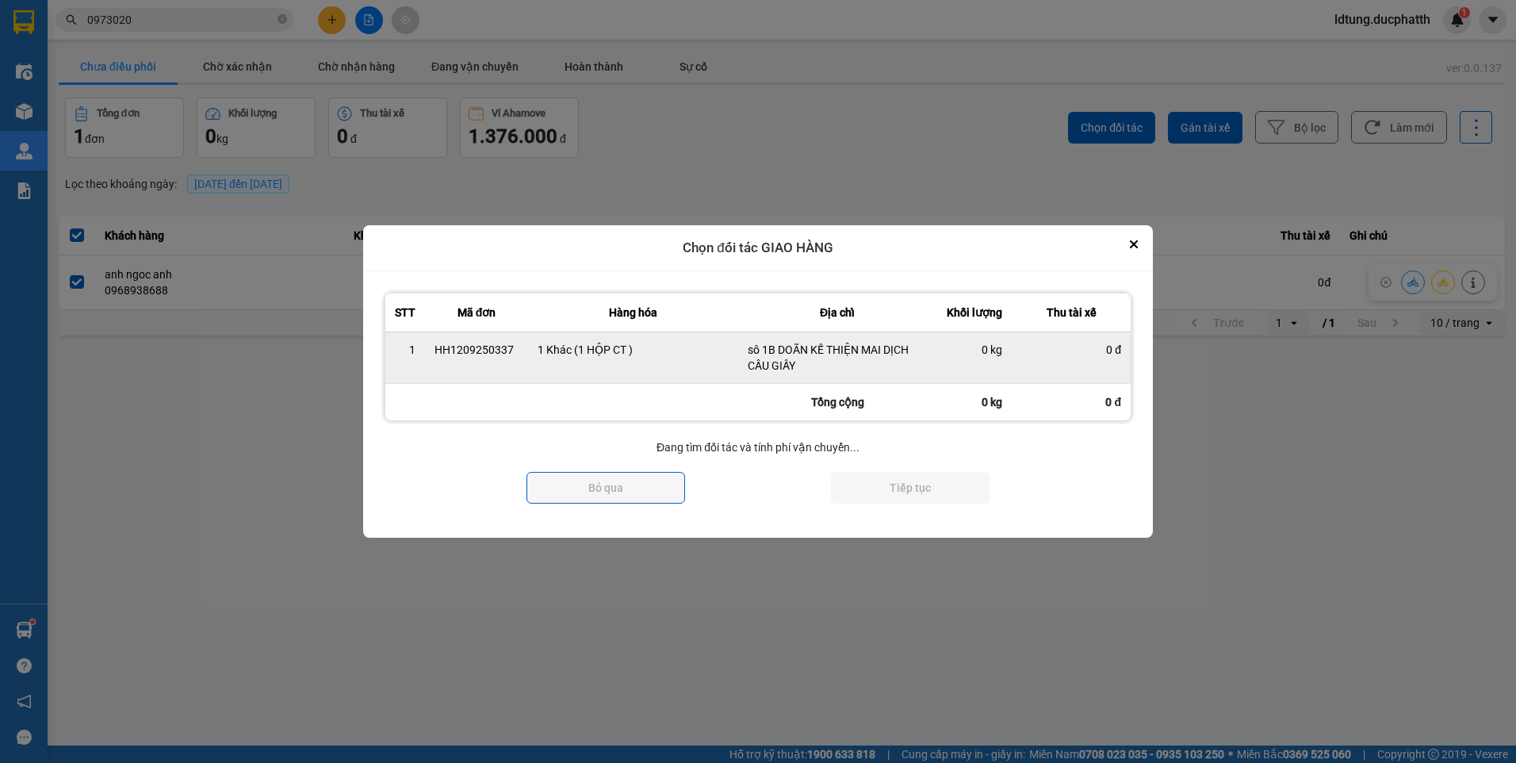
click at [1064, 342] on div "0 đ" at bounding box center [1071, 350] width 100 height 16
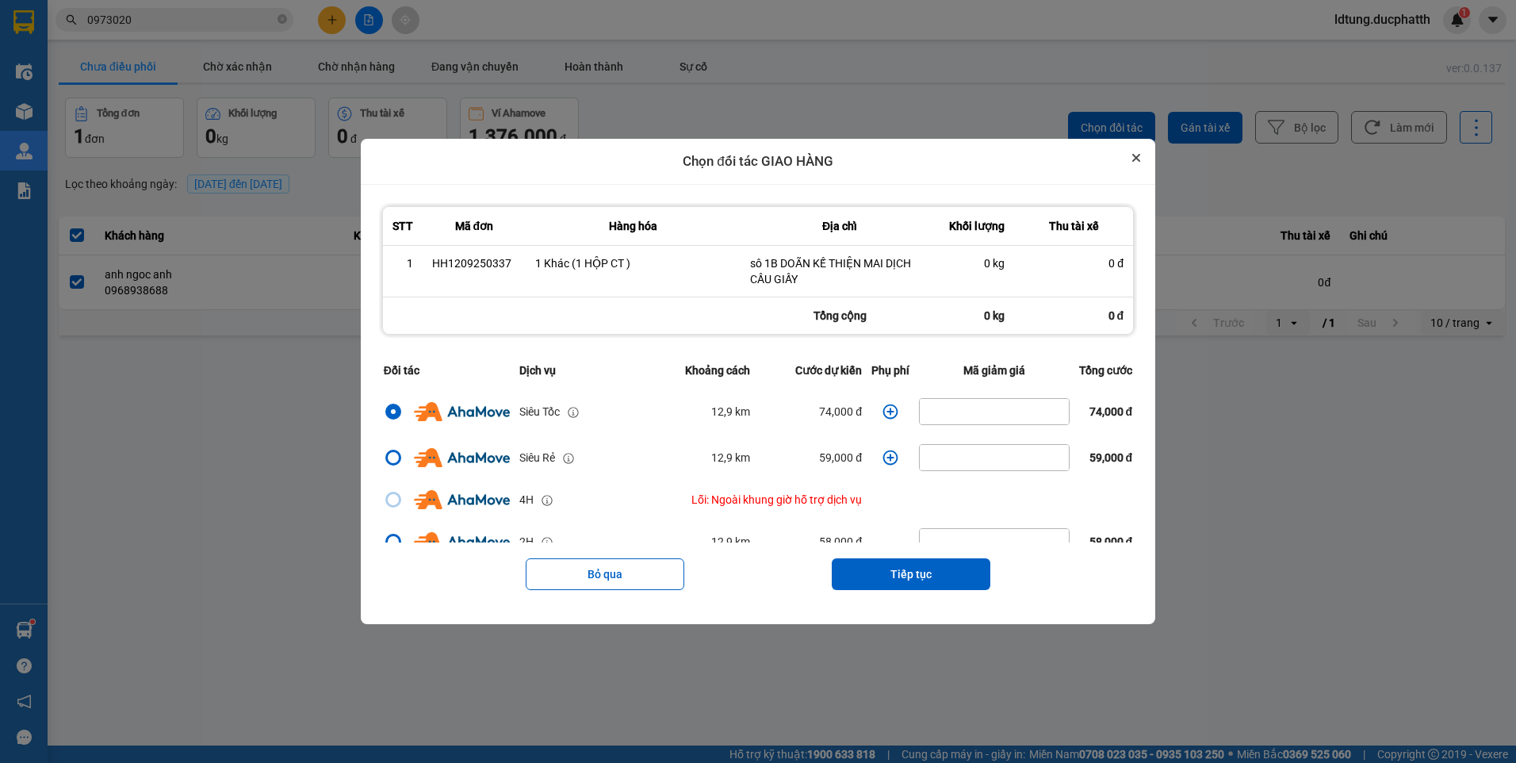
click at [1138, 153] on button "Close" at bounding box center [1136, 157] width 19 height 19
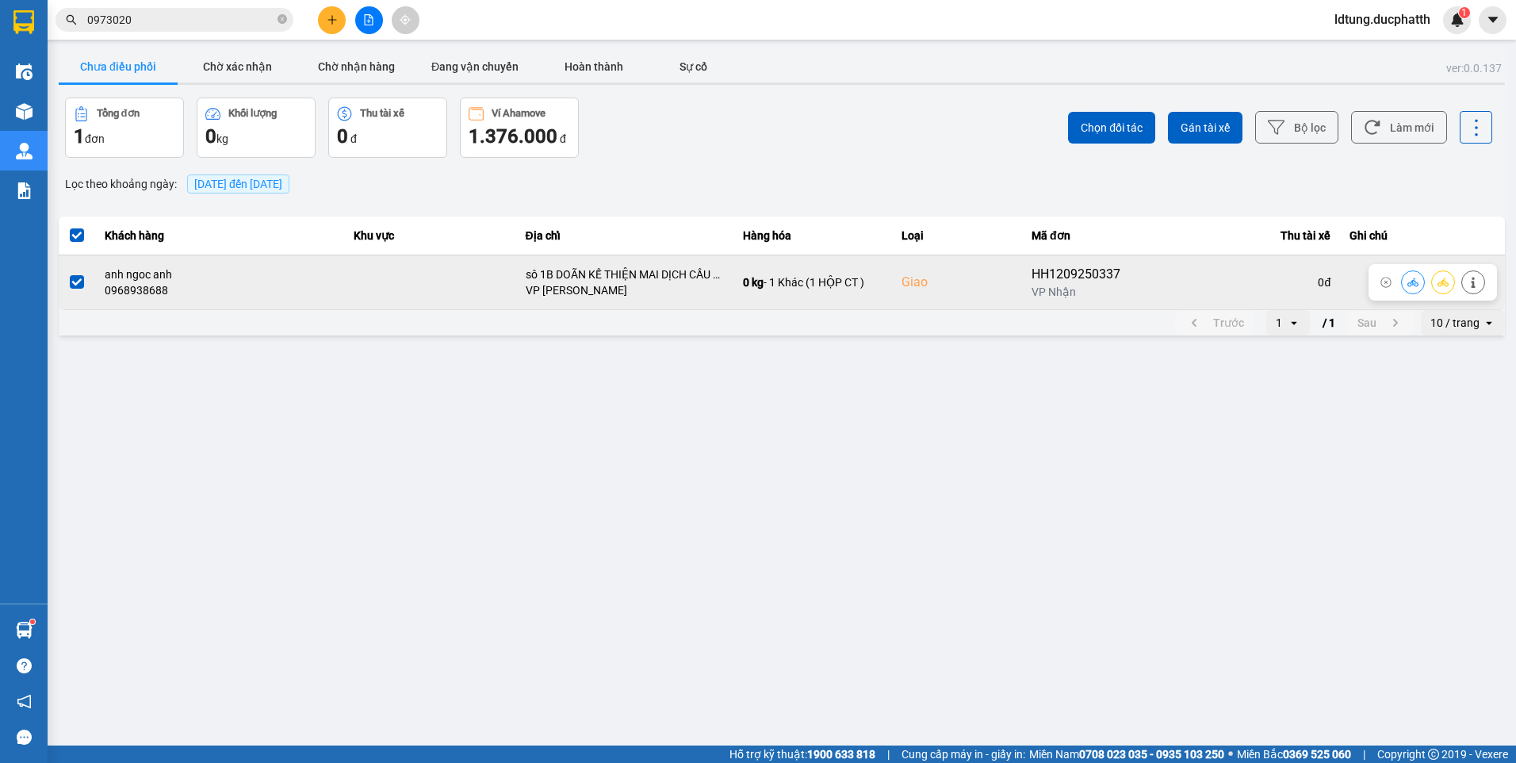
click at [1471, 283] on icon at bounding box center [1473, 282] width 11 height 11
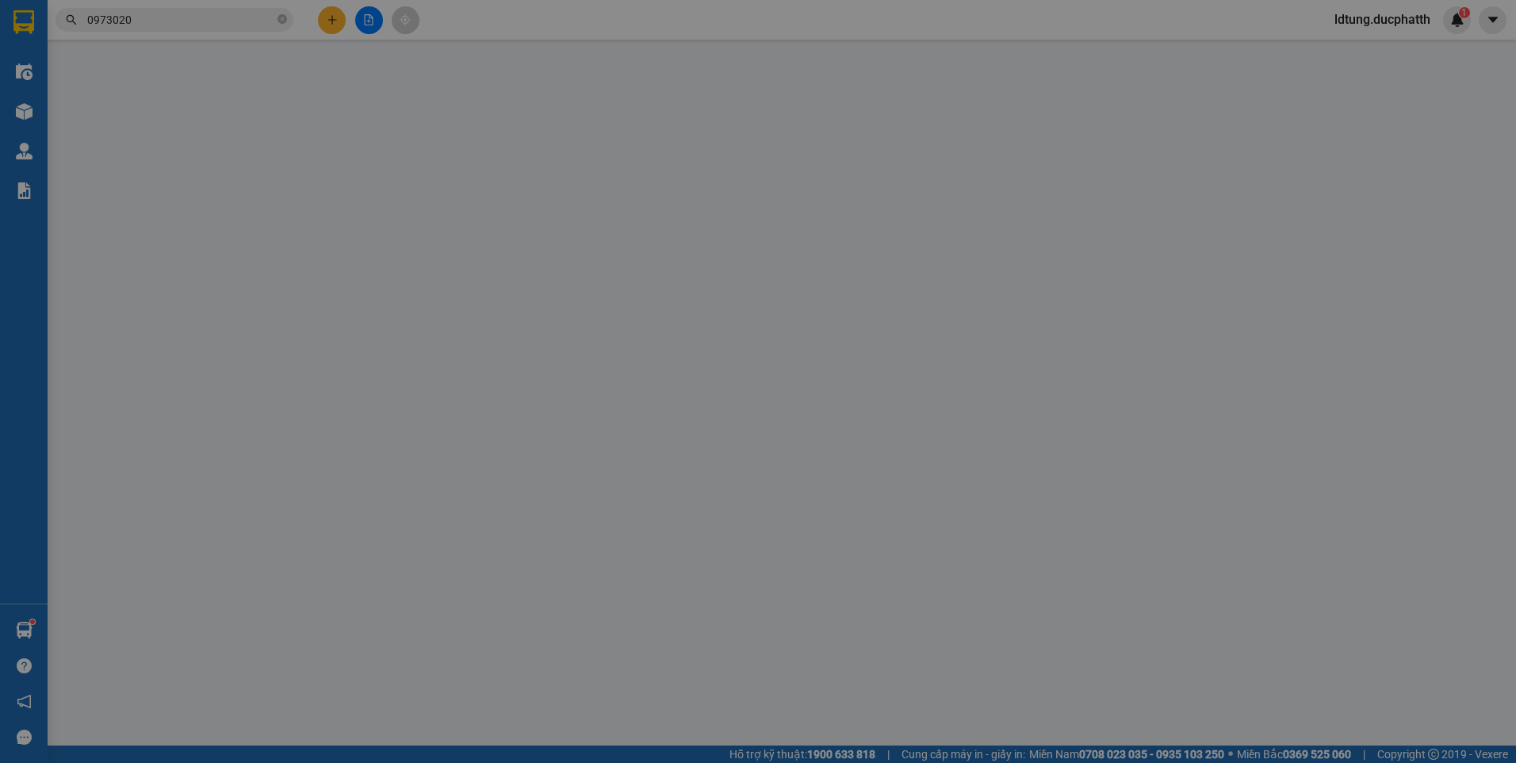
type input "0357296426"
type input "a duy"
type input "0968938688"
type input "anh ngoc anh"
checkbox input "true"
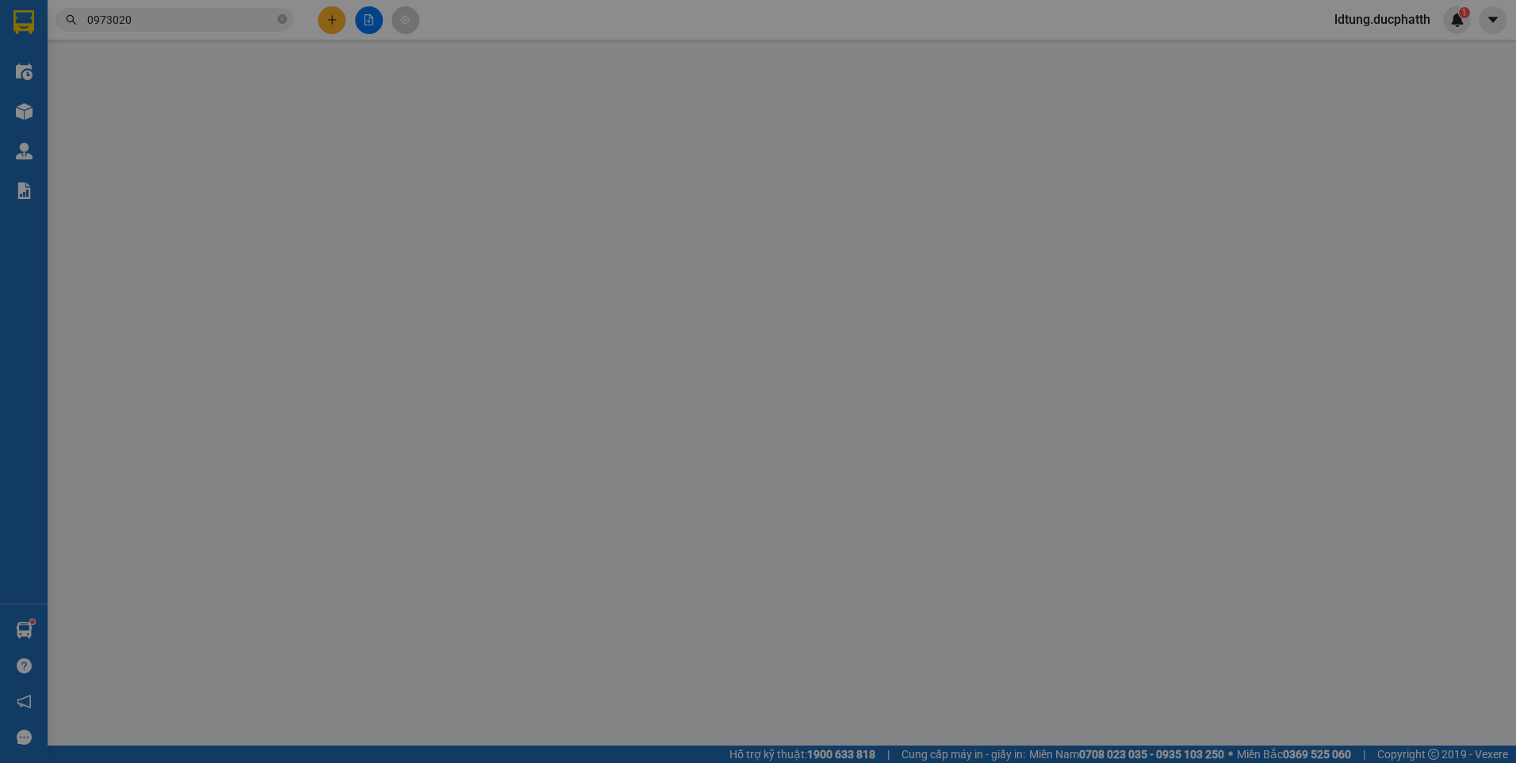
type input "sô 1B DOÃN KẾ THIỆN MAI DỊCH CẦU GIẤY"
type input "145.000"
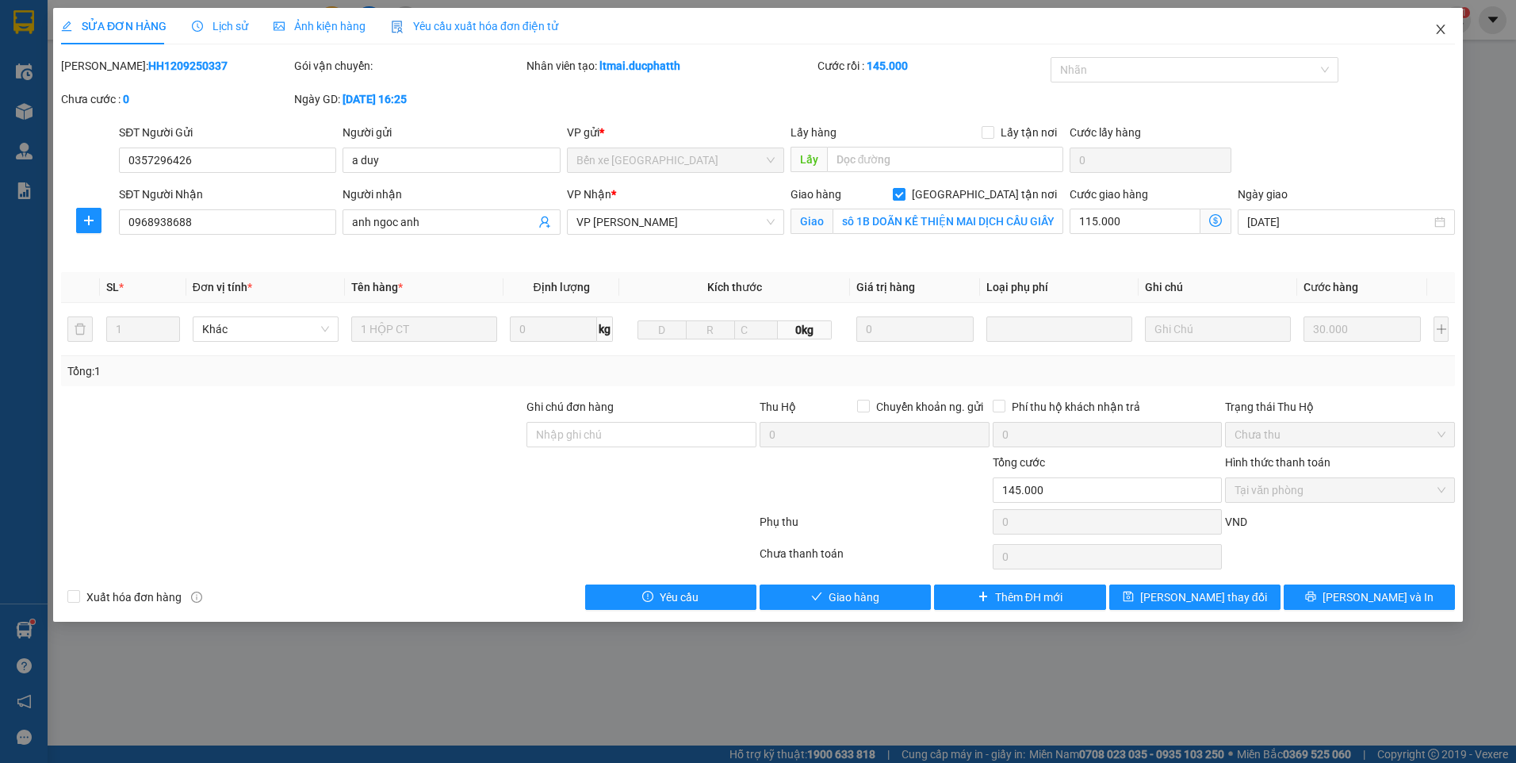
click at [1440, 25] on icon "close" at bounding box center [1440, 29] width 13 height 13
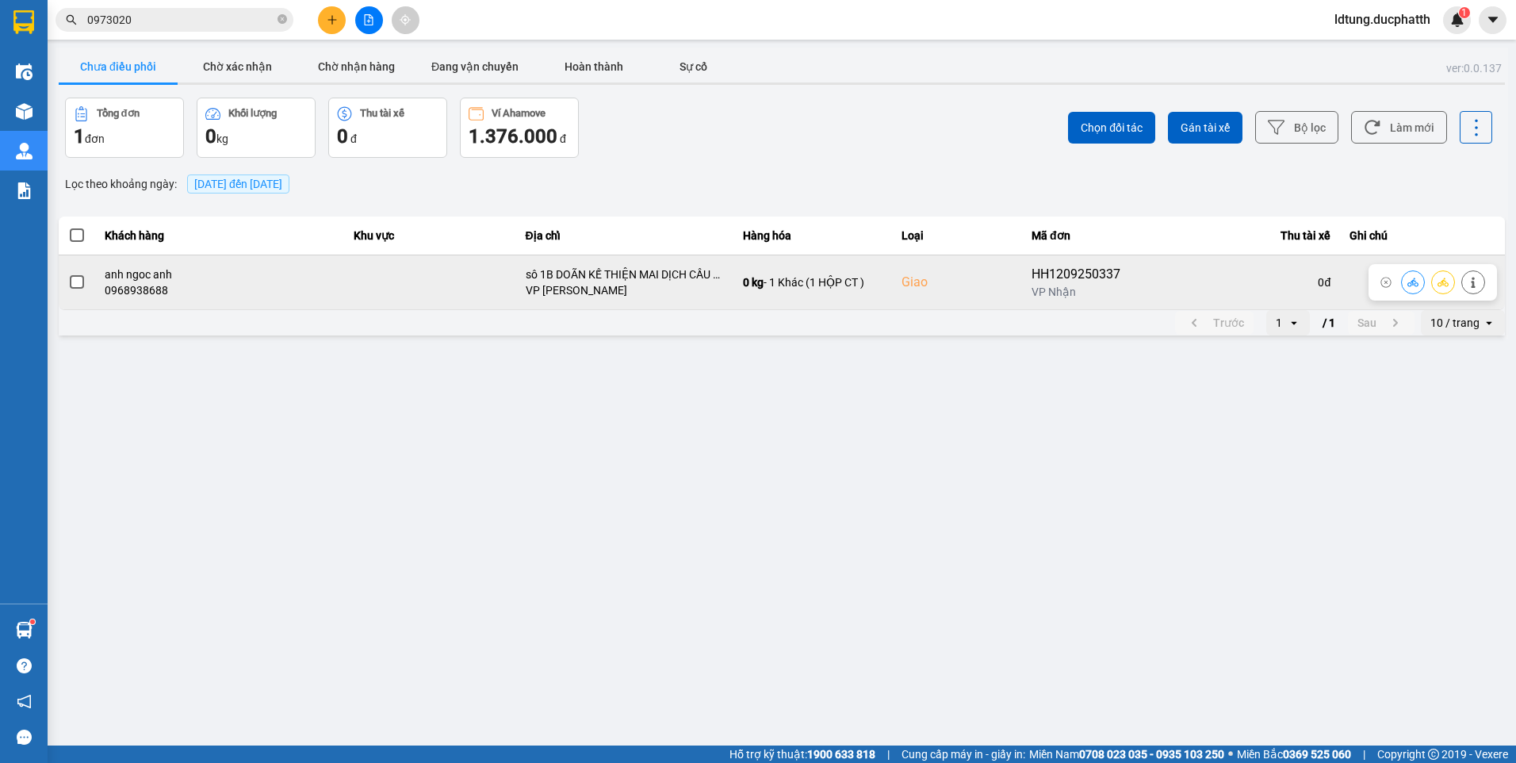
click at [1405, 280] on button at bounding box center [1413, 282] width 22 height 28
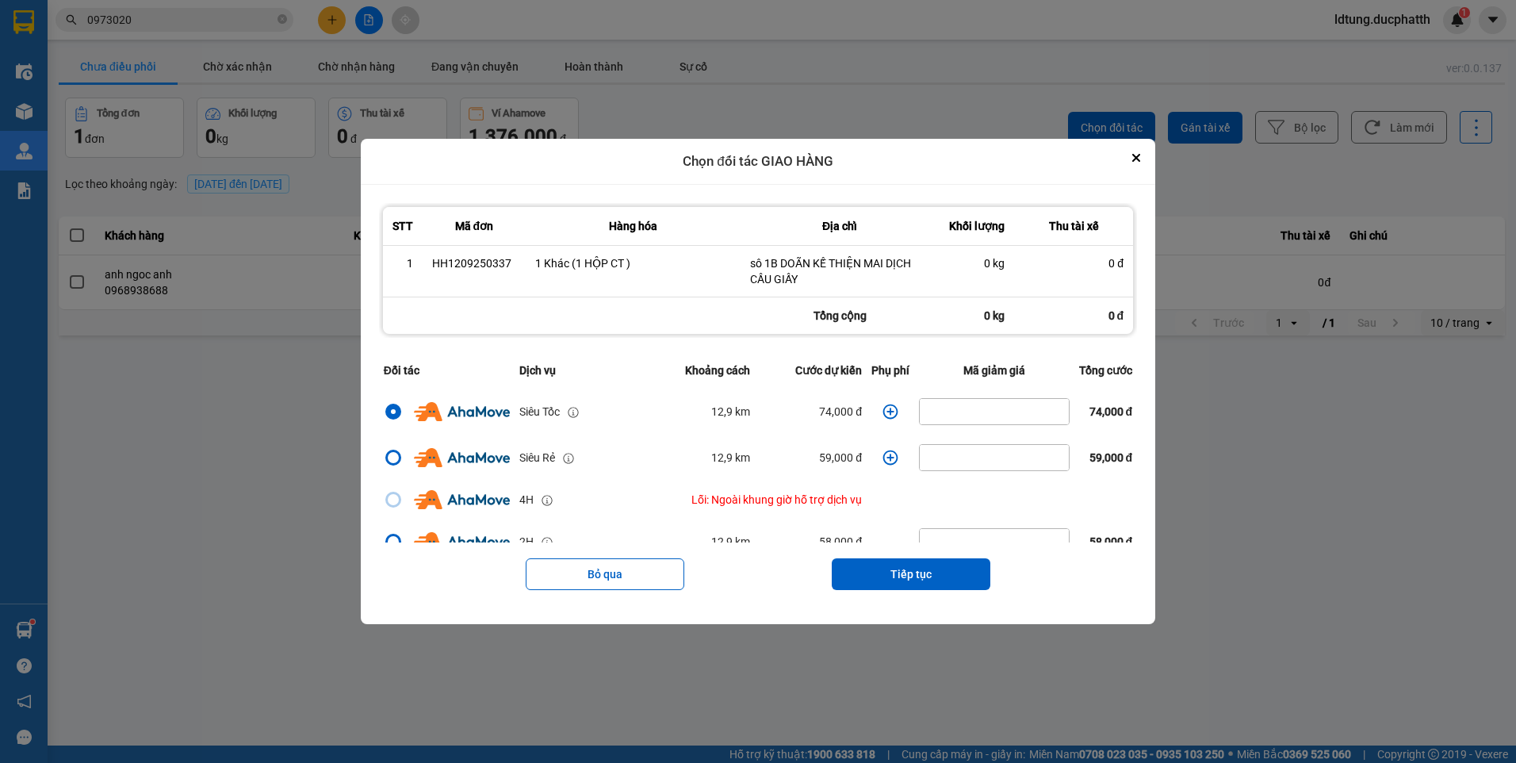
click at [883, 411] on icon "dialog" at bounding box center [890, 411] width 15 height 15
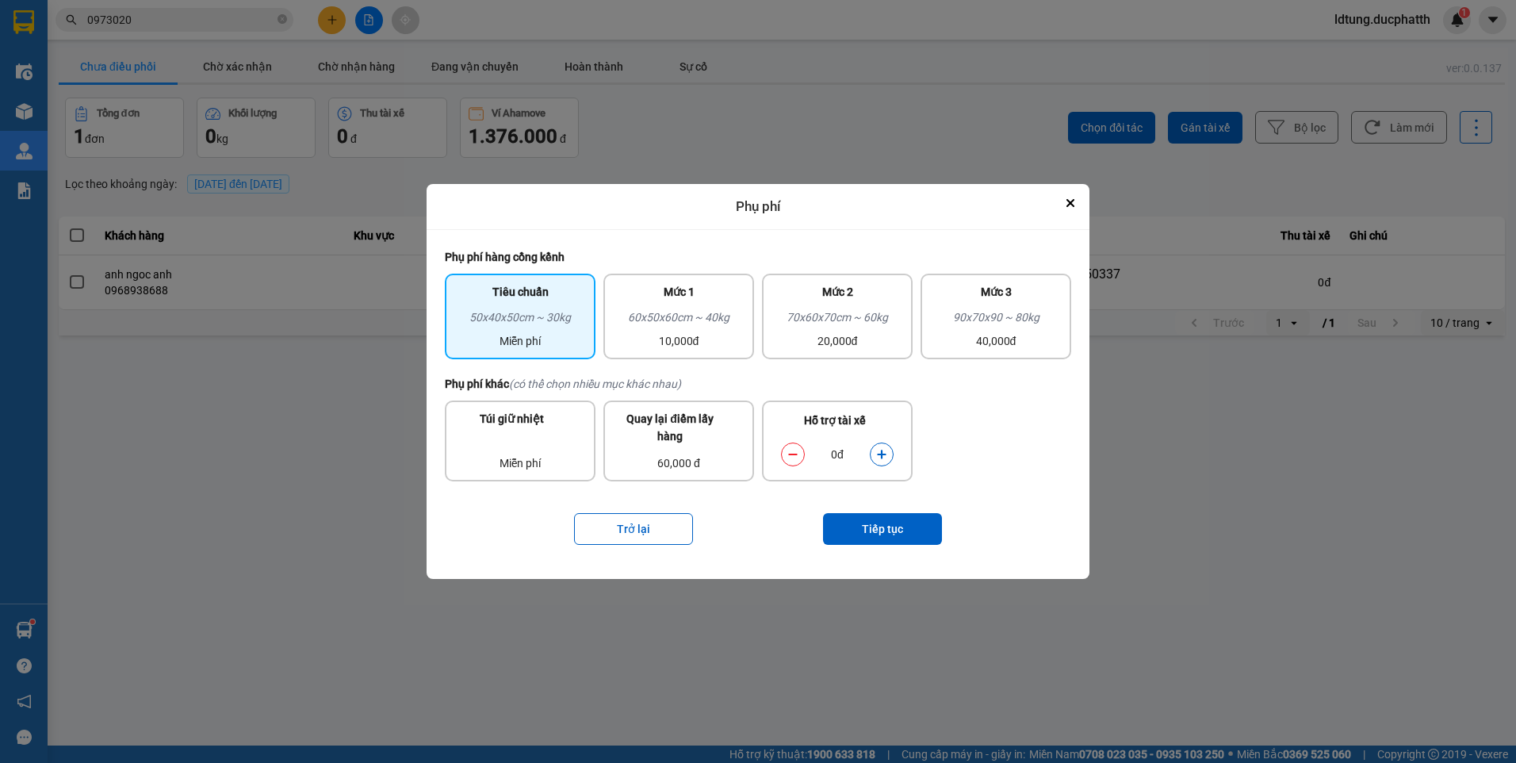
click at [871, 453] on button "dialog" at bounding box center [882, 454] width 22 height 28
click at [872, 453] on button "dialog" at bounding box center [882, 454] width 22 height 28
drag, startPoint x: 874, startPoint y: 453, endPoint x: 874, endPoint y: 469, distance: 16.7
click at [875, 453] on button "dialog" at bounding box center [882, 454] width 22 height 28
click at [867, 528] on button "Tiếp tục" at bounding box center [882, 529] width 119 height 32
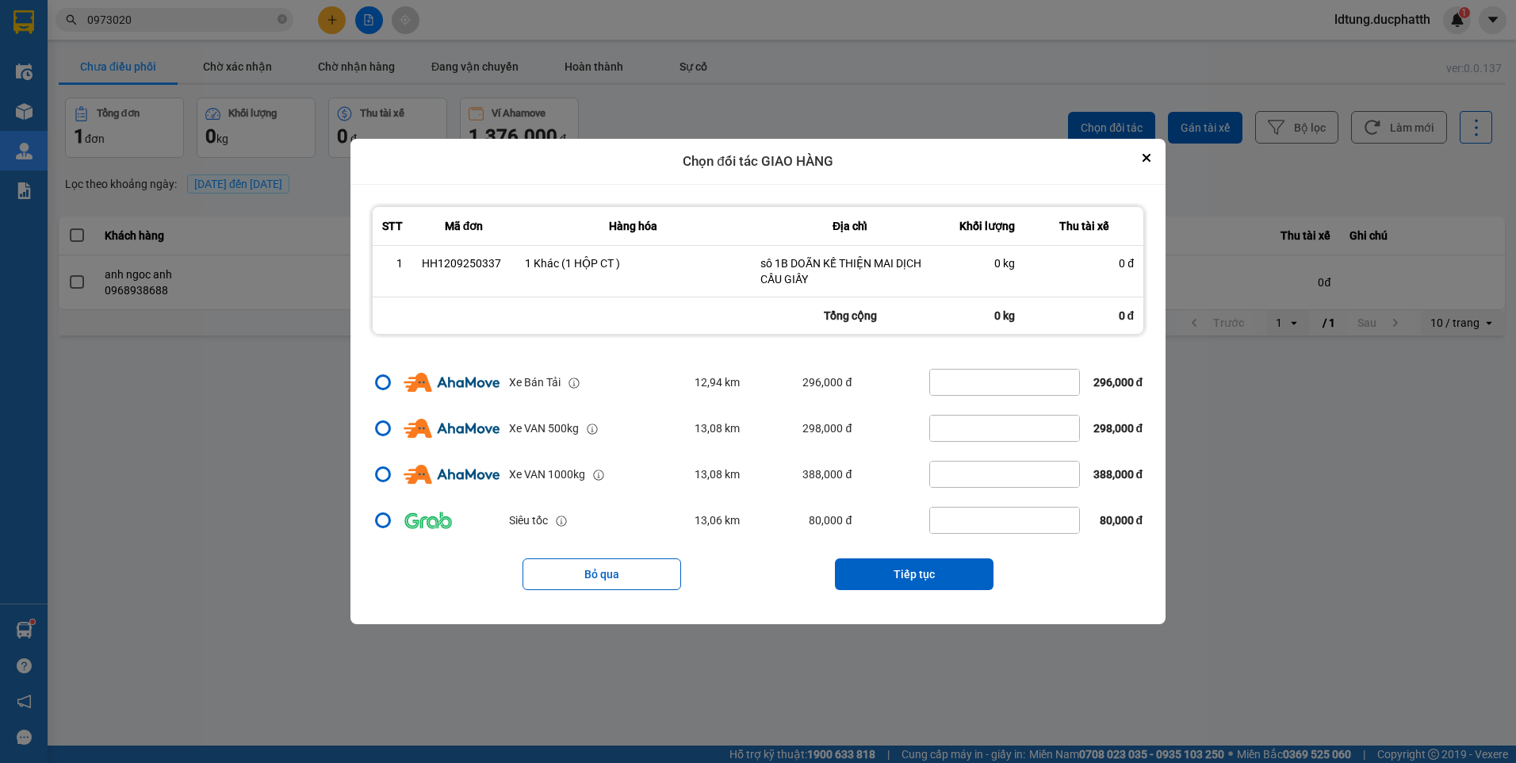
scroll to position [336, 0]
click at [891, 567] on button "Tiếp tục" at bounding box center [914, 574] width 159 height 32
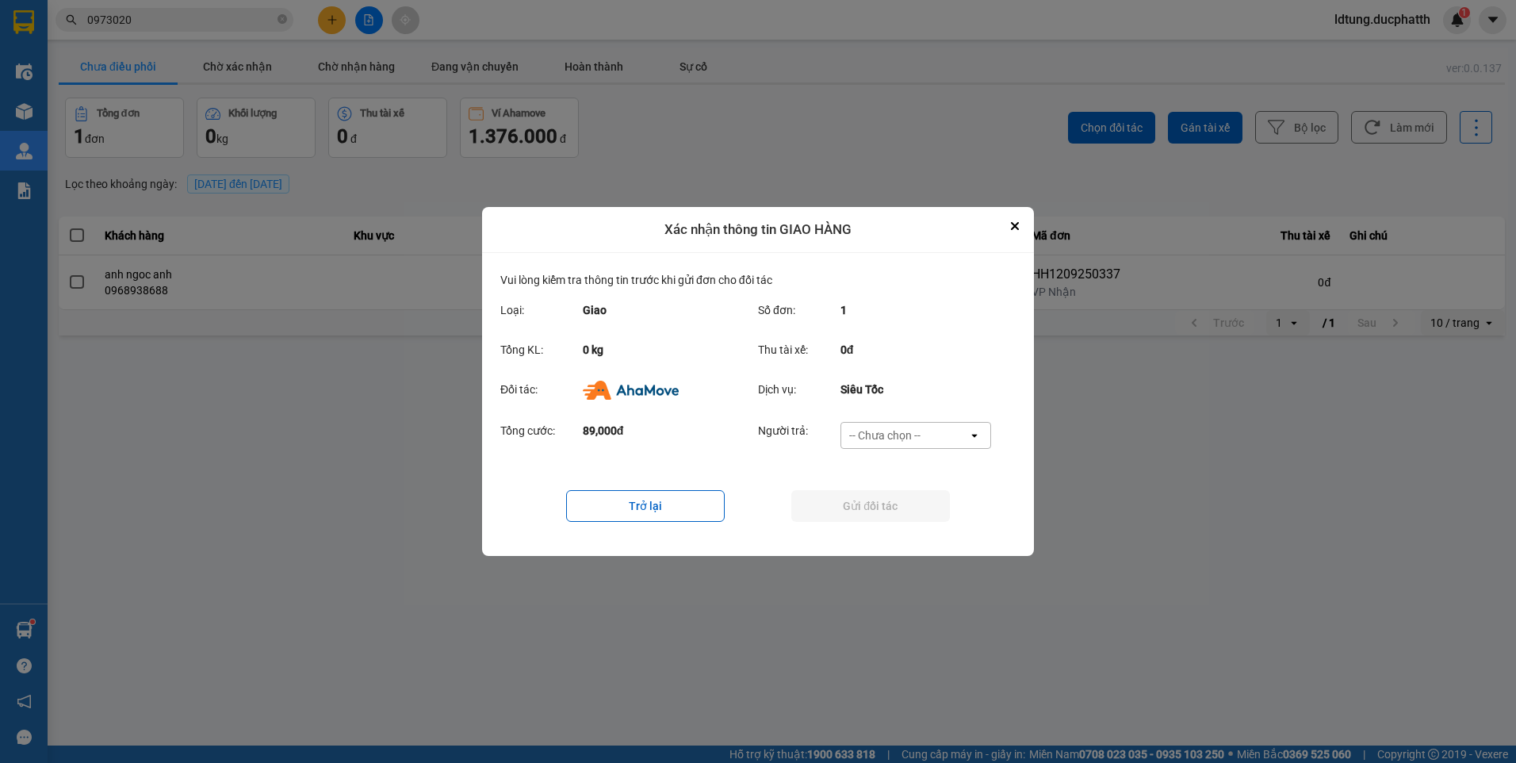
click at [896, 439] on div "-- Chưa chọn --" at bounding box center [884, 435] width 71 height 16
click at [883, 514] on ul "Khách hàng Nhà xe trả tiền mặt Ví Ahamove" at bounding box center [915, 498] width 151 height 98
drag, startPoint x: 883, startPoint y: 514, endPoint x: 909, endPoint y: 526, distance: 29.8
click at [909, 526] on span "Ví Ahamove" at bounding box center [884, 527] width 64 height 16
click at [887, 500] on button "Gửi đối tác" at bounding box center [870, 506] width 159 height 32
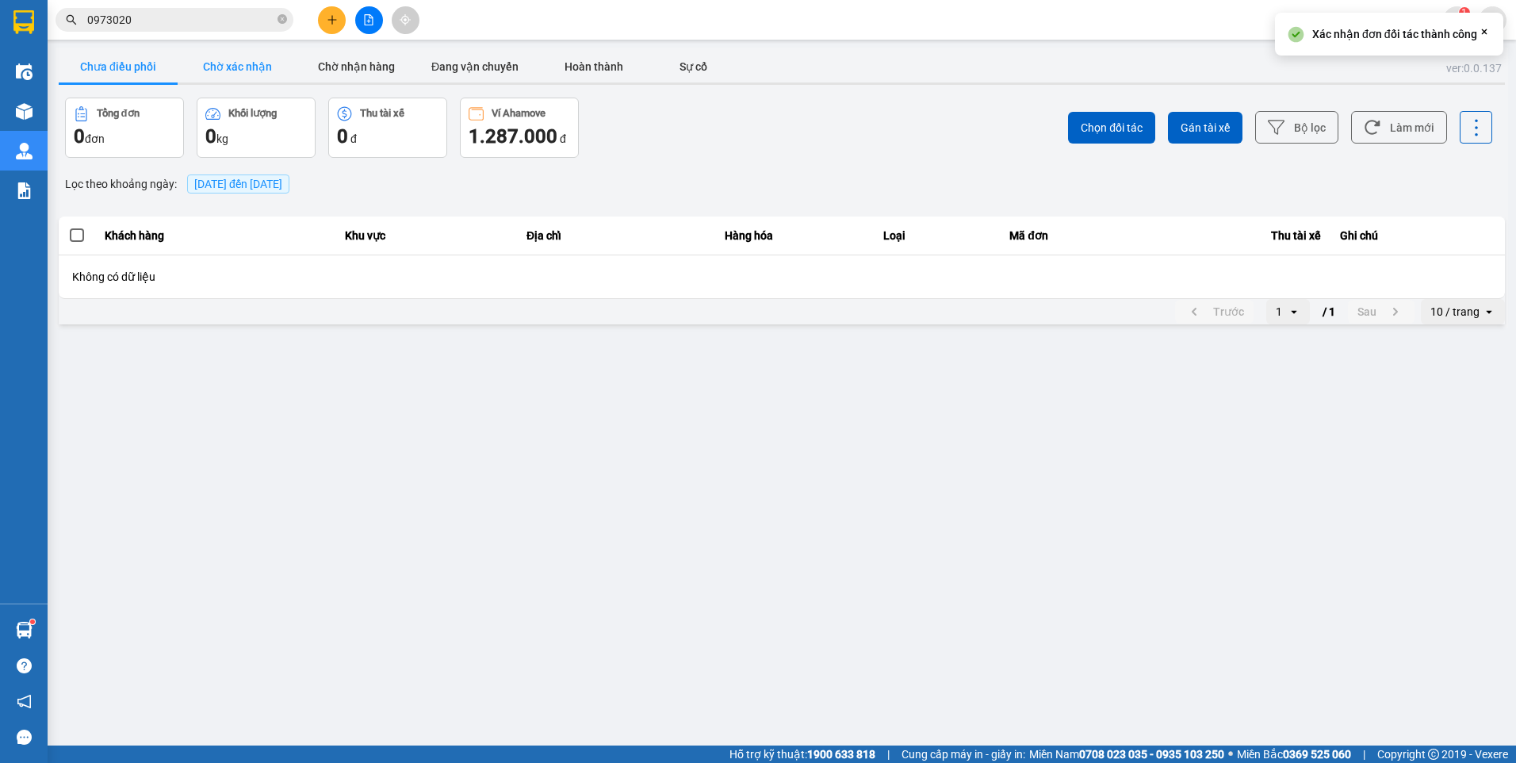
click at [274, 58] on button "Chờ xác nhận" at bounding box center [237, 67] width 119 height 32
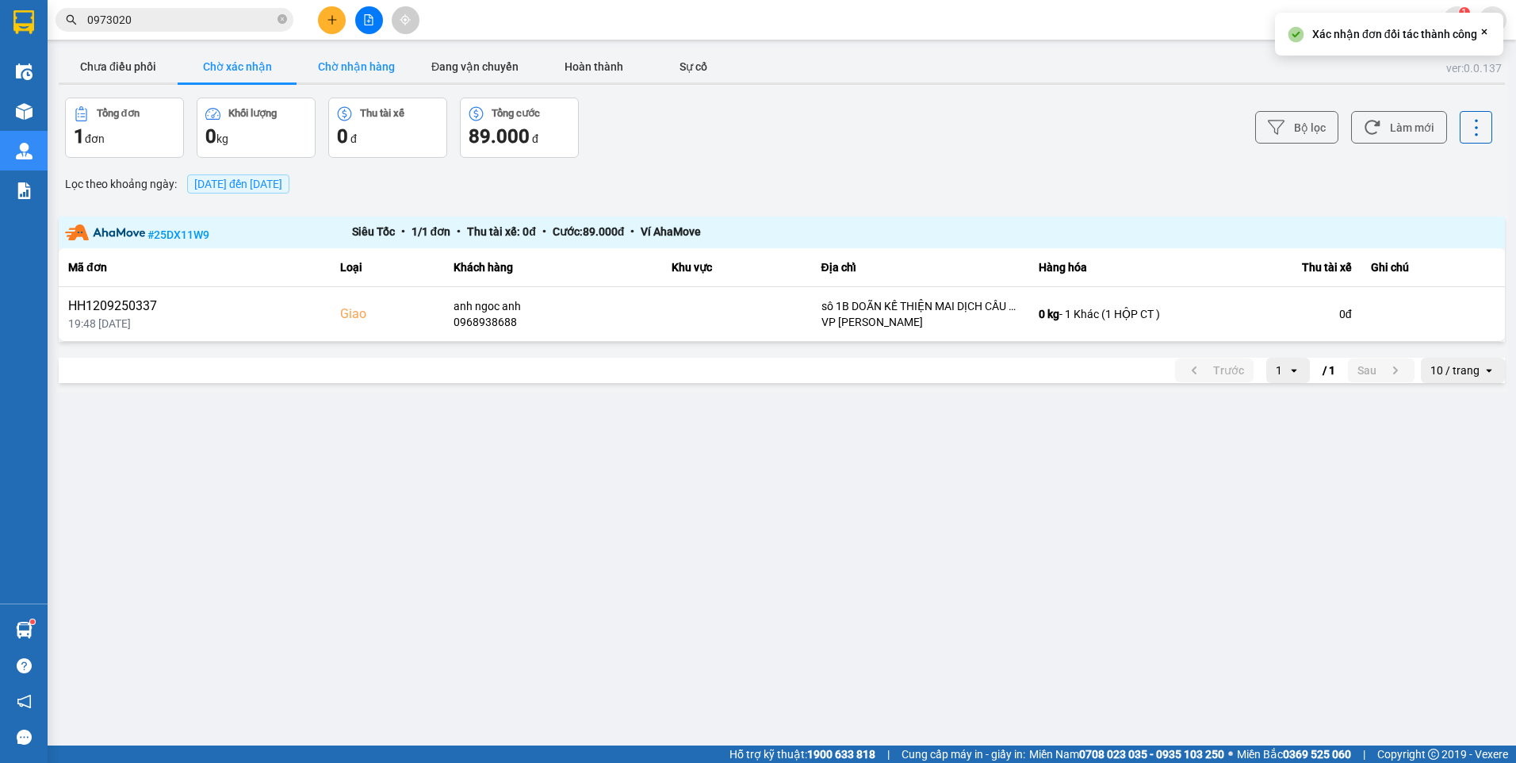
click at [323, 64] on button "Chờ nhận hàng" at bounding box center [356, 67] width 119 height 32
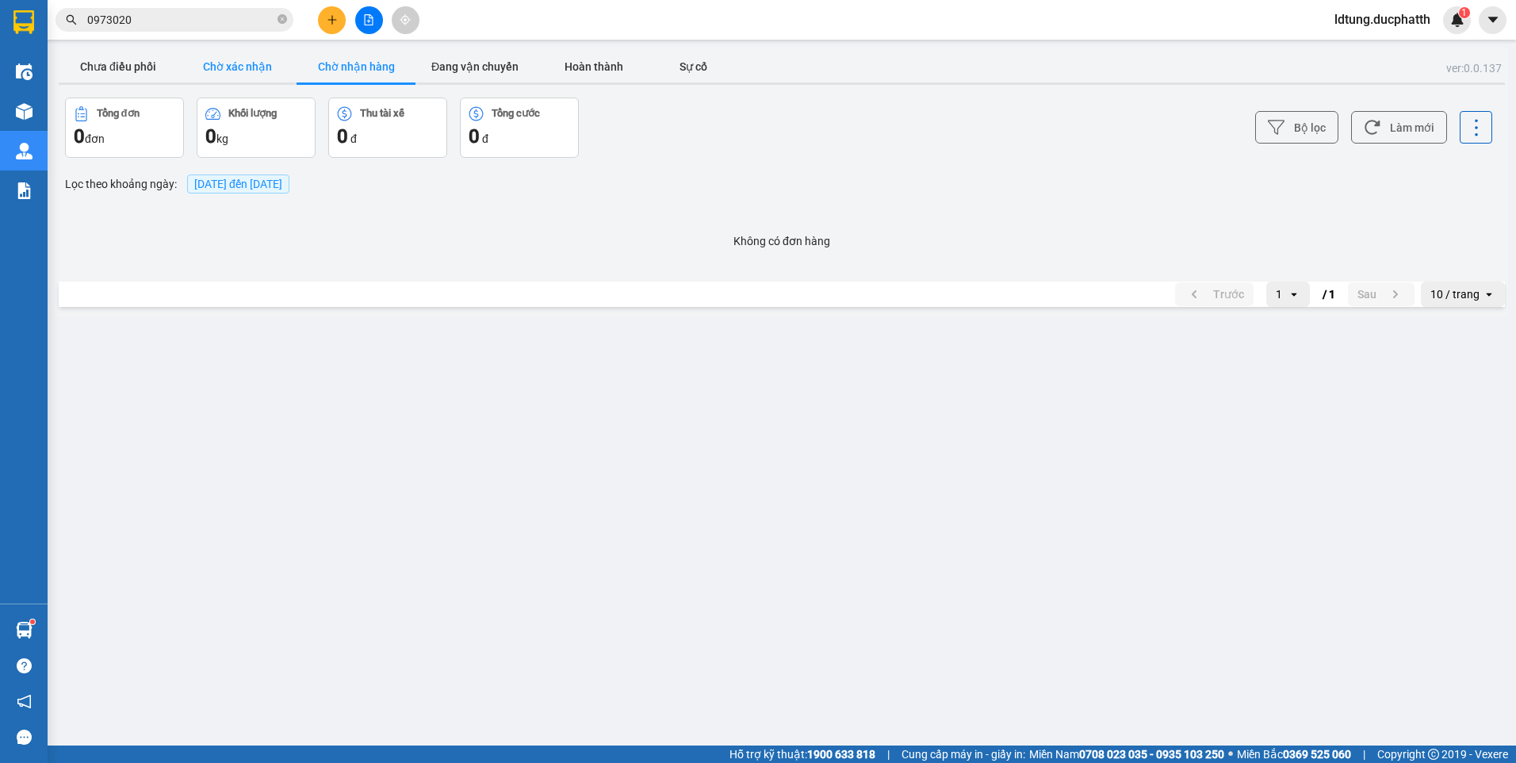
click at [268, 69] on button "Chờ xác nhận" at bounding box center [237, 67] width 119 height 32
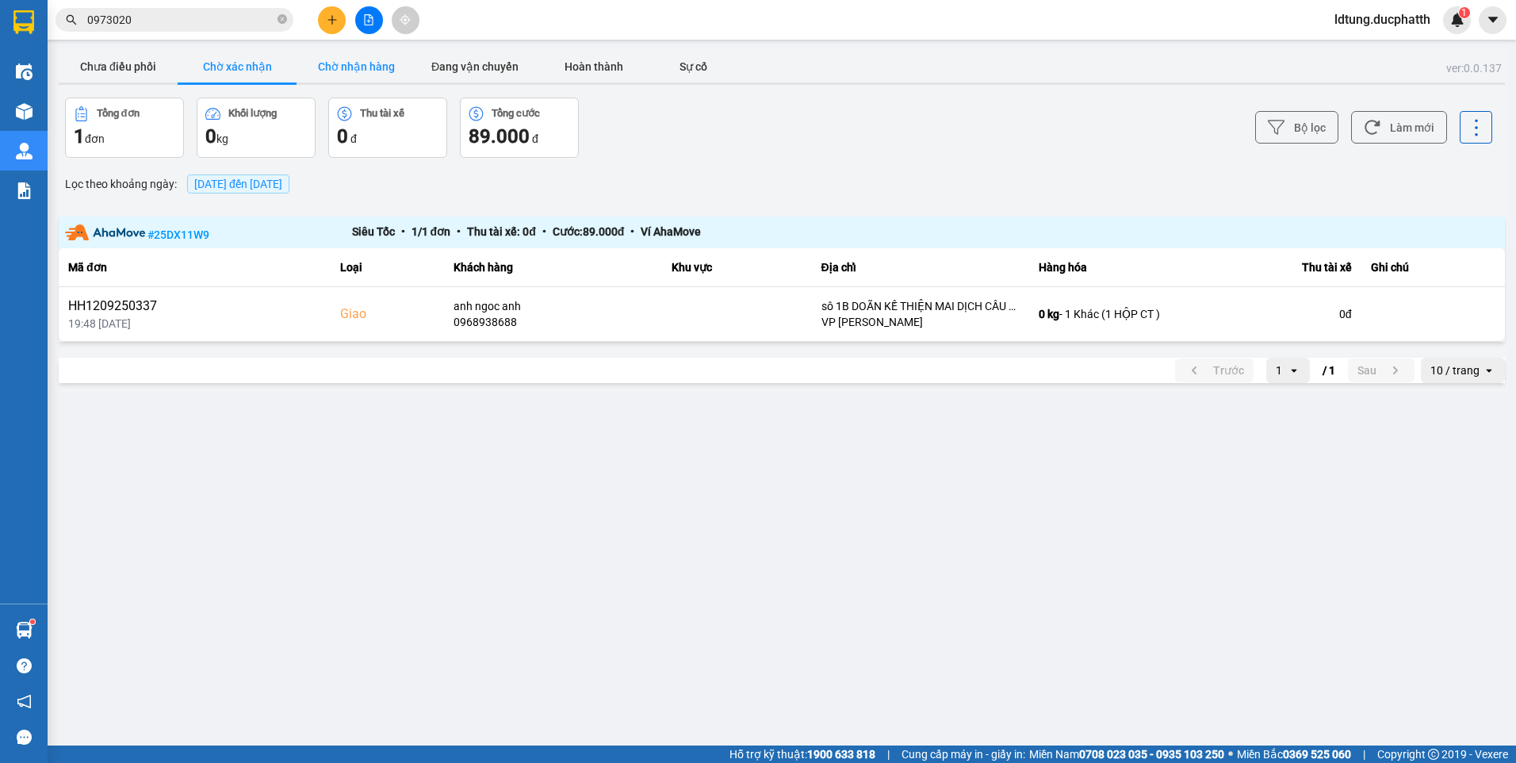
click at [370, 56] on button "Chờ nhận hàng" at bounding box center [356, 67] width 119 height 32
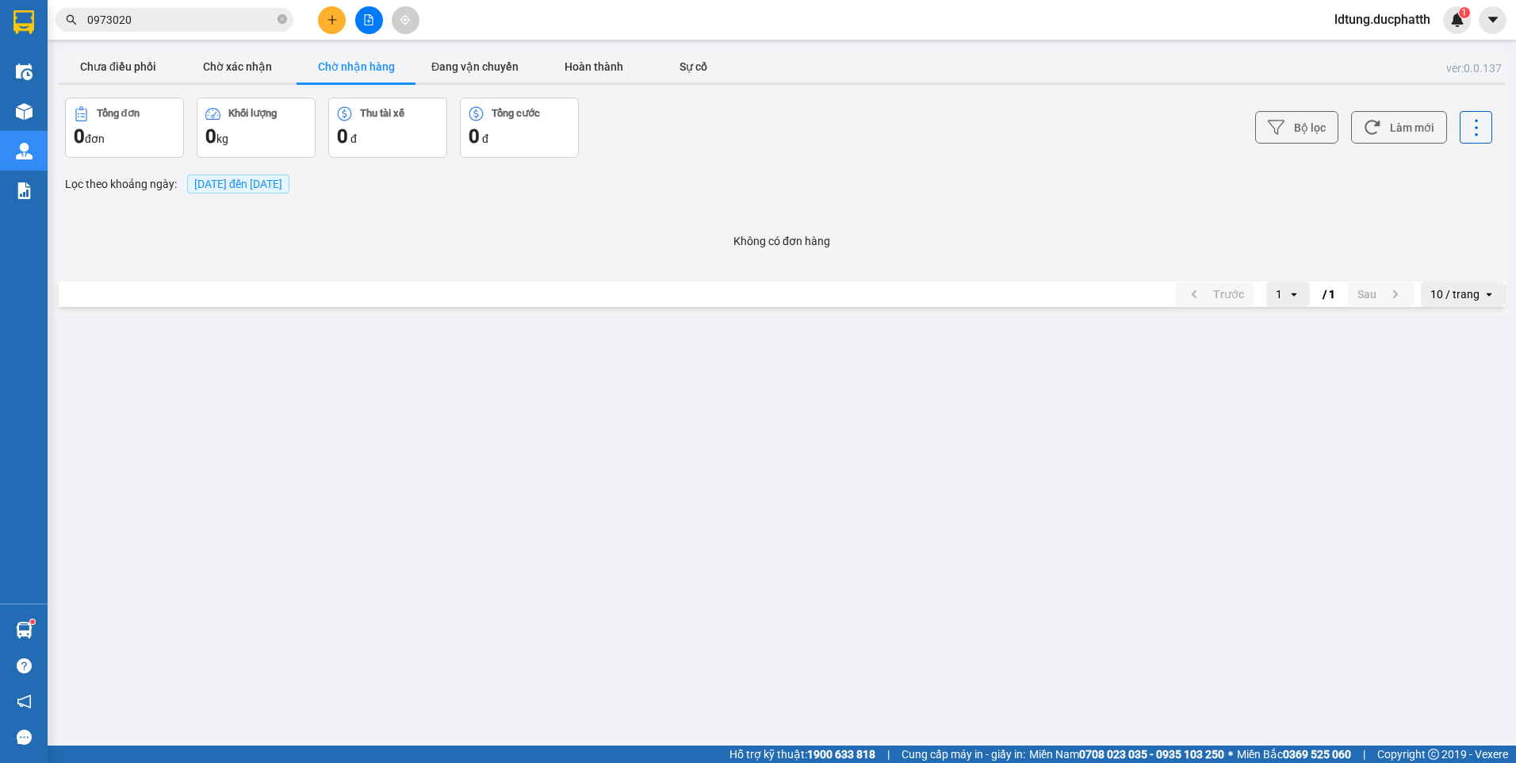
click at [299, 68] on button "Chờ nhận hàng" at bounding box center [356, 67] width 119 height 32
click at [274, 68] on button "Chờ xác nhận" at bounding box center [237, 67] width 119 height 32
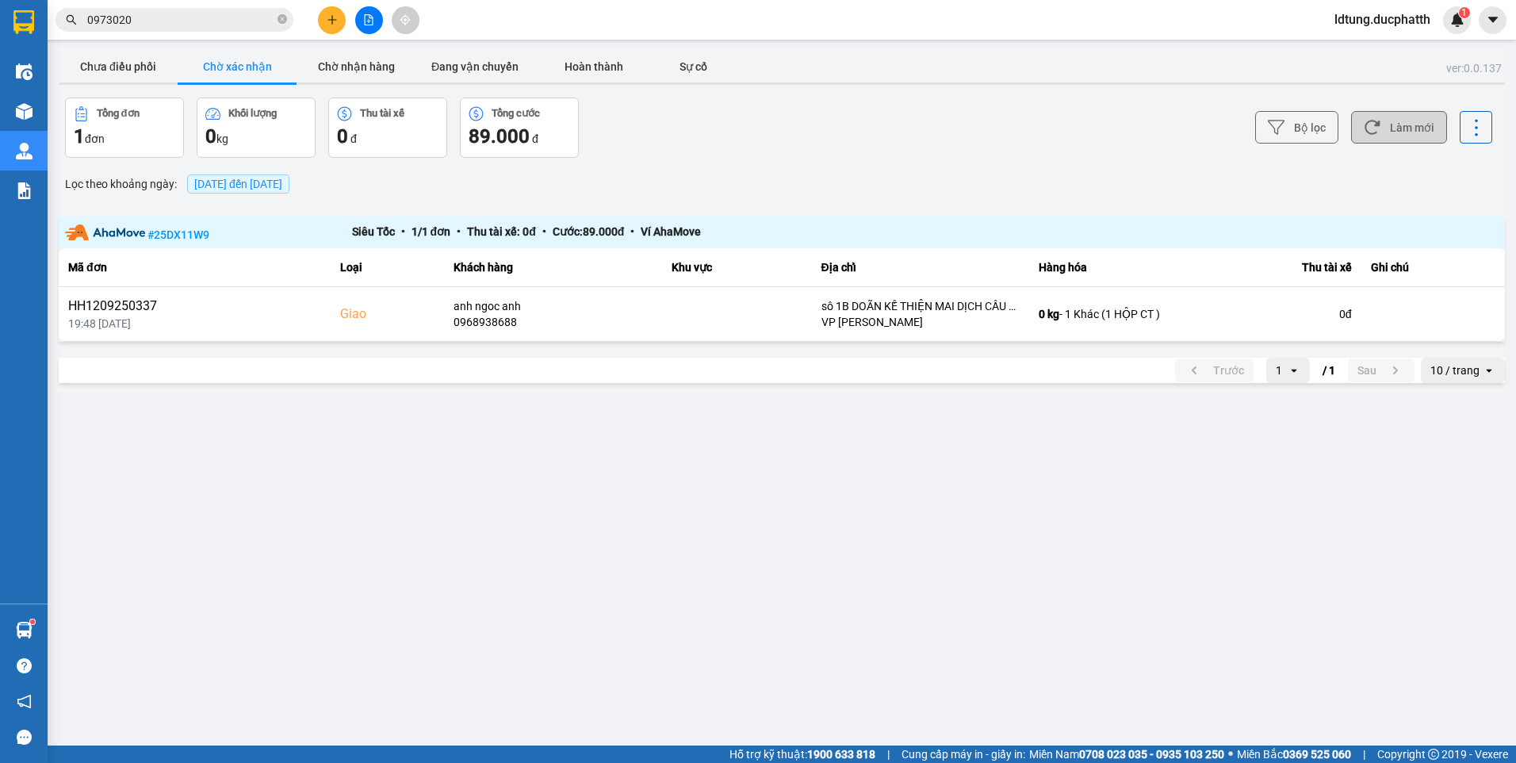
click at [1393, 136] on button "Làm mới" at bounding box center [1399, 127] width 96 height 33
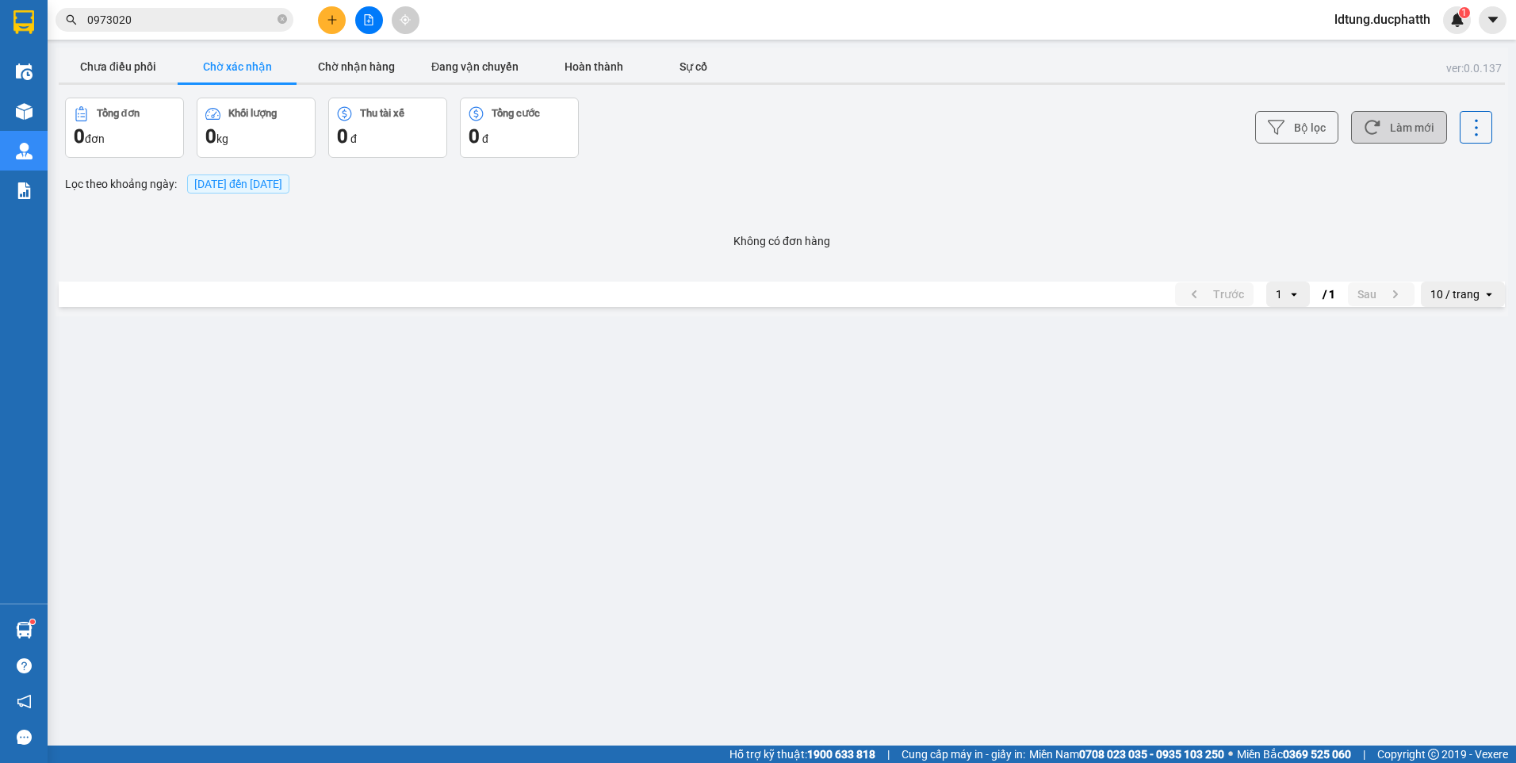
click at [1393, 135] on button "Làm mới" at bounding box center [1399, 127] width 96 height 33
click at [369, 70] on button "Chờ nhận hàng" at bounding box center [356, 67] width 119 height 32
